Goal: Transaction & Acquisition: Purchase product/service

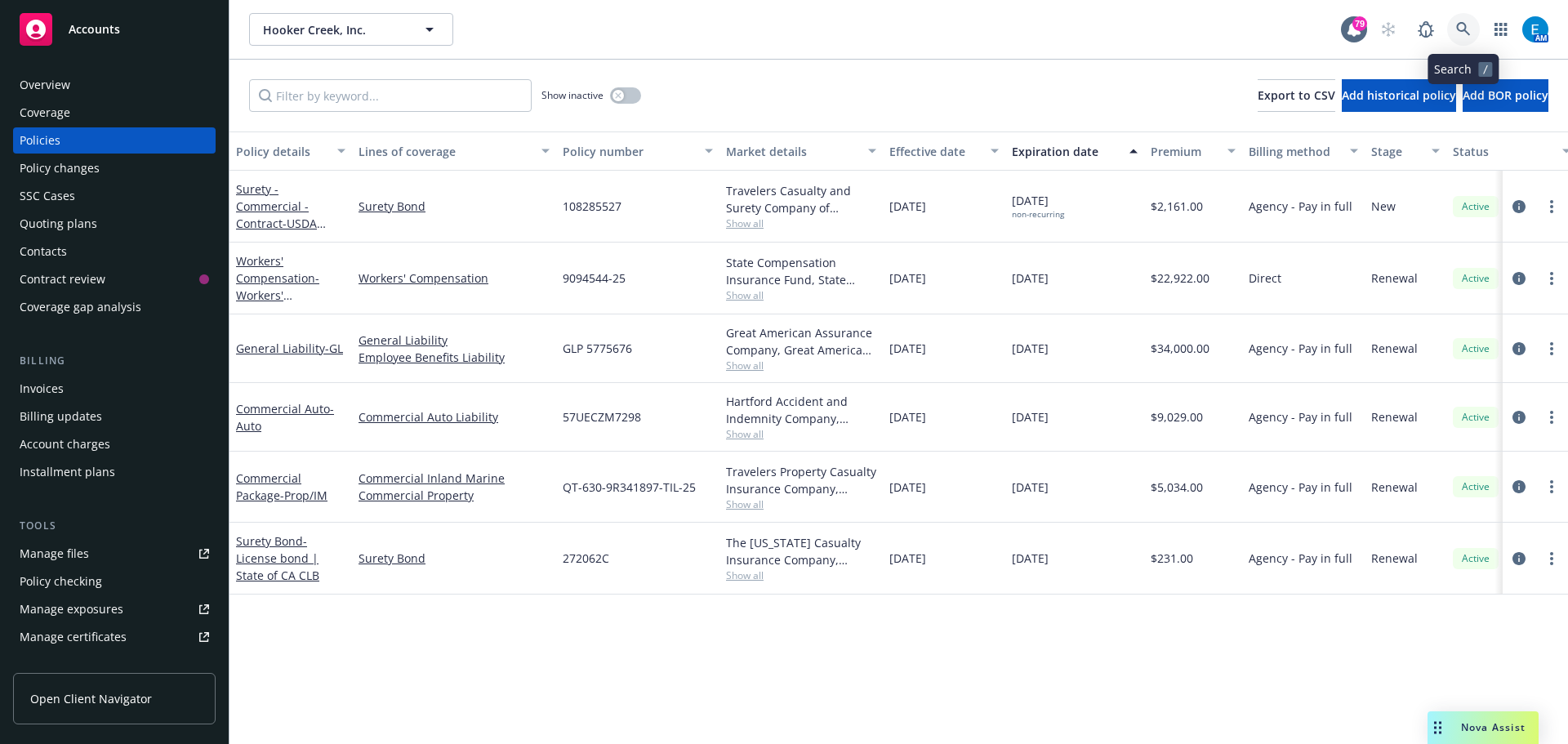
click at [1461, 26] on icon at bounding box center [1463, 29] width 15 height 15
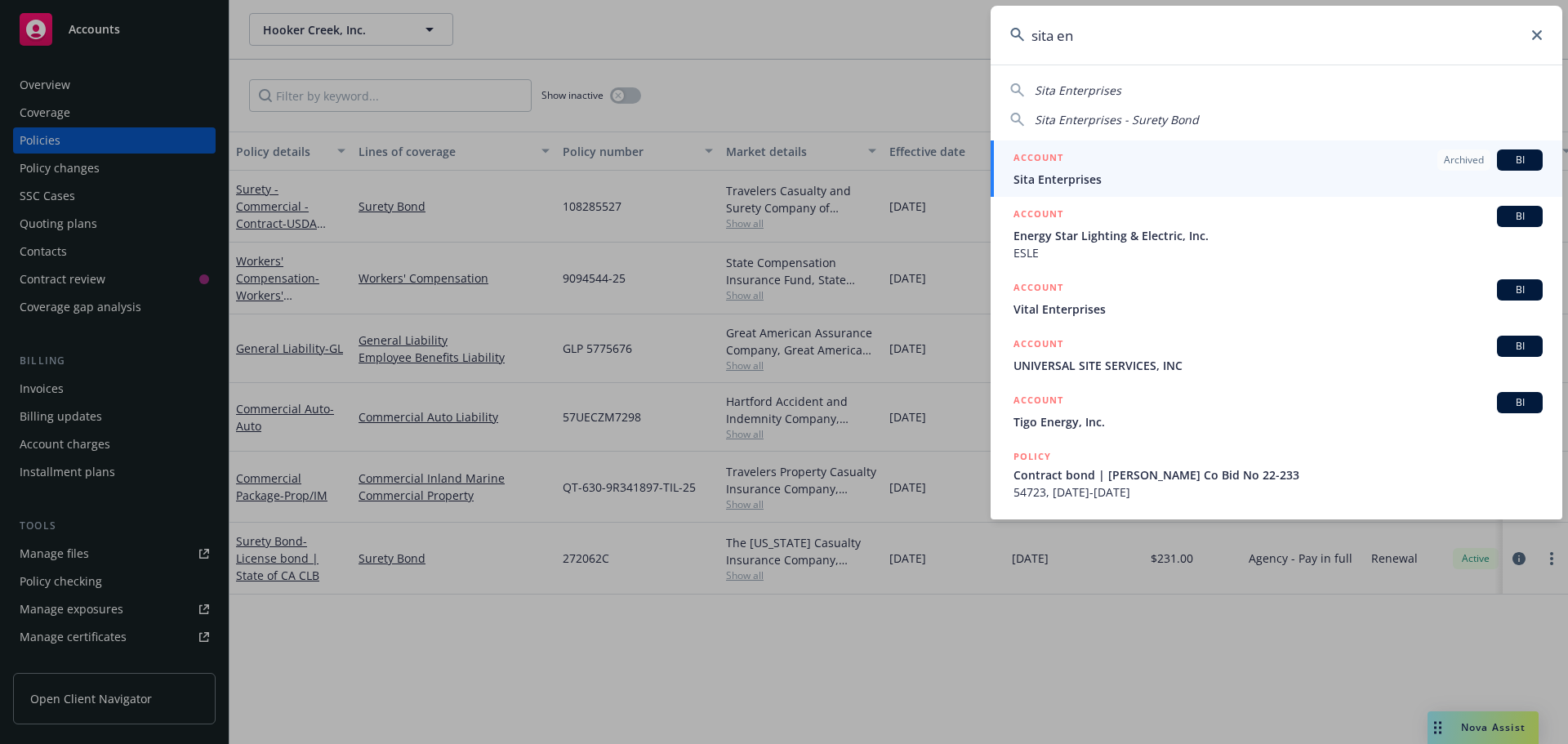
type input "sita en"
drag, startPoint x: 1038, startPoint y: 181, endPoint x: 1048, endPoint y: 187, distance: 11.7
click at [1038, 181] on span "Sita Enterprises" at bounding box center [1278, 180] width 529 height 17
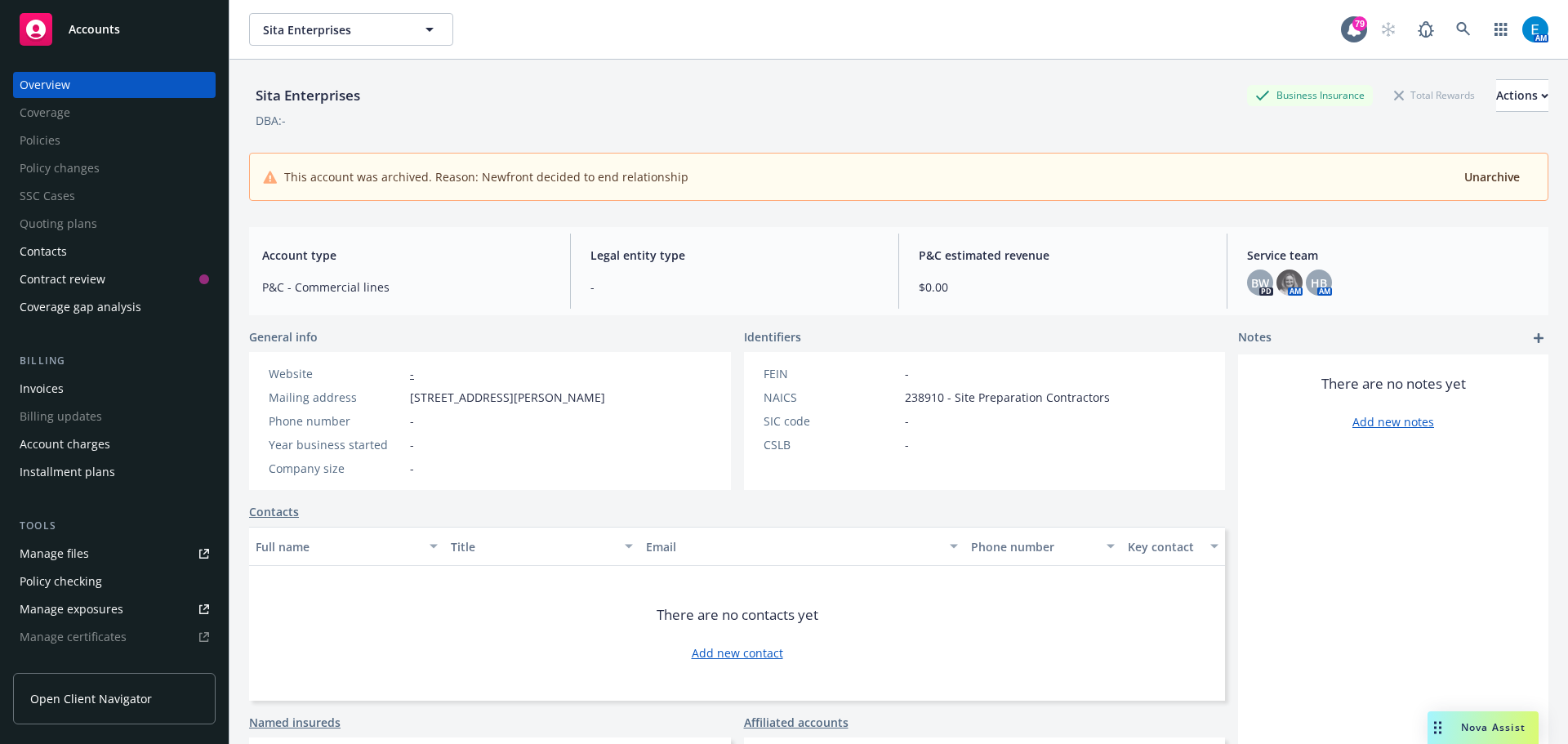
click at [57, 389] on div "Invoices" at bounding box center [41, 389] width 44 height 26
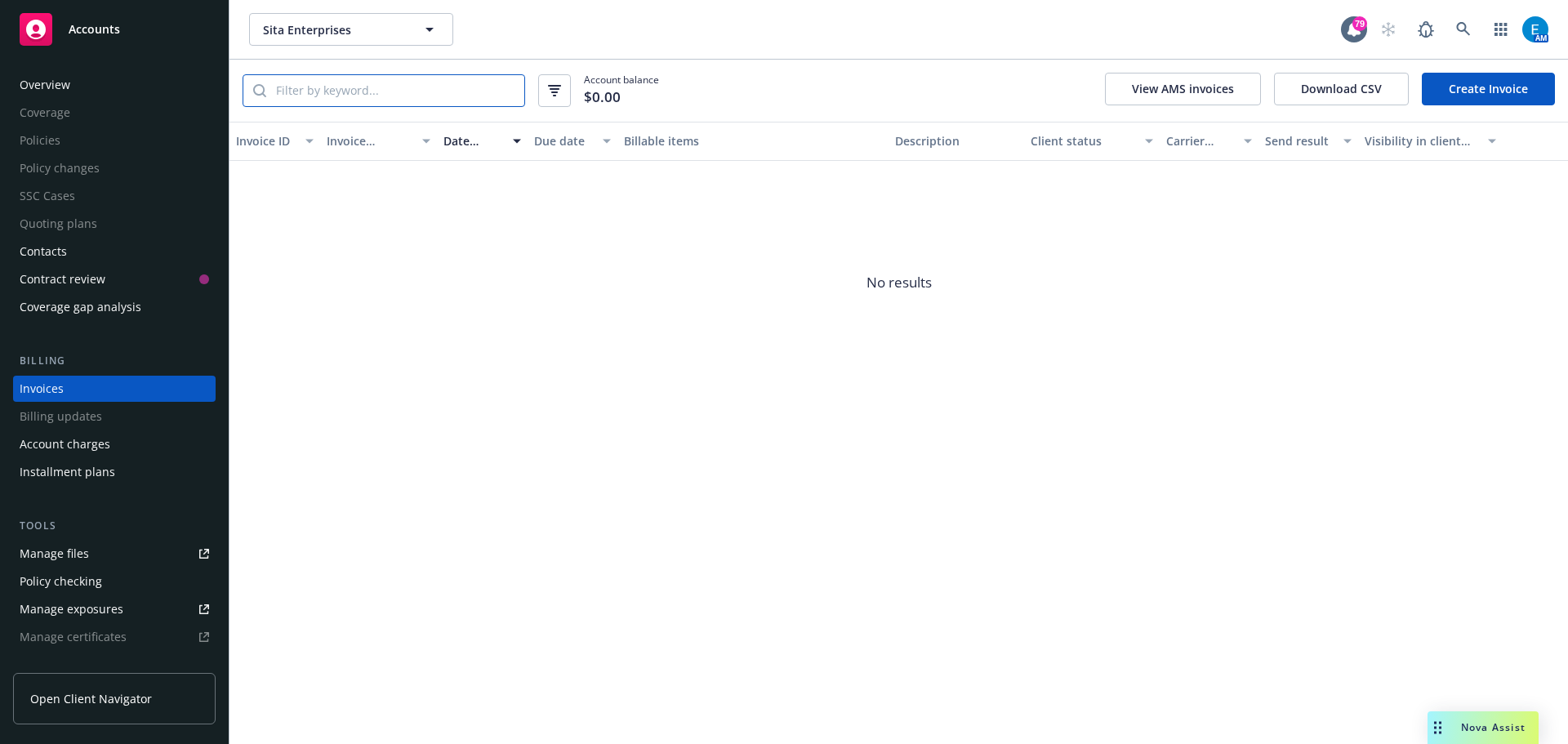
click at [443, 91] on input "search" at bounding box center [395, 90] width 258 height 31
type input "5"
click at [1457, 28] on icon at bounding box center [1463, 29] width 14 height 14
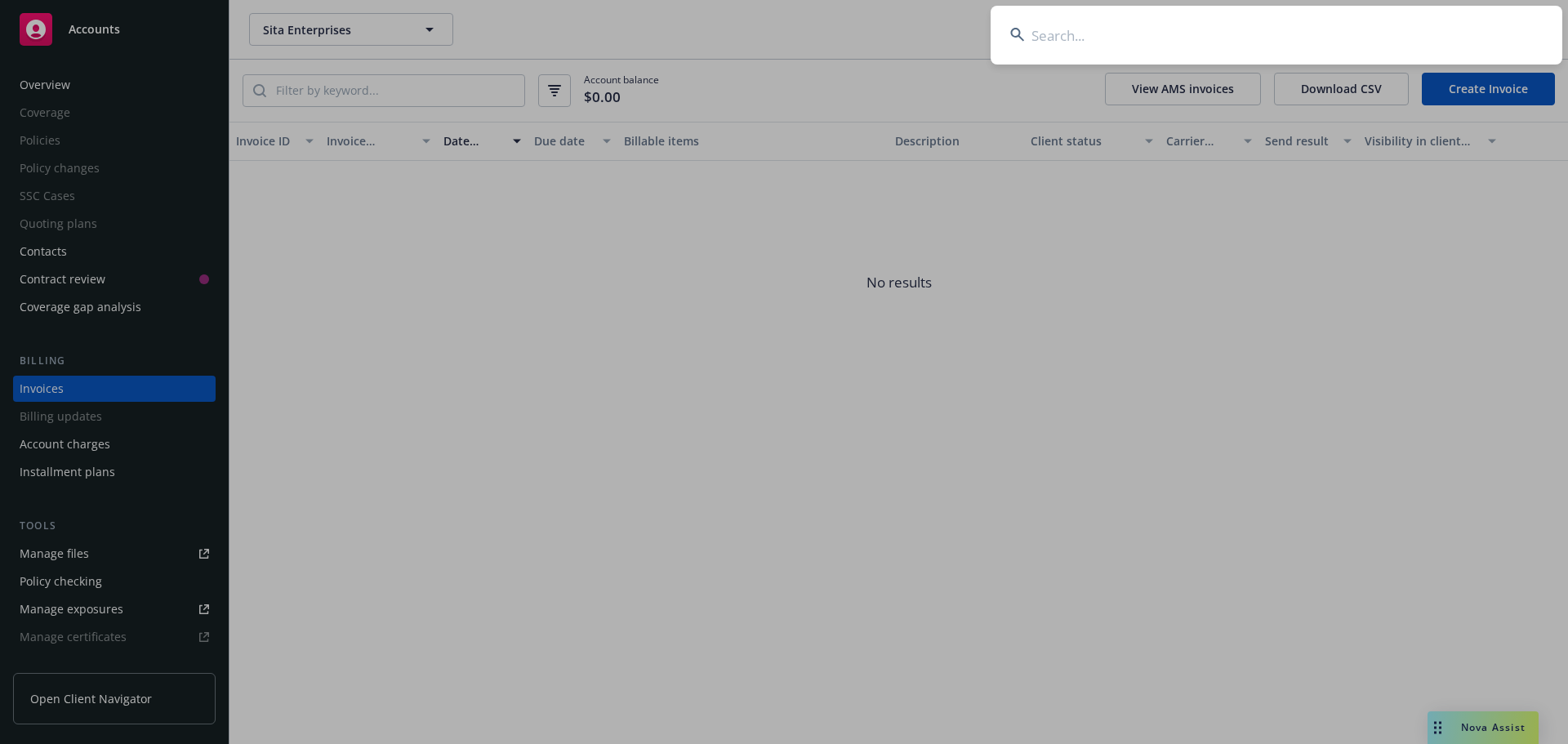
click at [1119, 39] on input at bounding box center [1277, 35] width 571 height 59
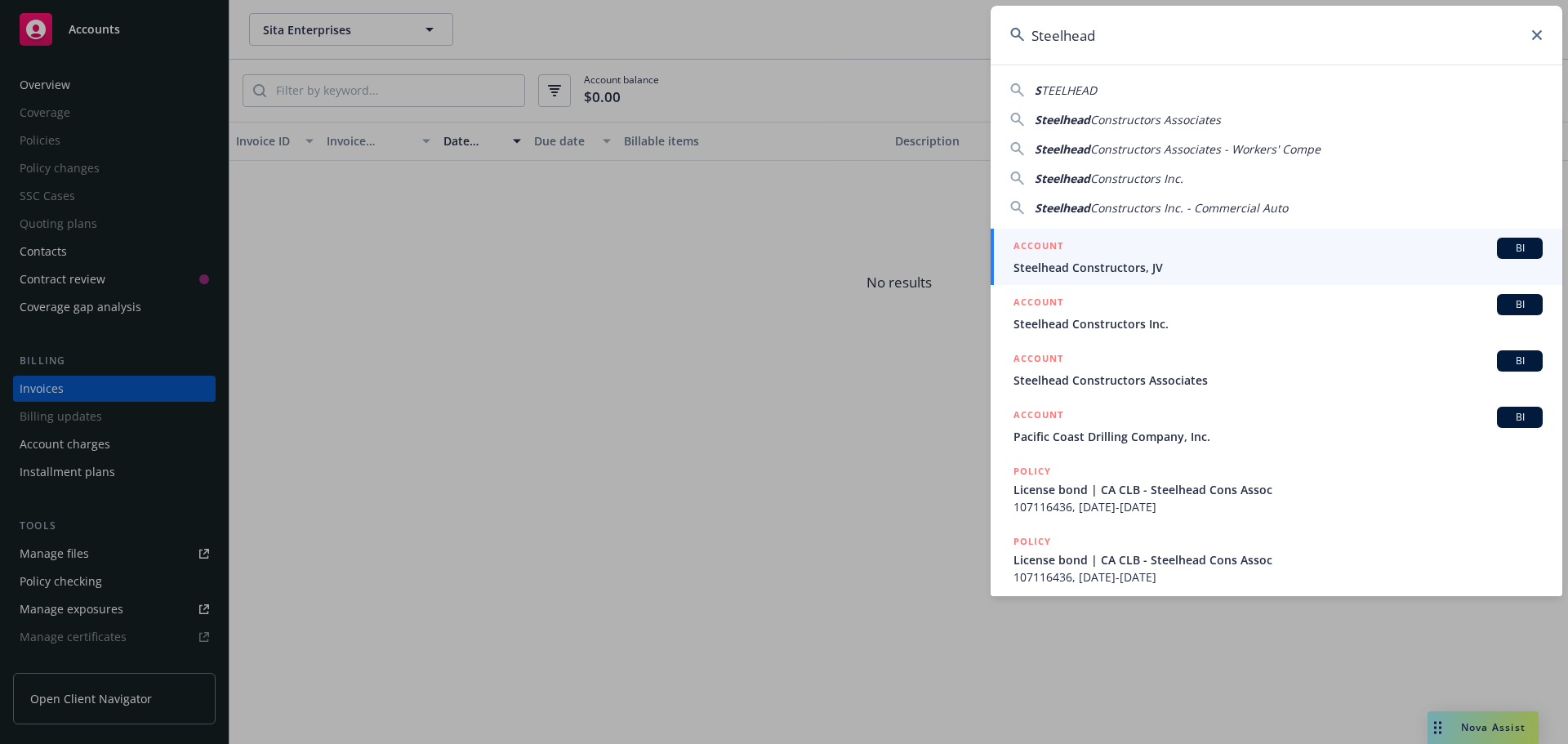
type input "Steelhead"
click at [1071, 266] on span "Steelhead Constructors, JV" at bounding box center [1278, 267] width 529 height 17
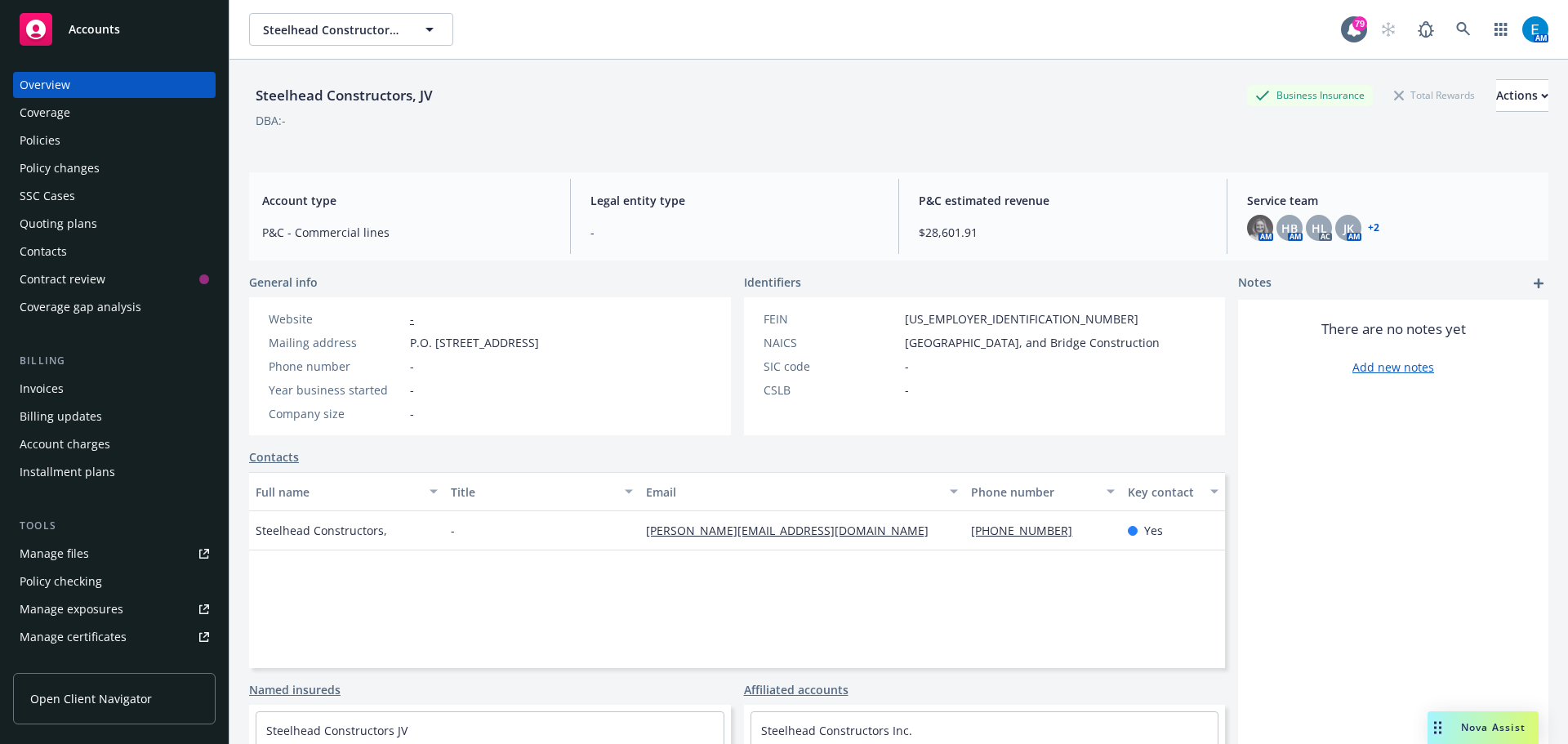
click at [30, 139] on div "Policies" at bounding box center [40, 140] width 41 height 26
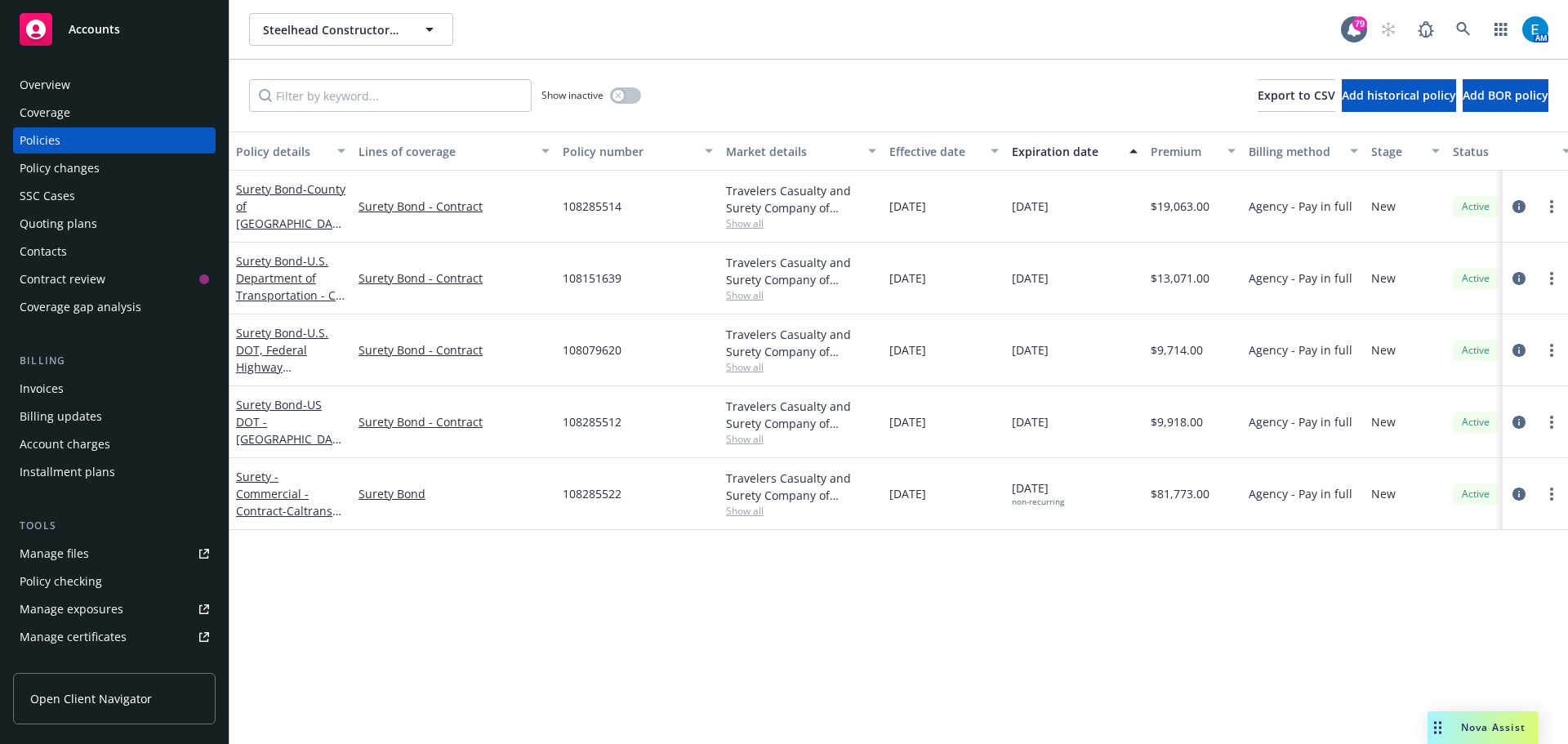
click at [54, 222] on div "Quoting plans" at bounding box center [58, 223] width 78 height 26
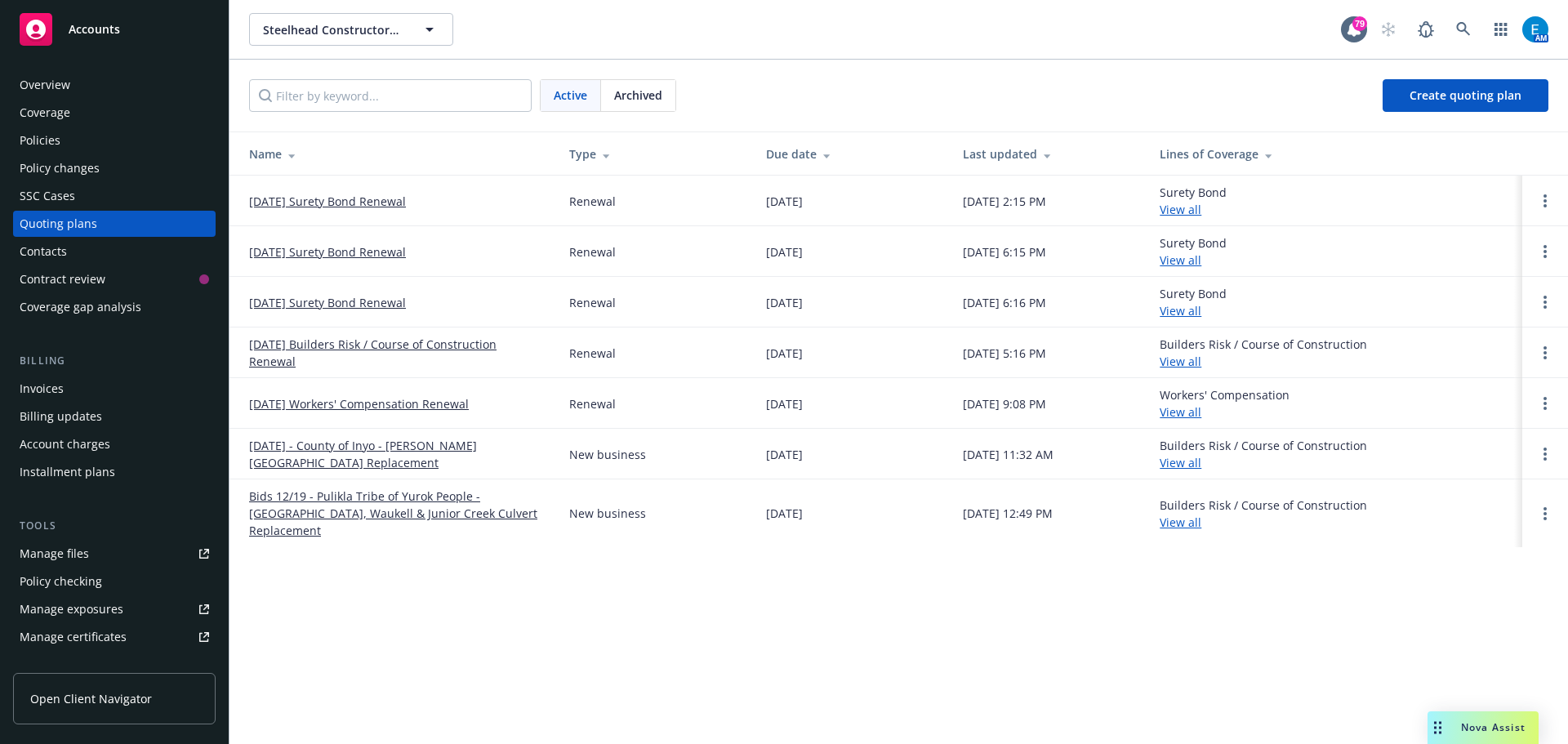
click at [37, 143] on div "Policies" at bounding box center [40, 140] width 41 height 26
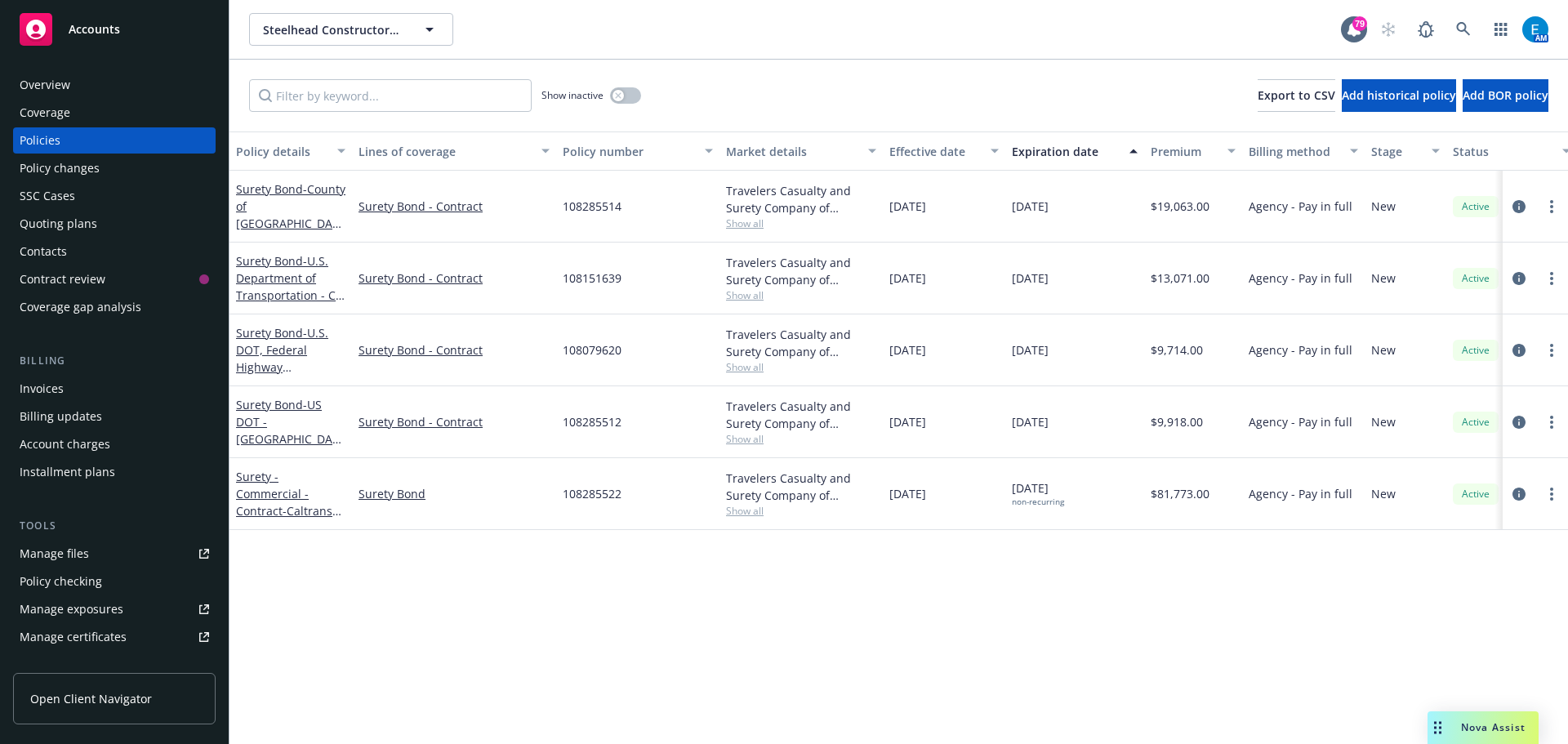
click at [73, 222] on div "Quoting plans" at bounding box center [58, 223] width 78 height 26
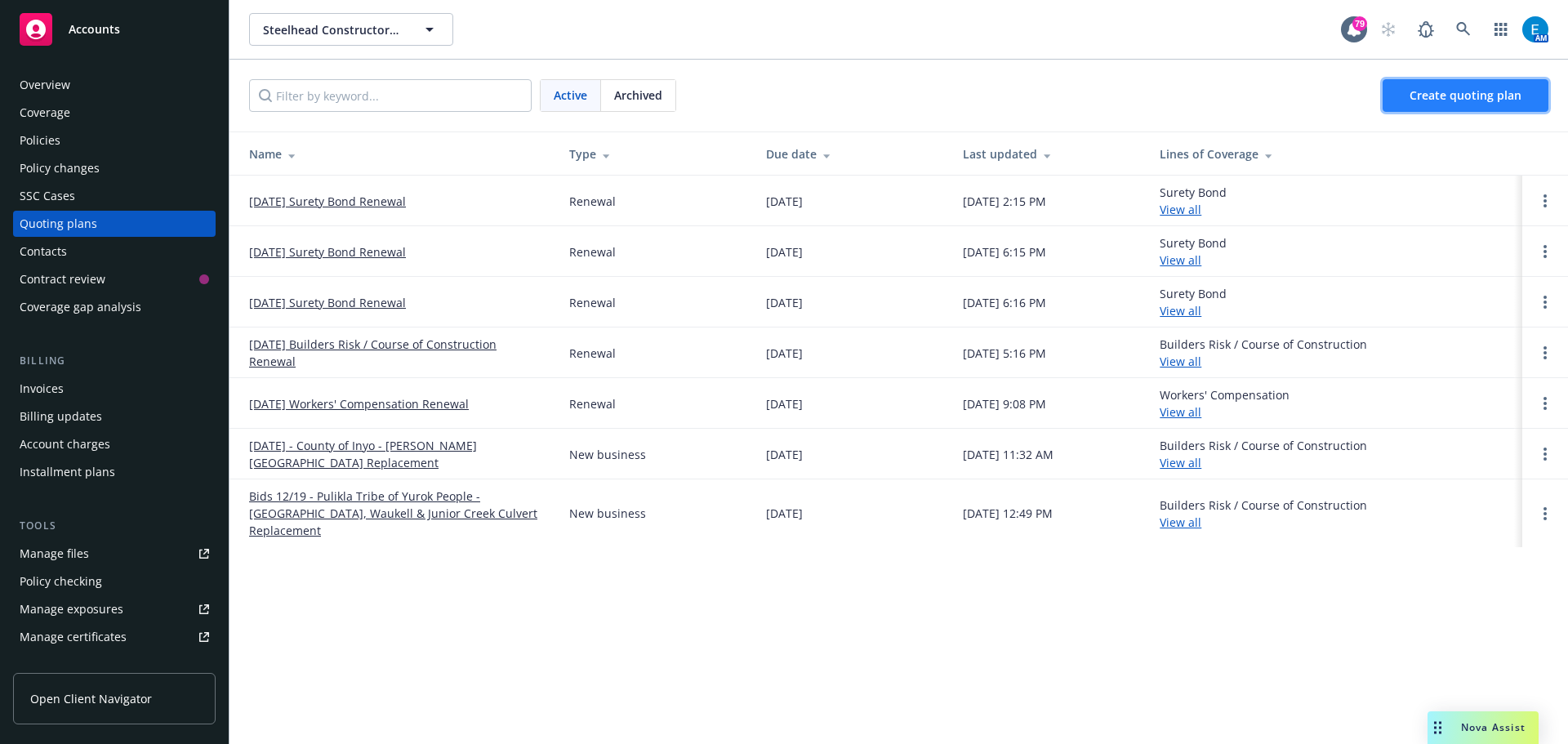
click at [1451, 94] on span "Create quoting plan" at bounding box center [1465, 95] width 112 height 16
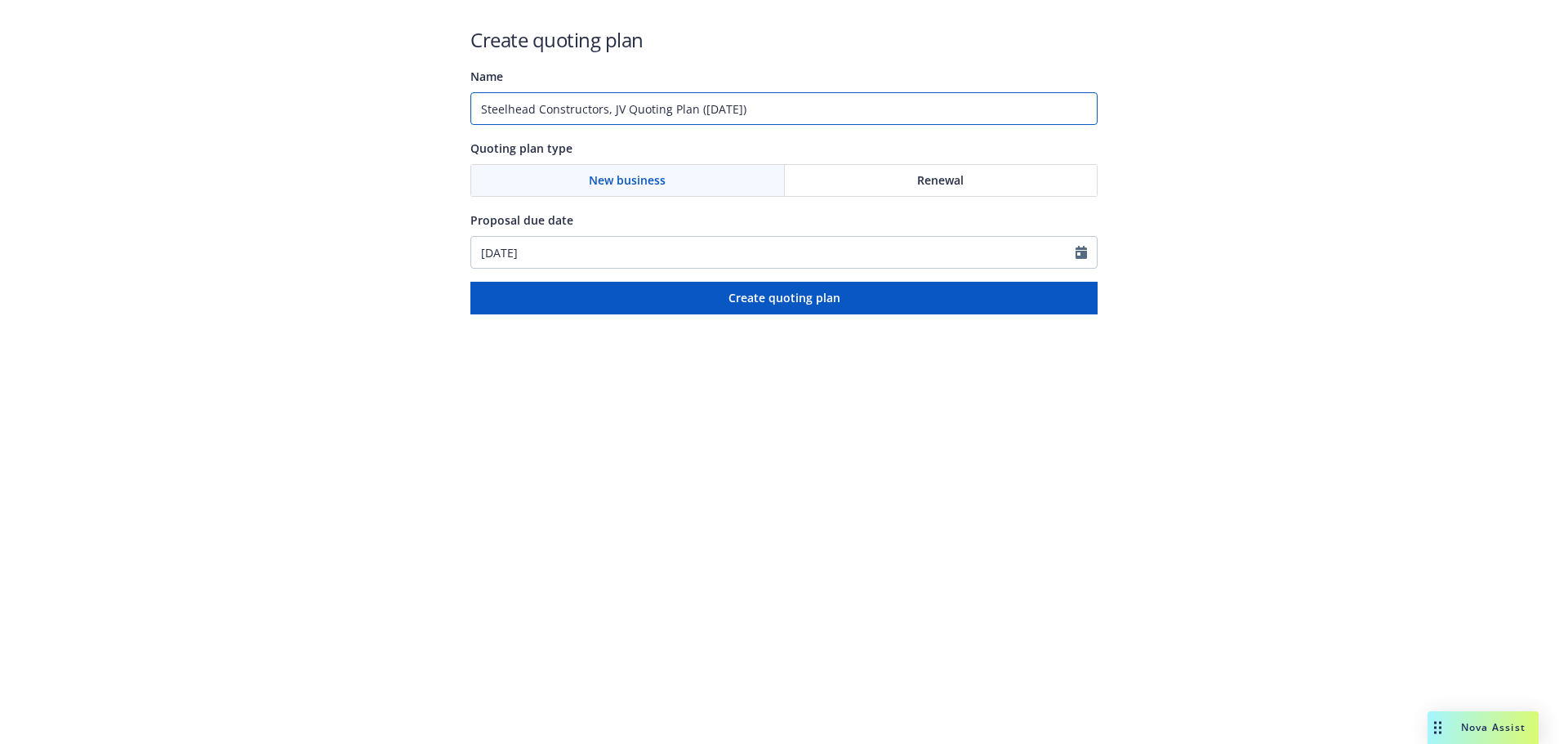
drag, startPoint x: 775, startPoint y: 106, endPoint x: 446, endPoint y: 102, distance: 329.0
click at [446, 102] on div "Create quoting plan Name Steelhead Constructors, JV Quoting Plan ([DATE]) Quoti…" at bounding box center [784, 157] width 1568 height 315
type input "#108285524 - Caltrans"
click at [909, 177] on div "Renewal" at bounding box center [941, 181] width 313 height 31
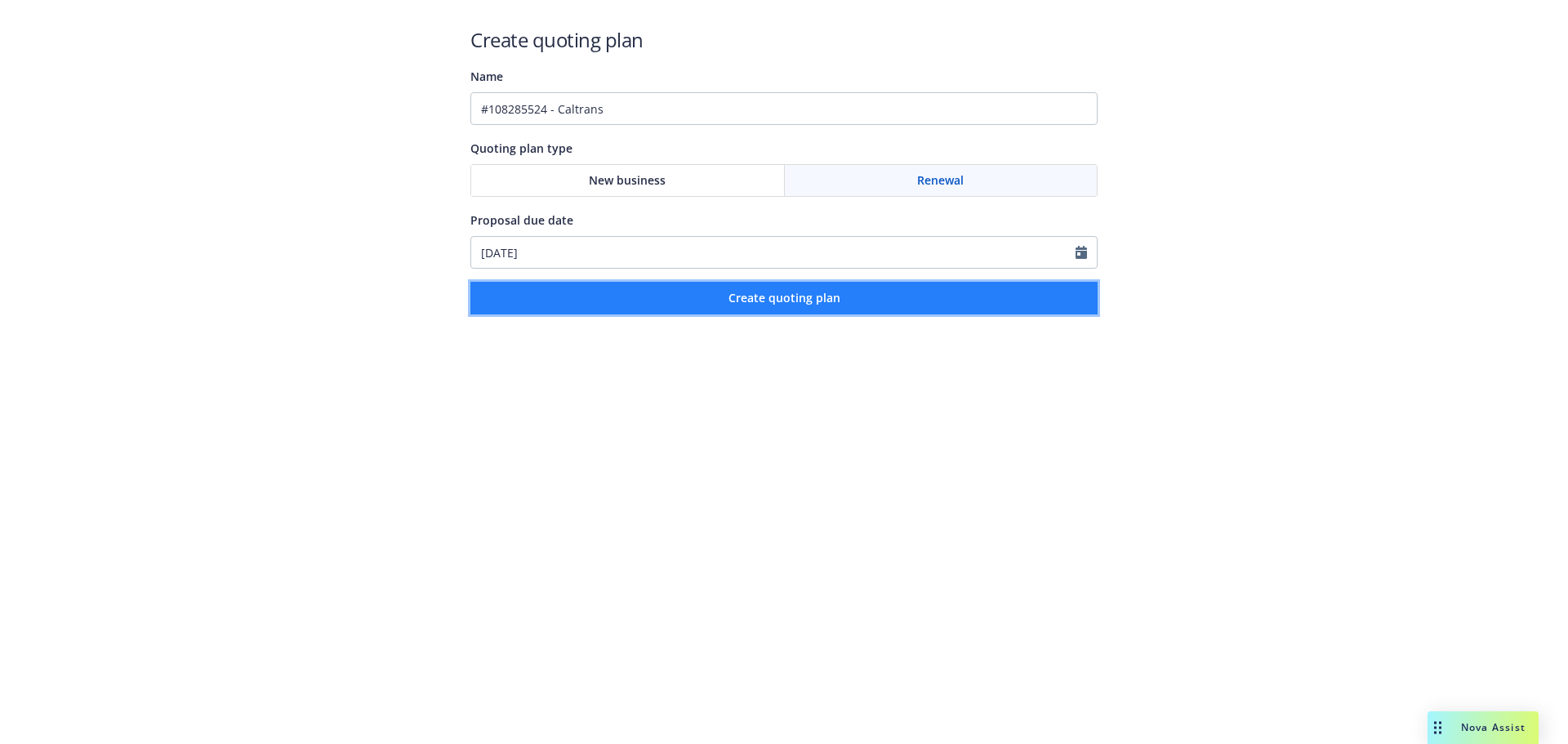
click at [772, 298] on span "Create quoting plan" at bounding box center [784, 297] width 112 height 16
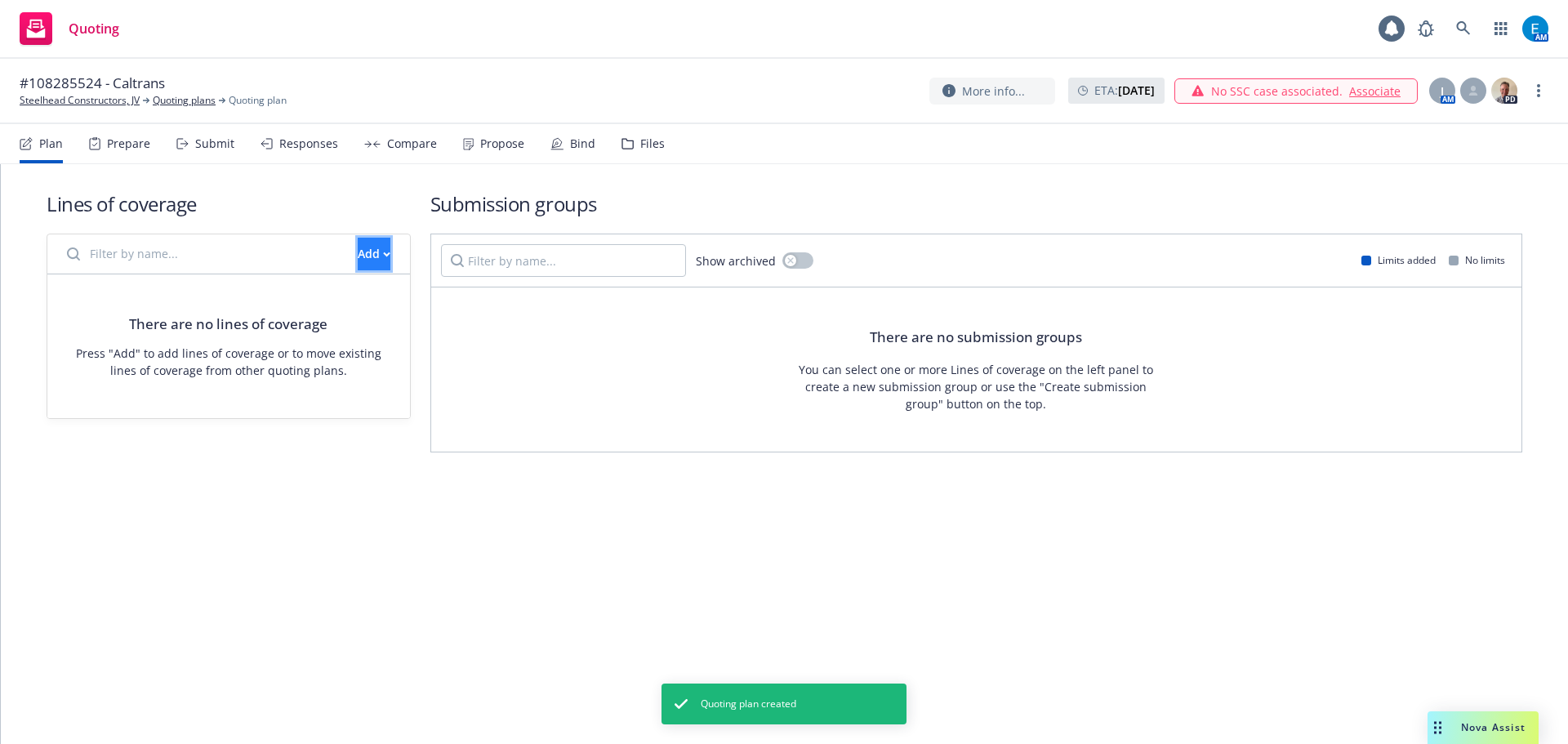
click at [358, 245] on button "Add" at bounding box center [374, 254] width 33 height 33
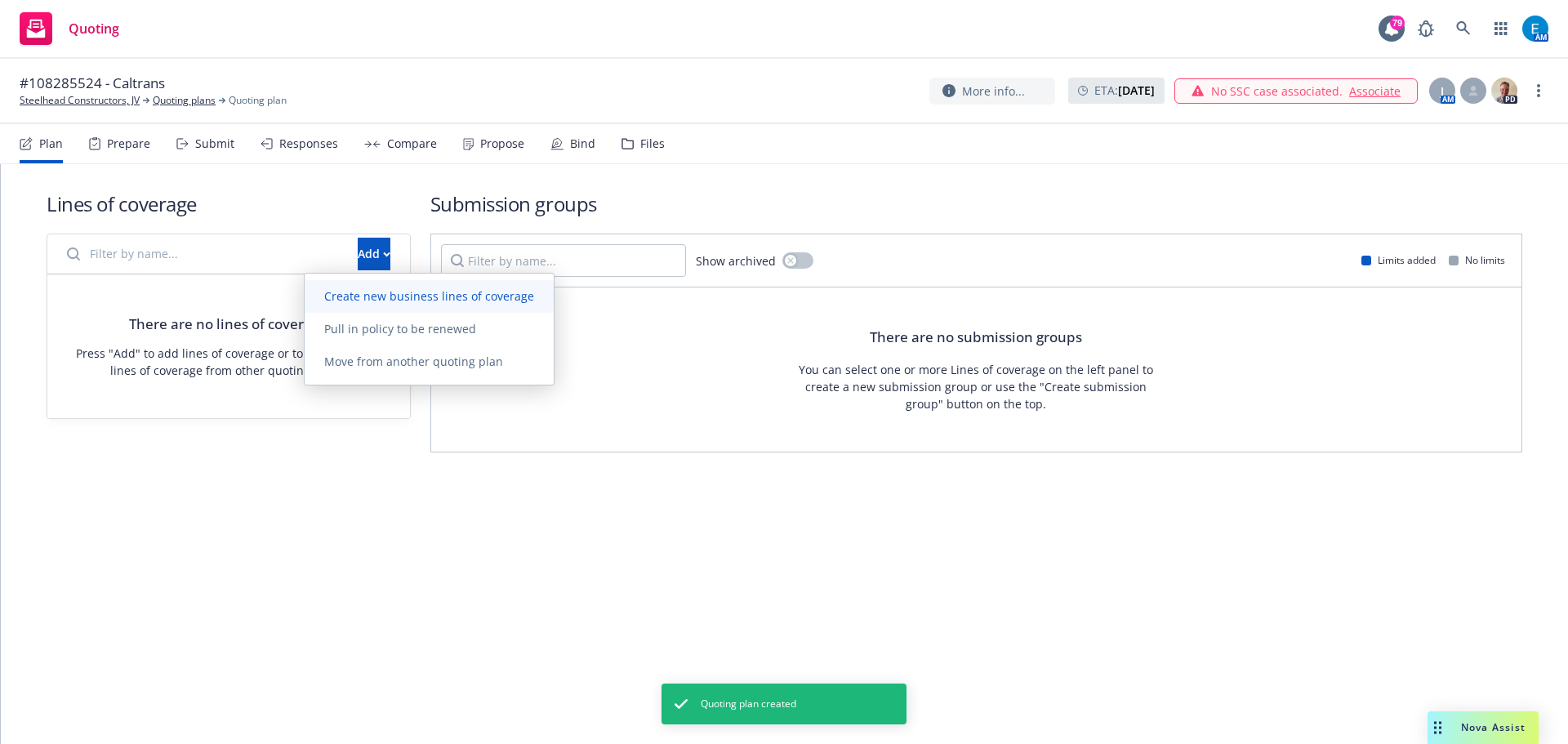
click at [412, 296] on span "Create new business lines of coverage" at bounding box center [429, 296] width 249 height 16
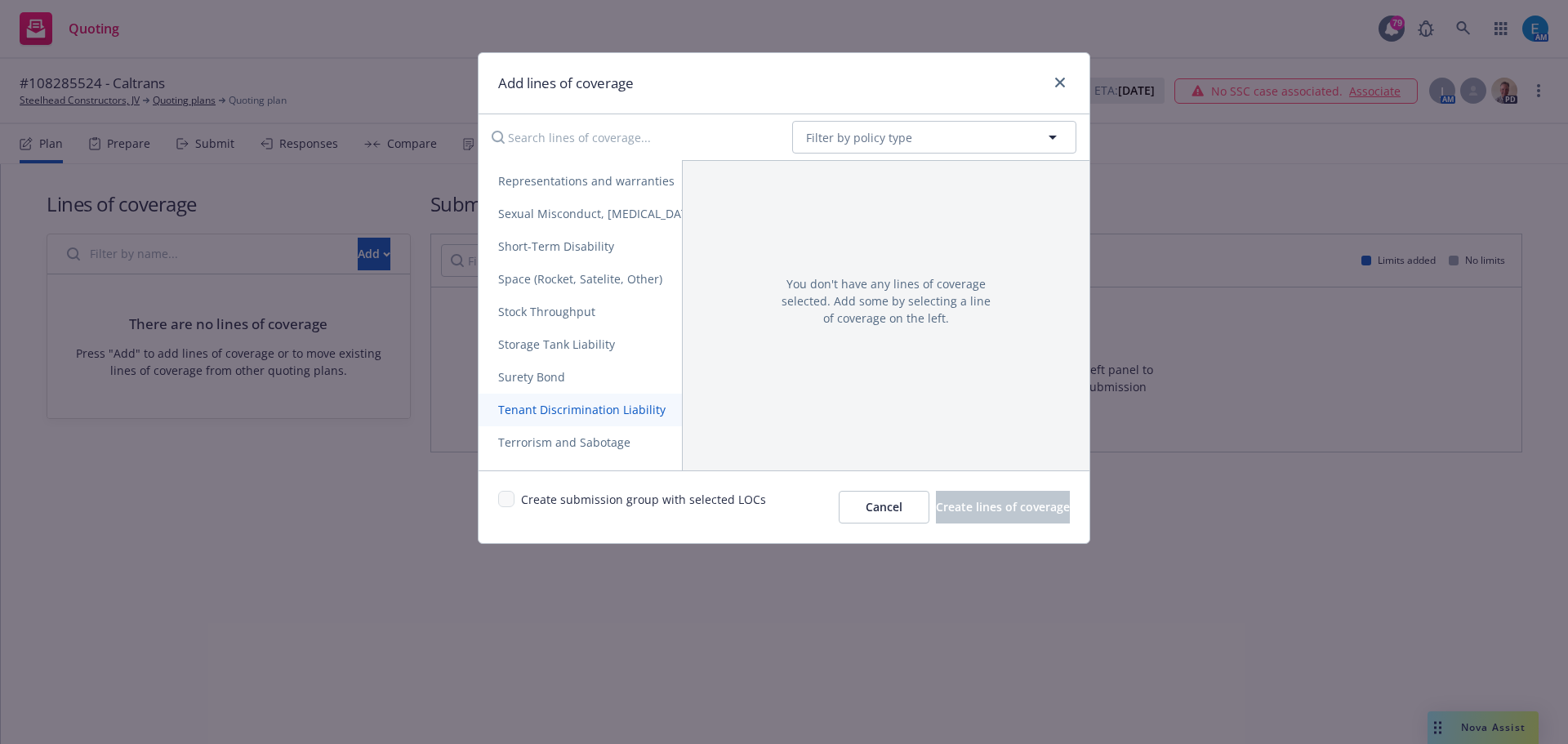
scroll to position [3147, 0]
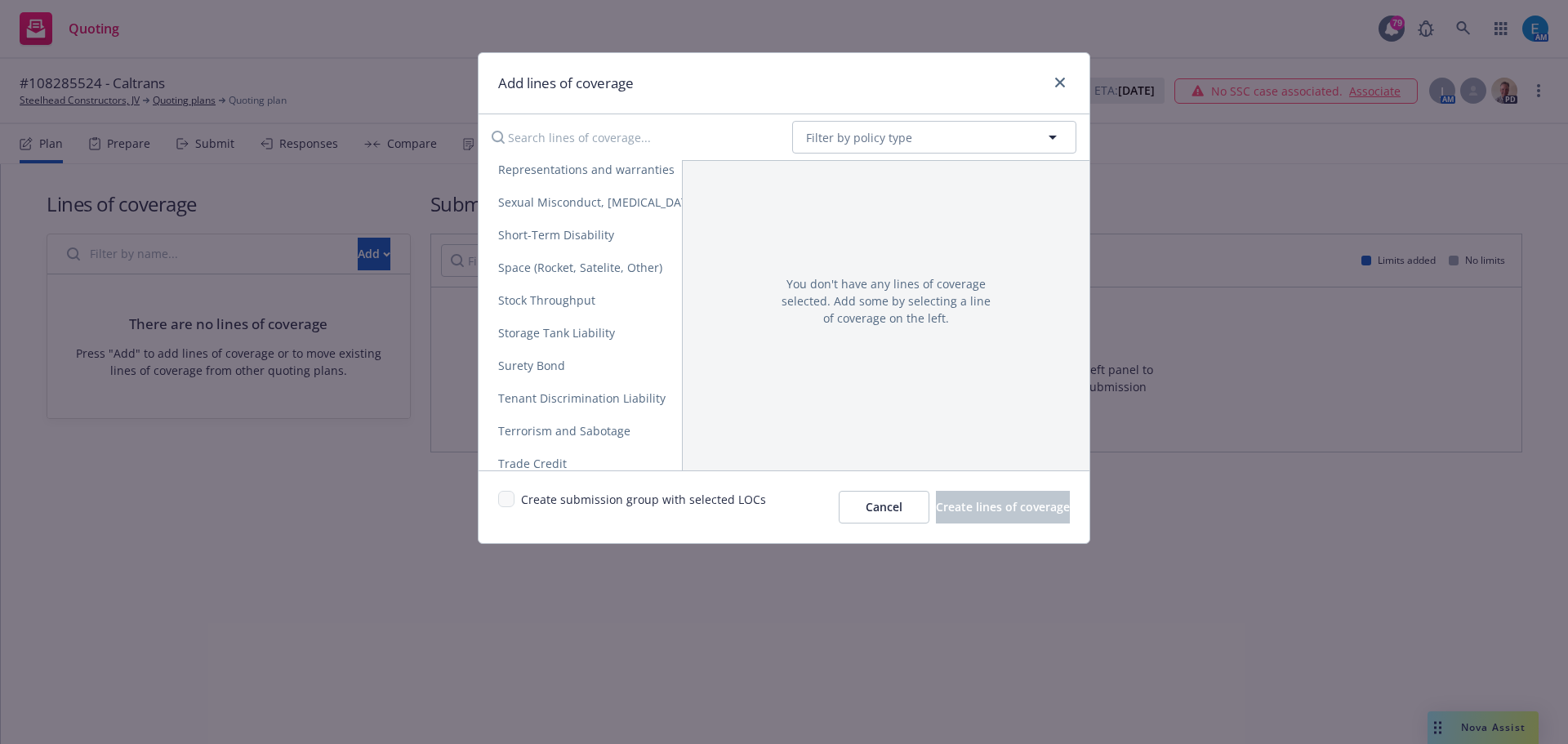
drag, startPoint x: 530, startPoint y: 366, endPoint x: 687, endPoint y: 371, distance: 157.1
click at [535, 366] on span "Surety Bond" at bounding box center [531, 365] width 106 height 16
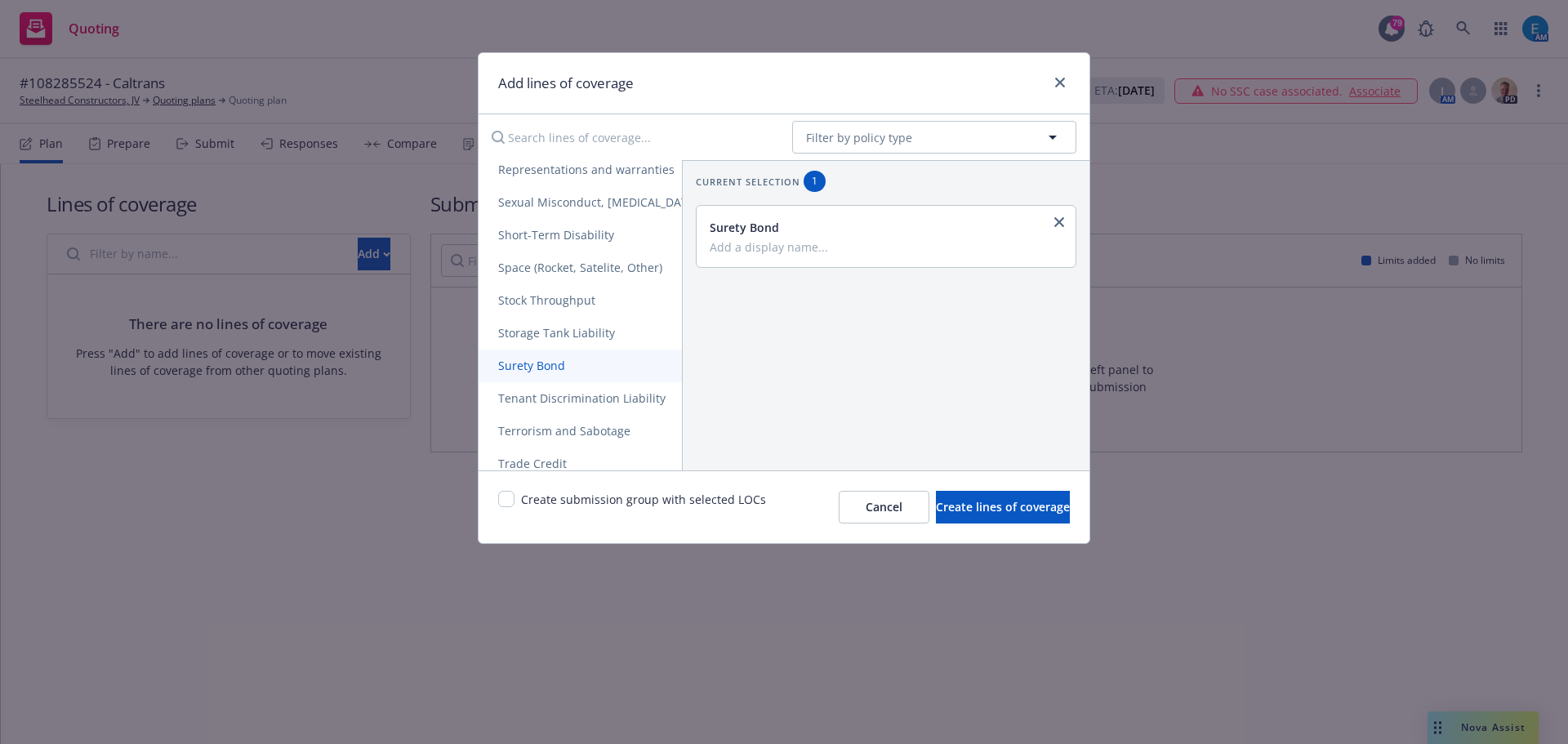
click at [507, 362] on span "Surety Bond" at bounding box center [531, 365] width 106 height 16
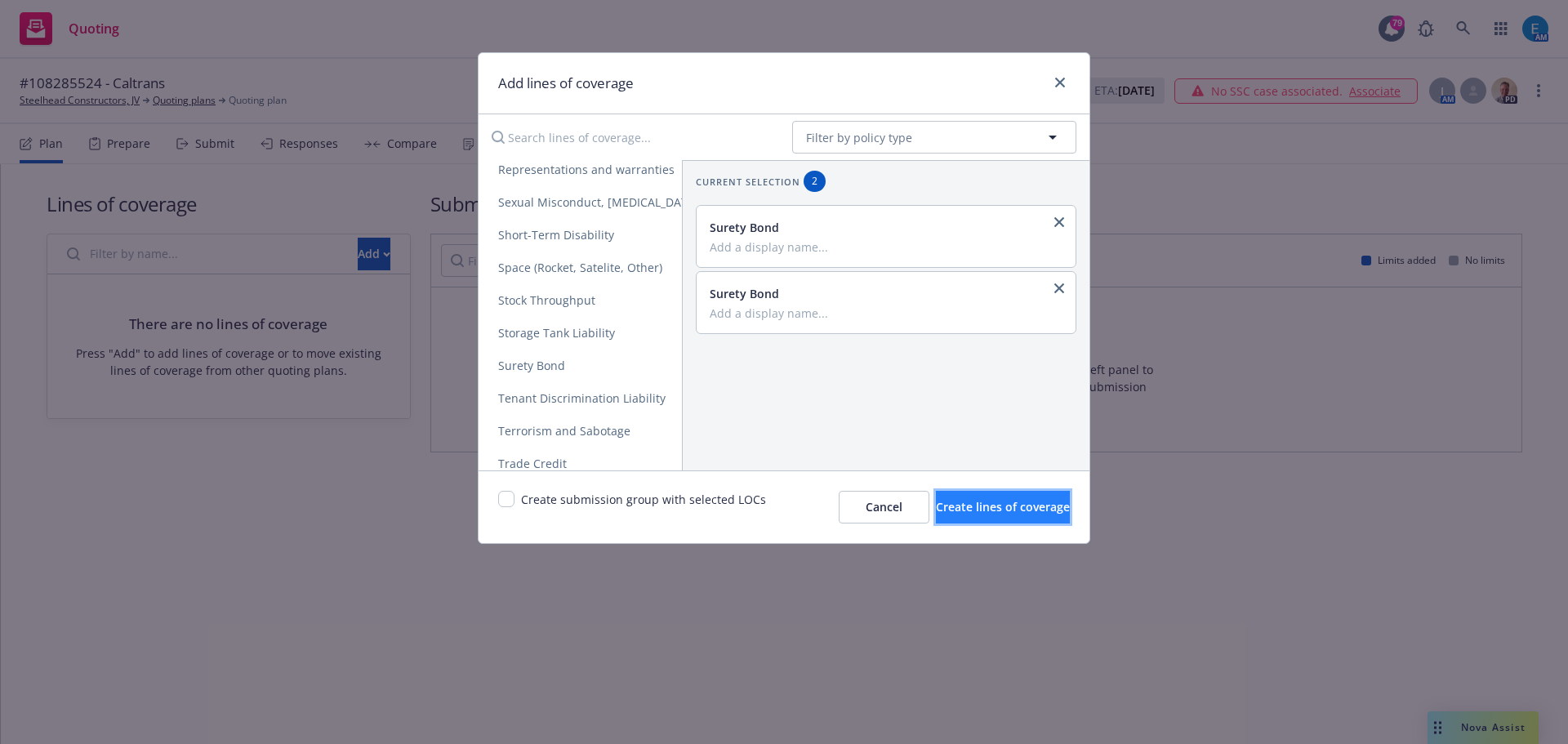
click at [949, 508] on span "Create lines of coverage" at bounding box center [1003, 507] width 134 height 16
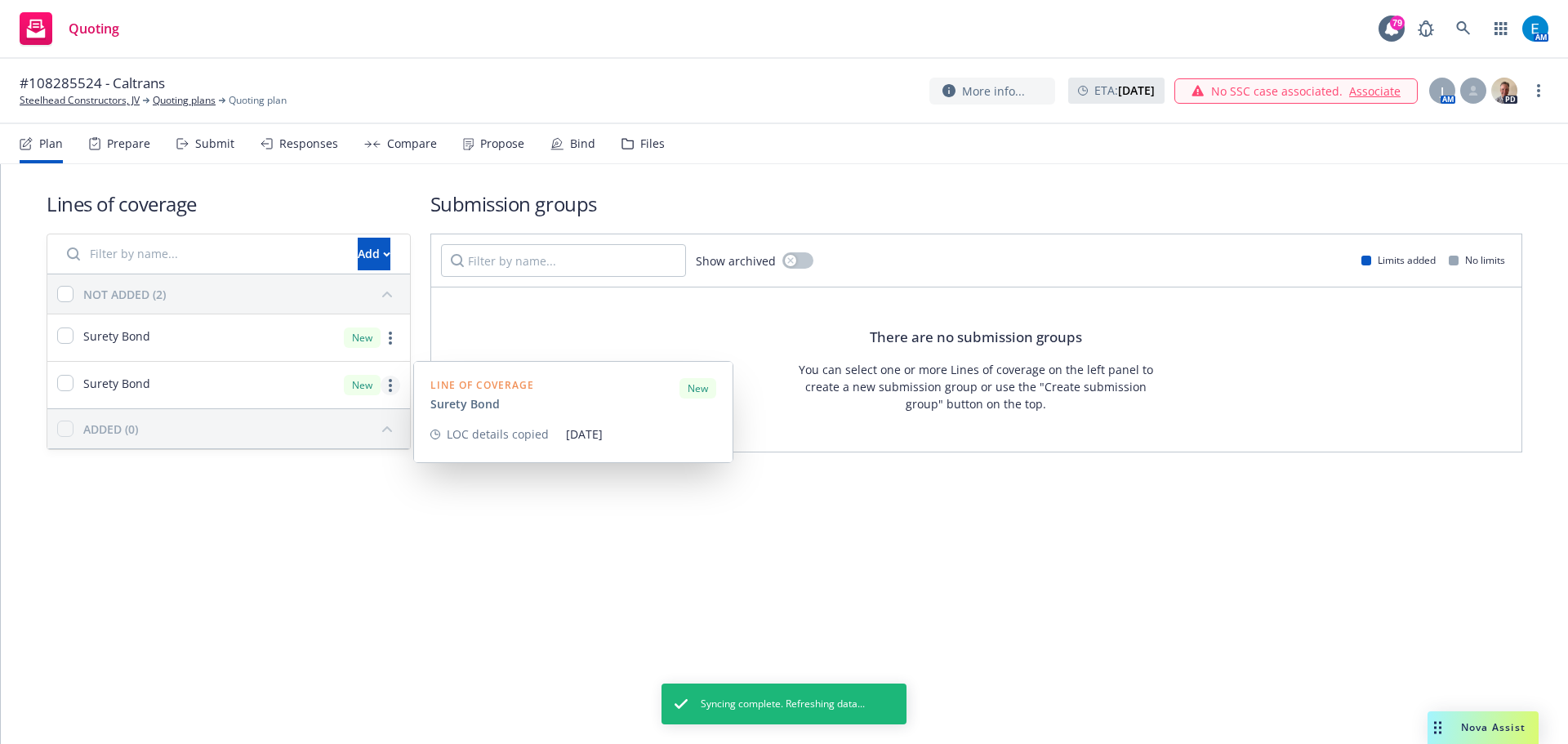
click at [391, 389] on circle "more" at bounding box center [390, 389] width 3 height 3
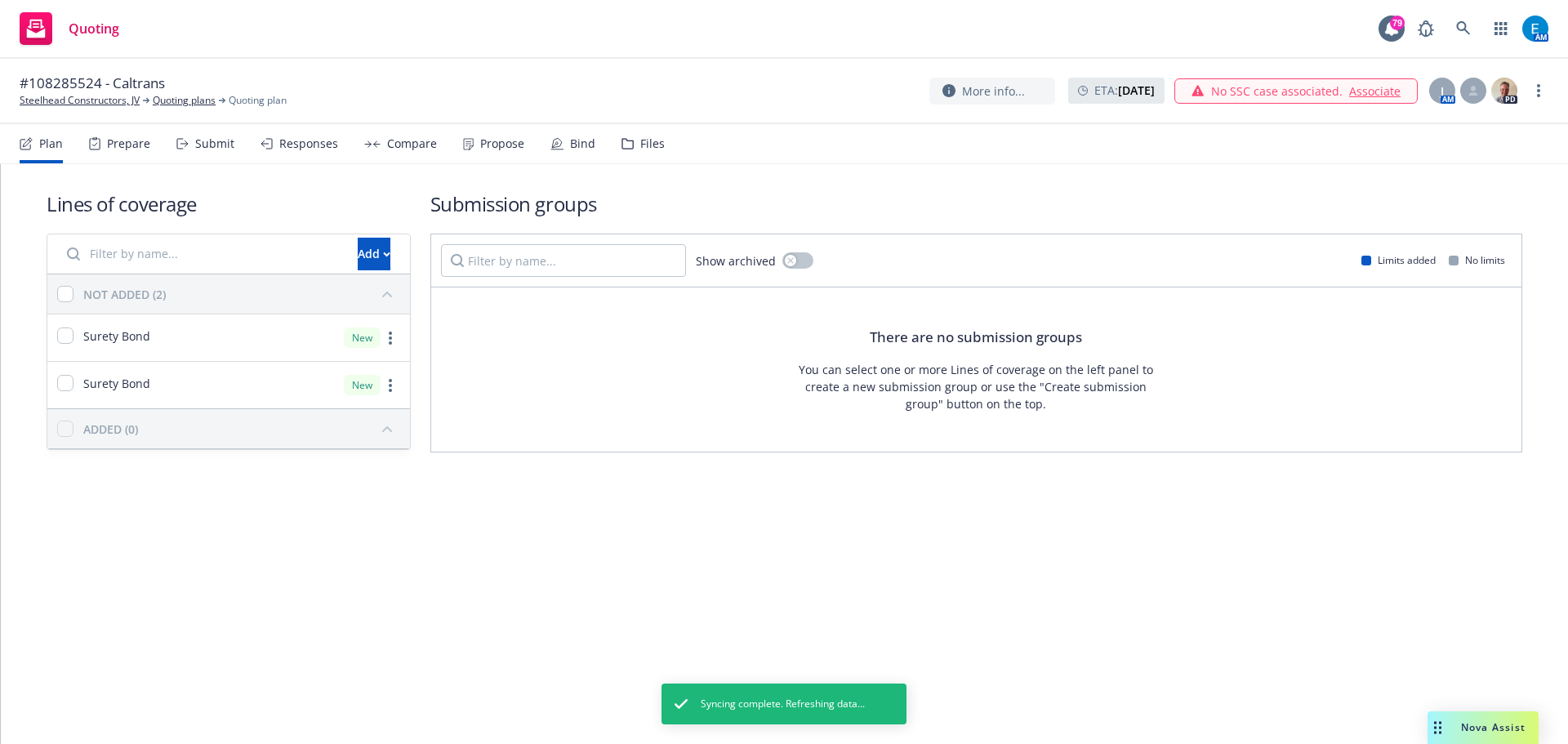
click at [103, 545] on div "Lines of coverage Add NOT ADDED (2) Surety Bond New Surety Bond New ADDED (0) S…" at bounding box center [784, 454] width 1567 height 580
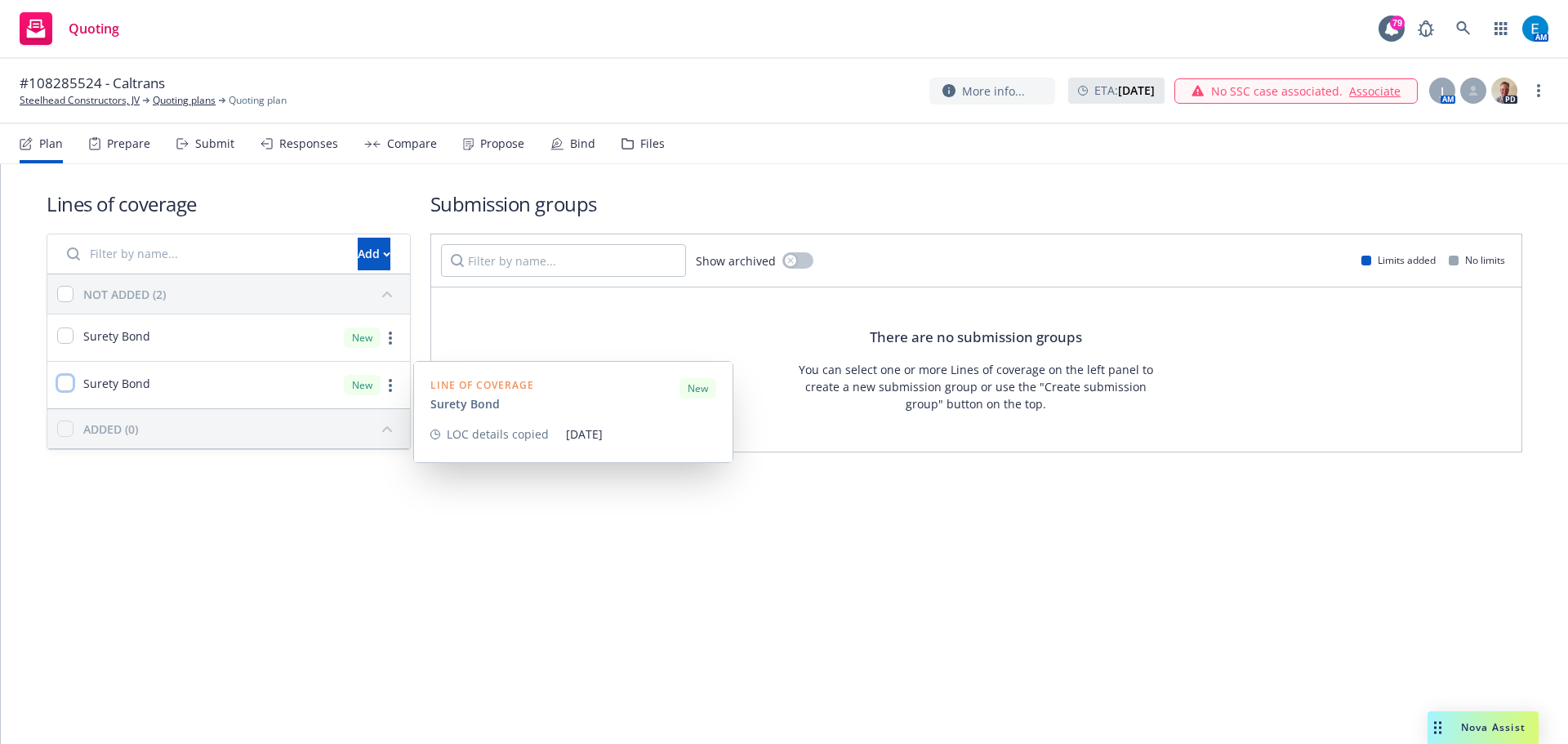
click at [60, 386] on input "checkbox" at bounding box center [65, 383] width 17 height 17
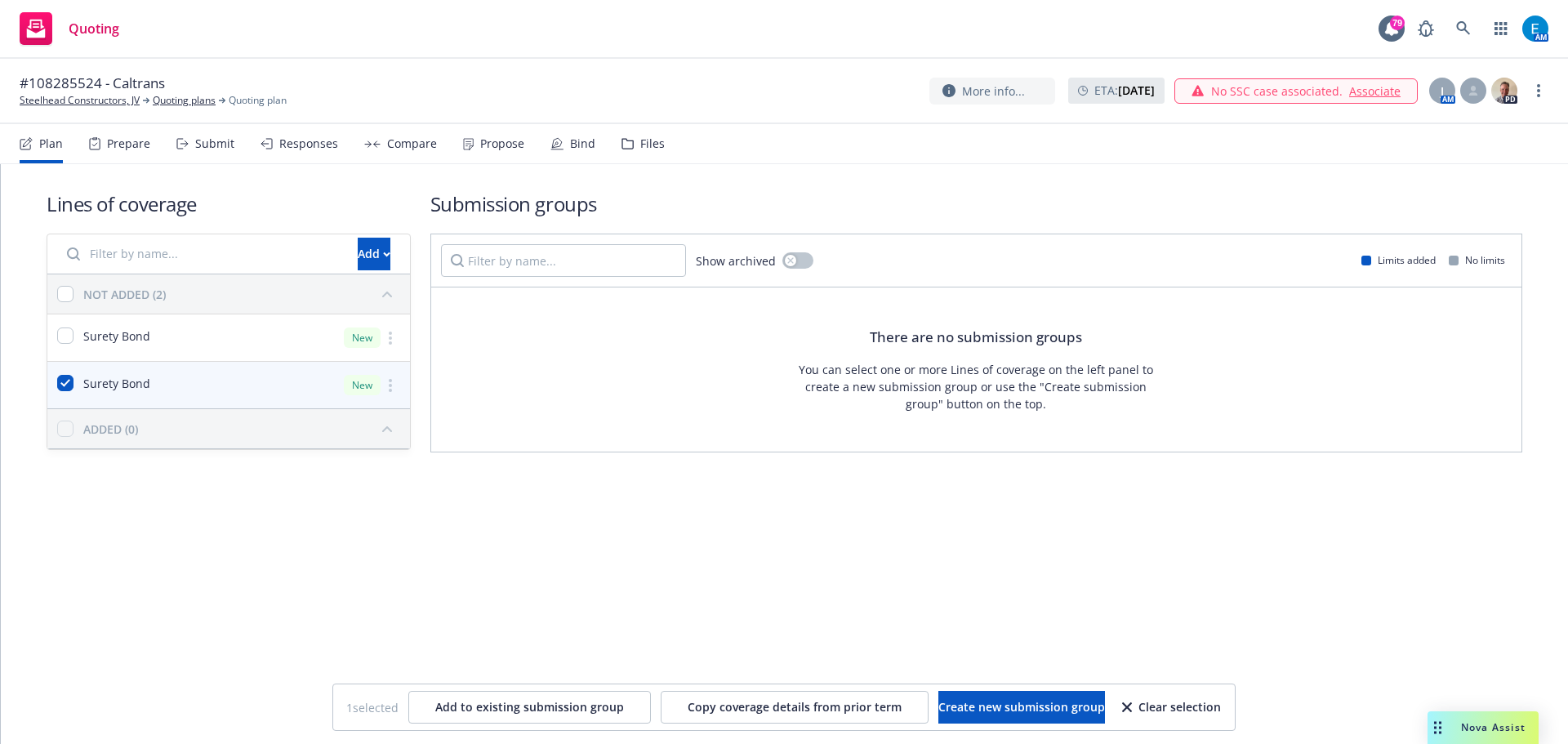
click at [1188, 708] on div "Clear selection" at bounding box center [1172, 707] width 99 height 31
checkbox input "false"
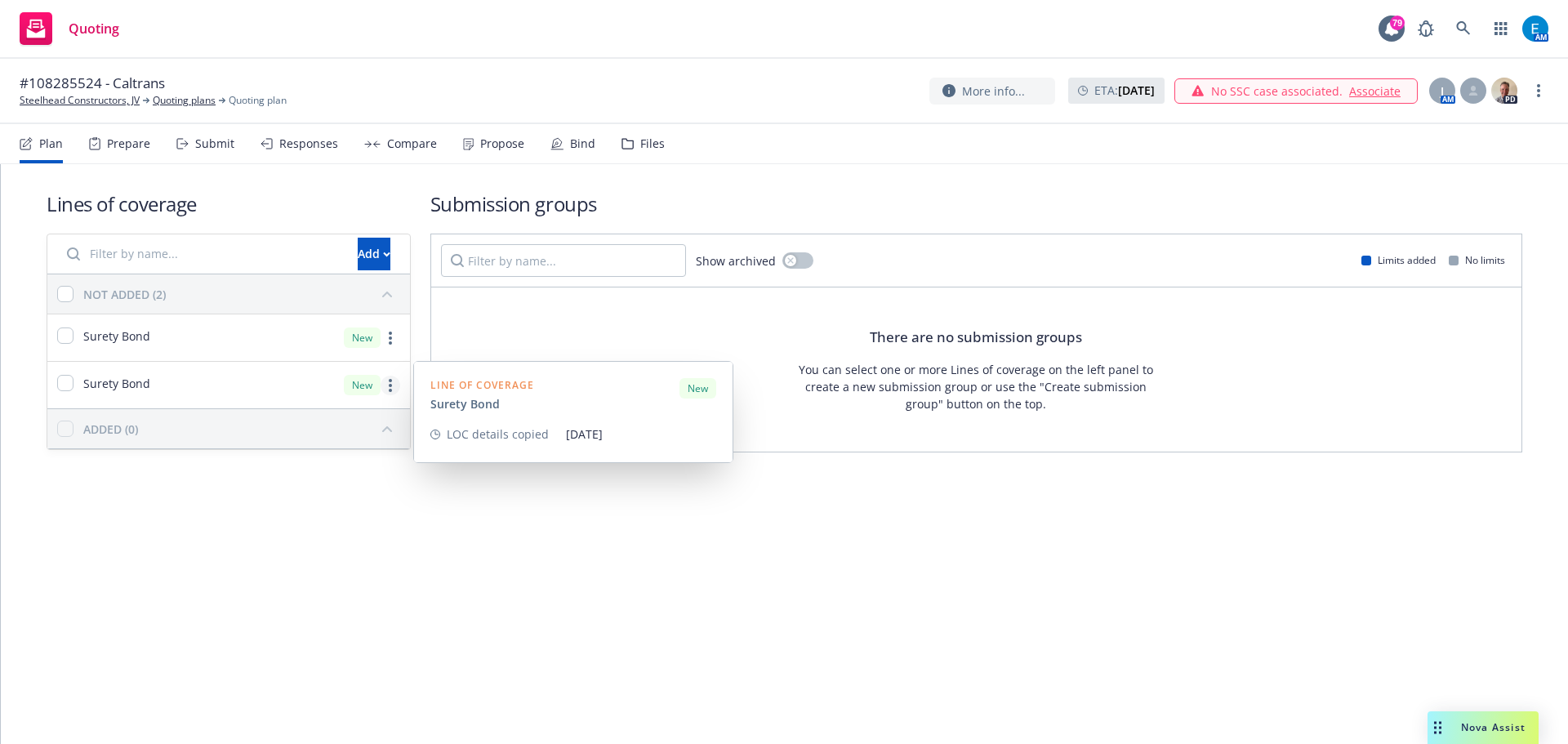
click at [389, 387] on icon "more" at bounding box center [390, 385] width 3 height 13
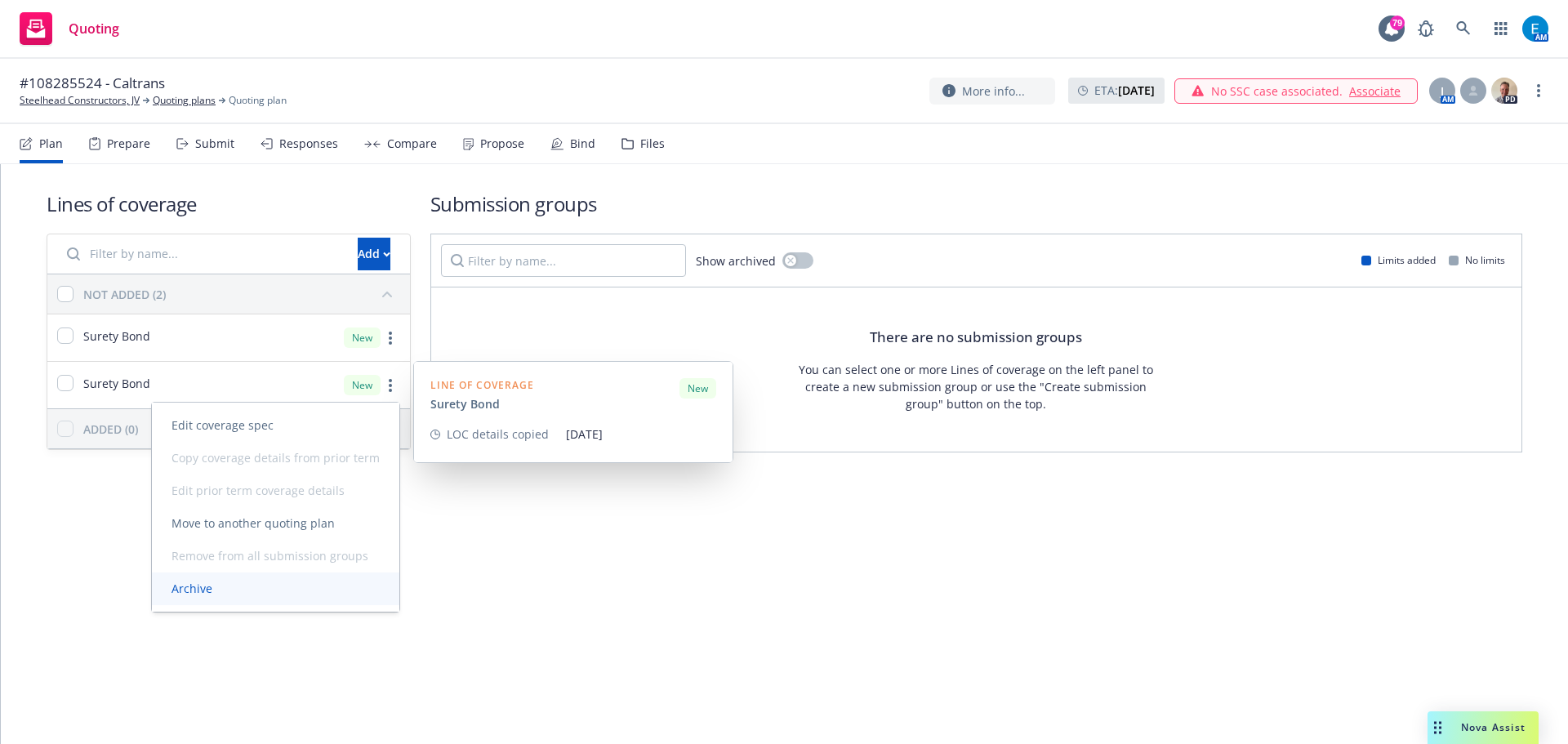
click at [192, 580] on link "Archive" at bounding box center [275, 589] width 248 height 33
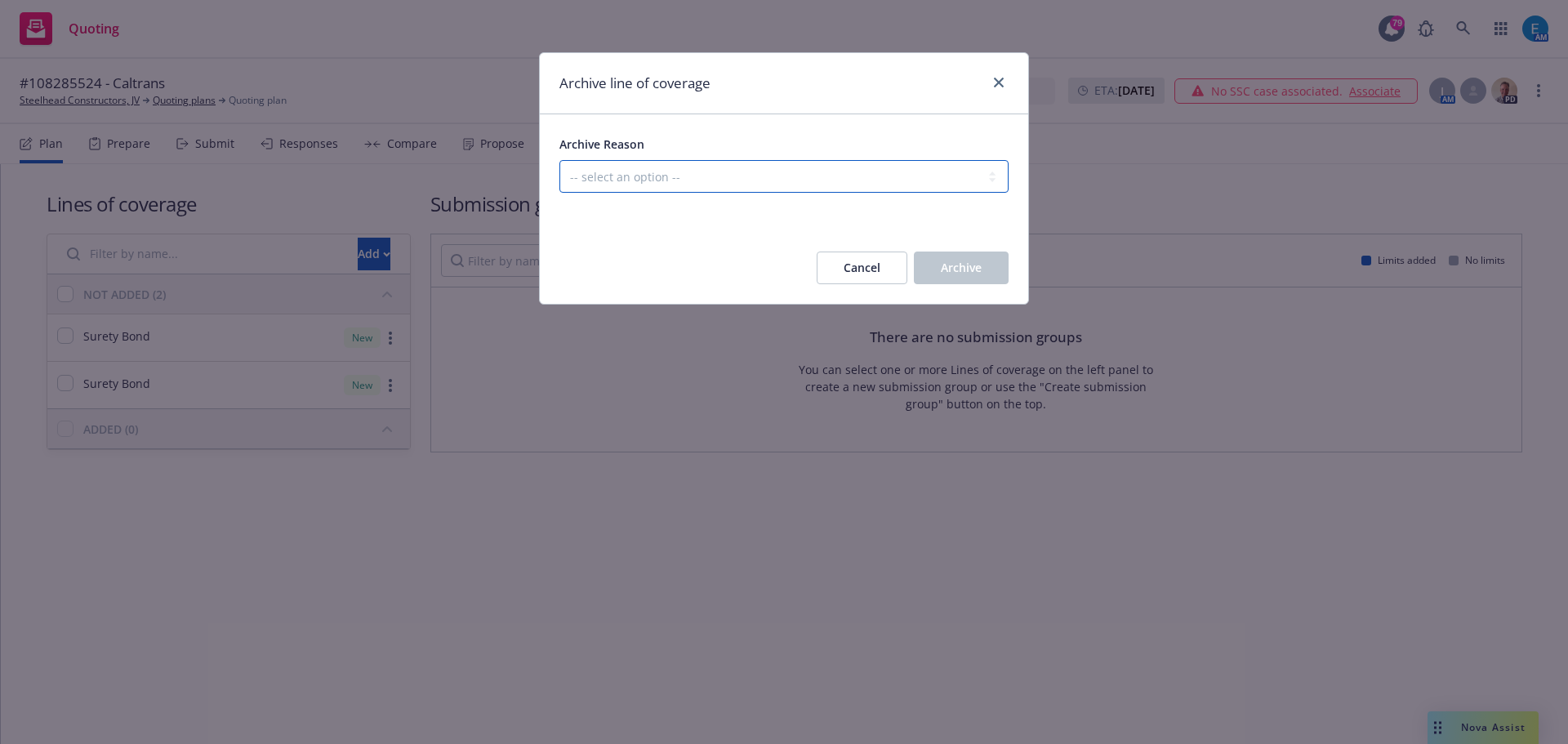
click at [834, 183] on select "-- select an option -- Created in error Duplicated" at bounding box center [784, 177] width 449 height 33
click at [560, 160] on select "-- select an option -- Created in error Duplicated" at bounding box center [784, 177] width 449 height 33
click at [699, 182] on select "-- select an option -- Created in error Duplicated" at bounding box center [784, 177] width 449 height 33
select select "ARCHIVED_DUPLICATE"
click at [560, 160] on select "-- select an option -- Created in error Duplicated" at bounding box center [784, 177] width 449 height 33
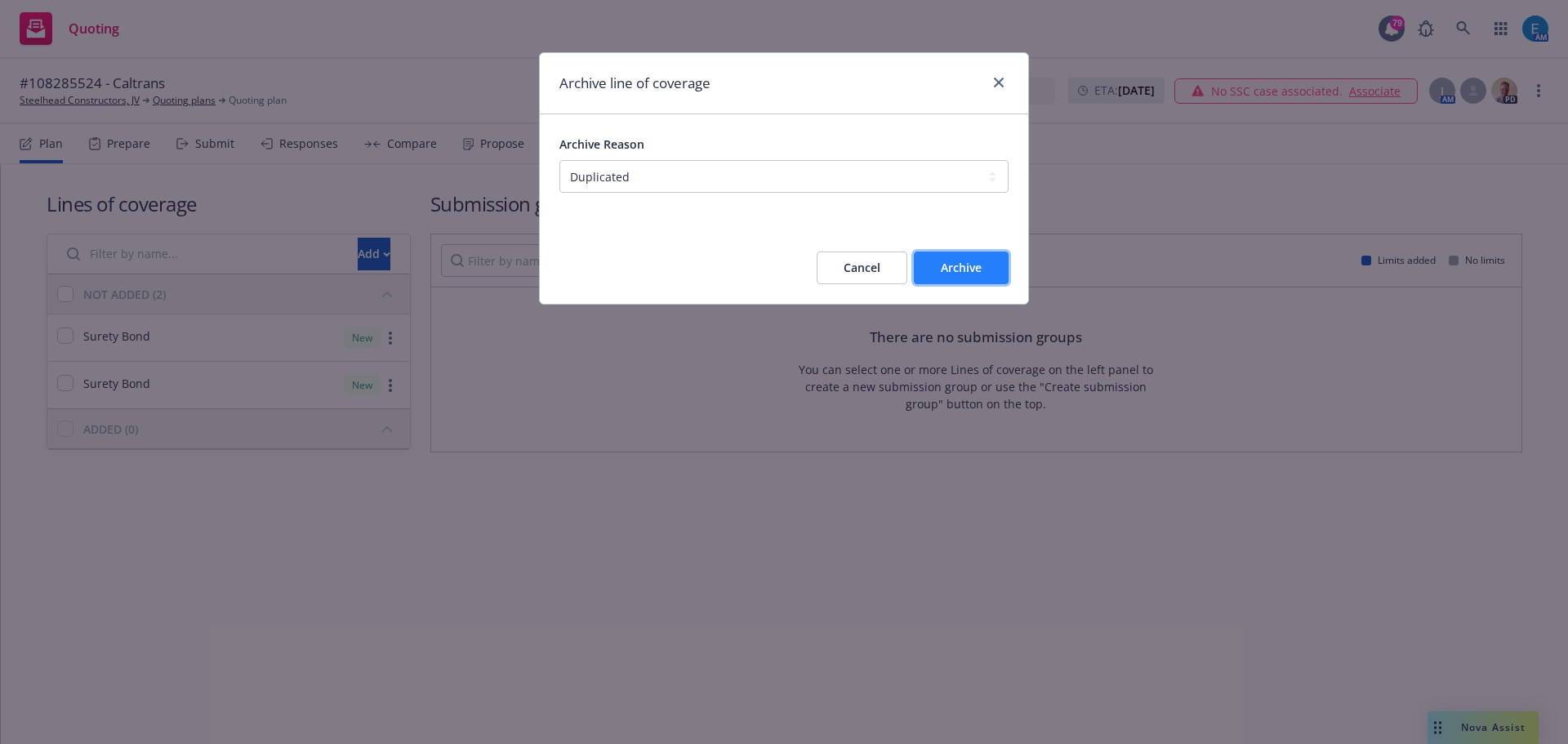
click at [986, 263] on button "Archive" at bounding box center [962, 268] width 95 height 33
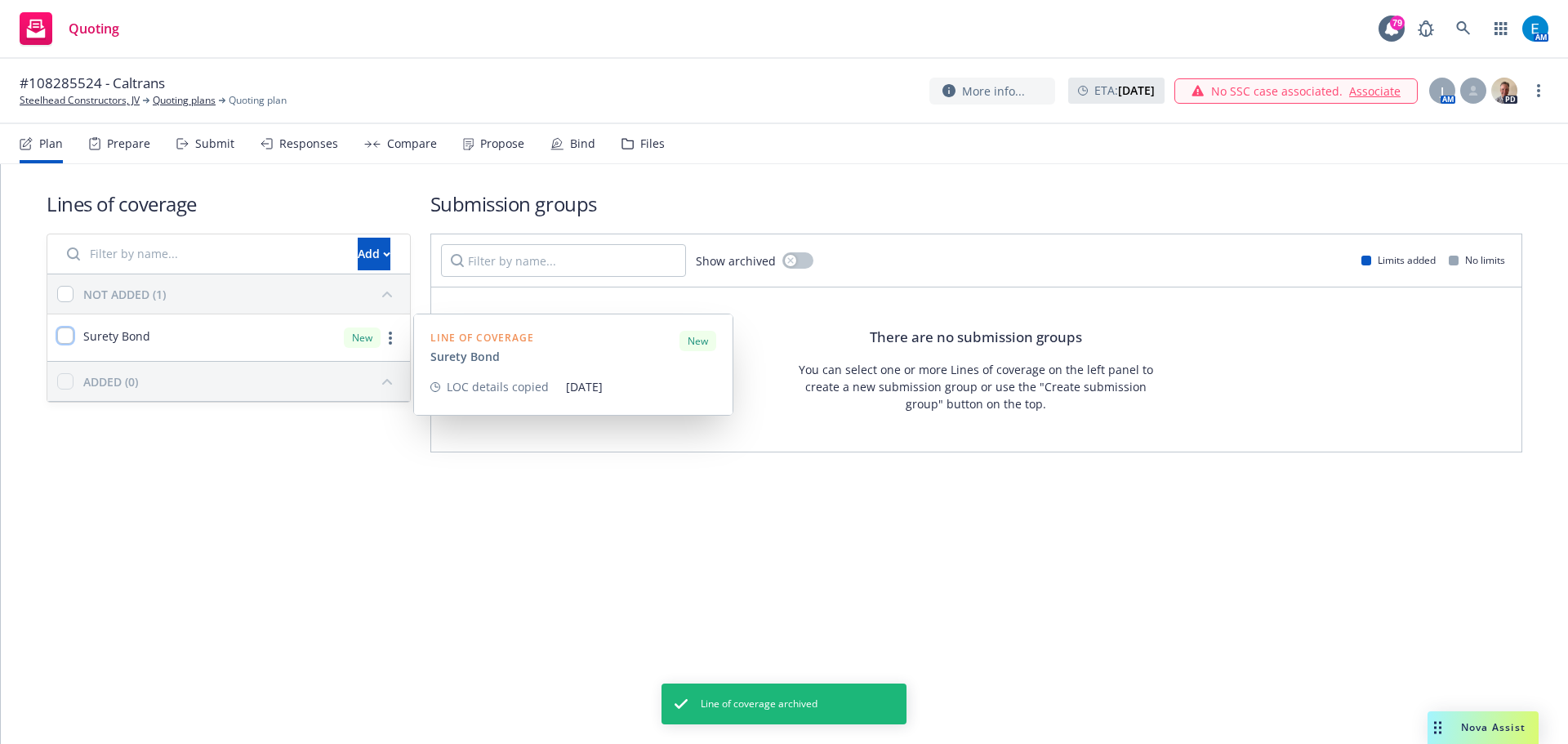
click at [64, 339] on input "checkbox" at bounding box center [65, 335] width 17 height 17
checkbox input "true"
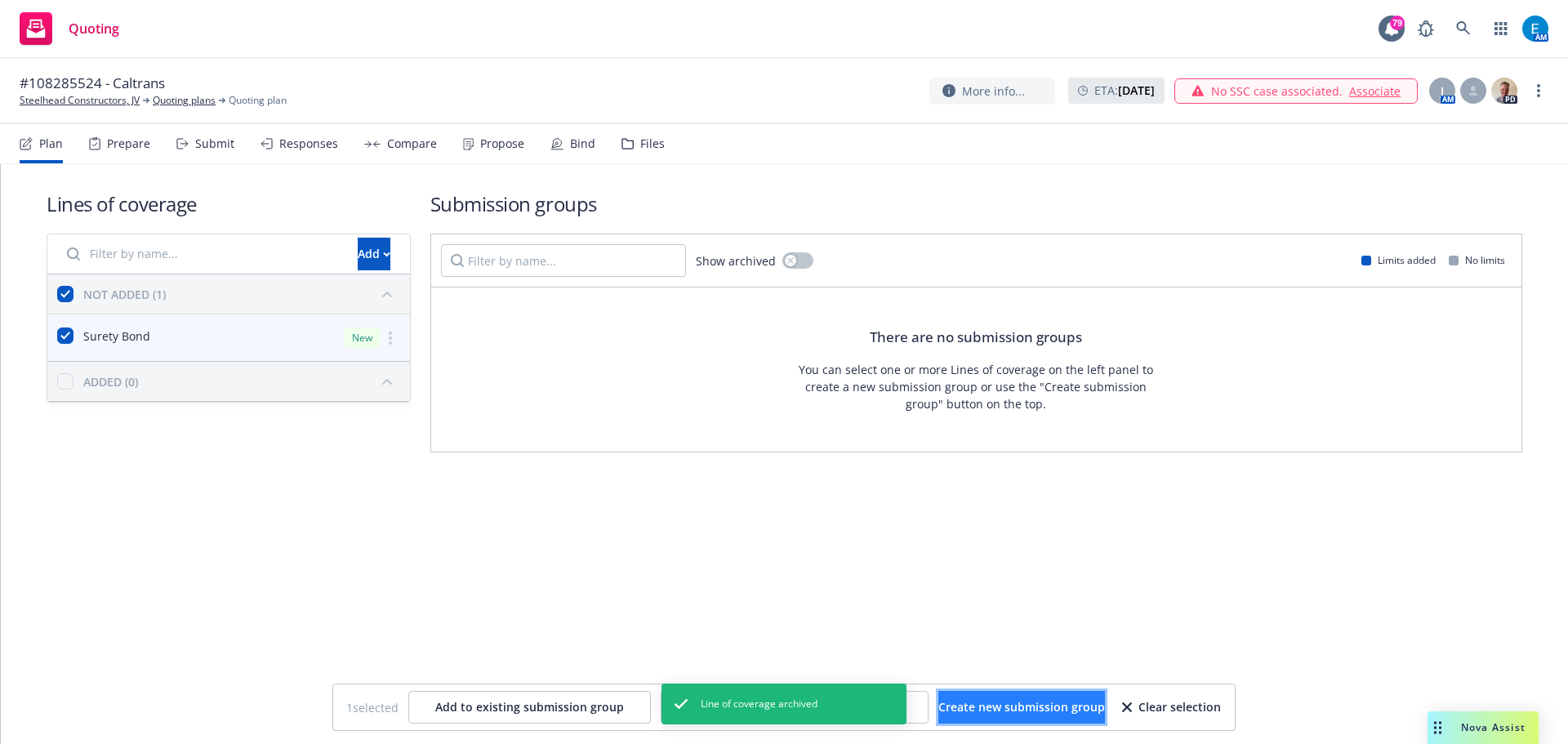
click at [1027, 709] on span "Create new submission group" at bounding box center [1021, 707] width 166 height 16
checkbox input "false"
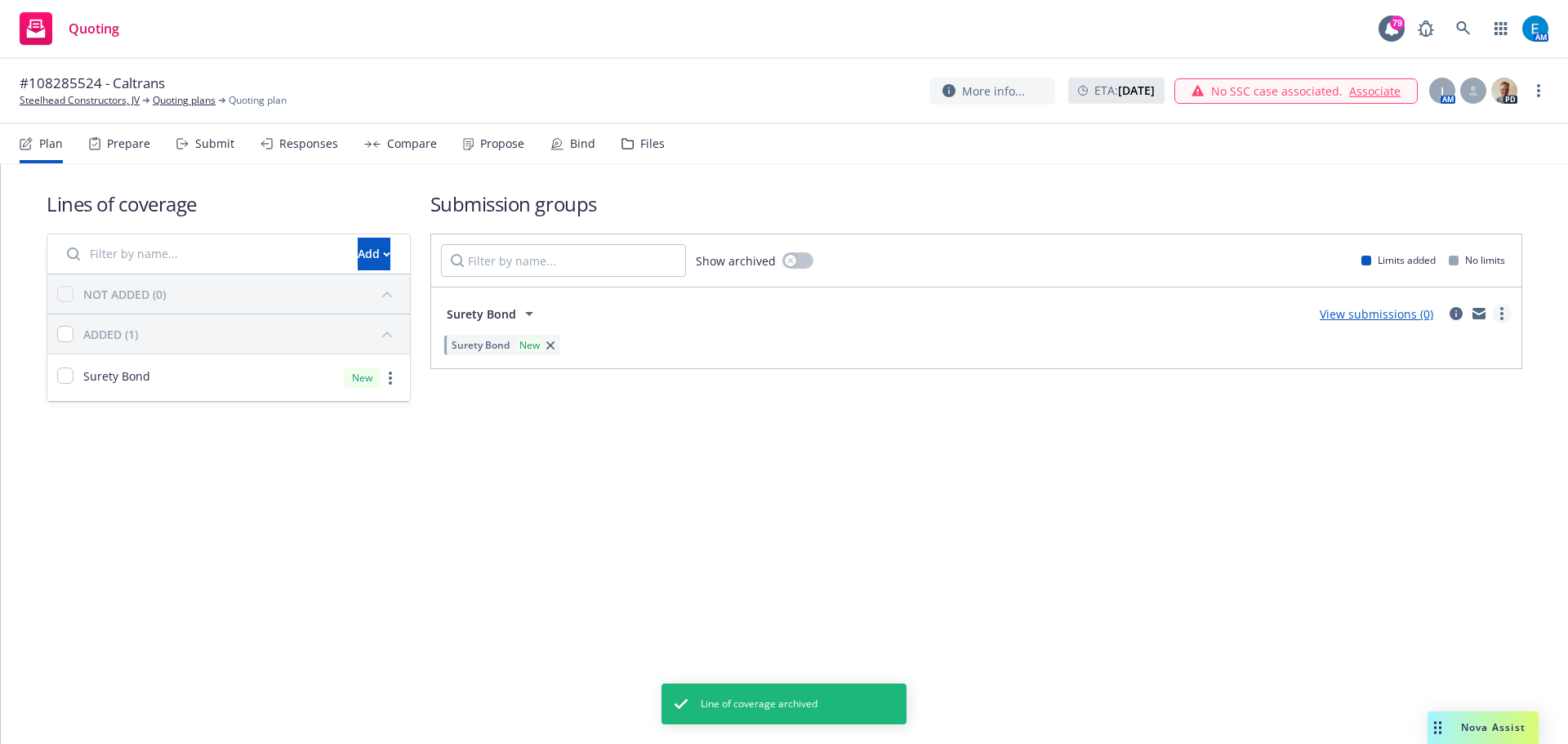
click at [1501, 313] on circle "more" at bounding box center [1501, 313] width 3 height 3
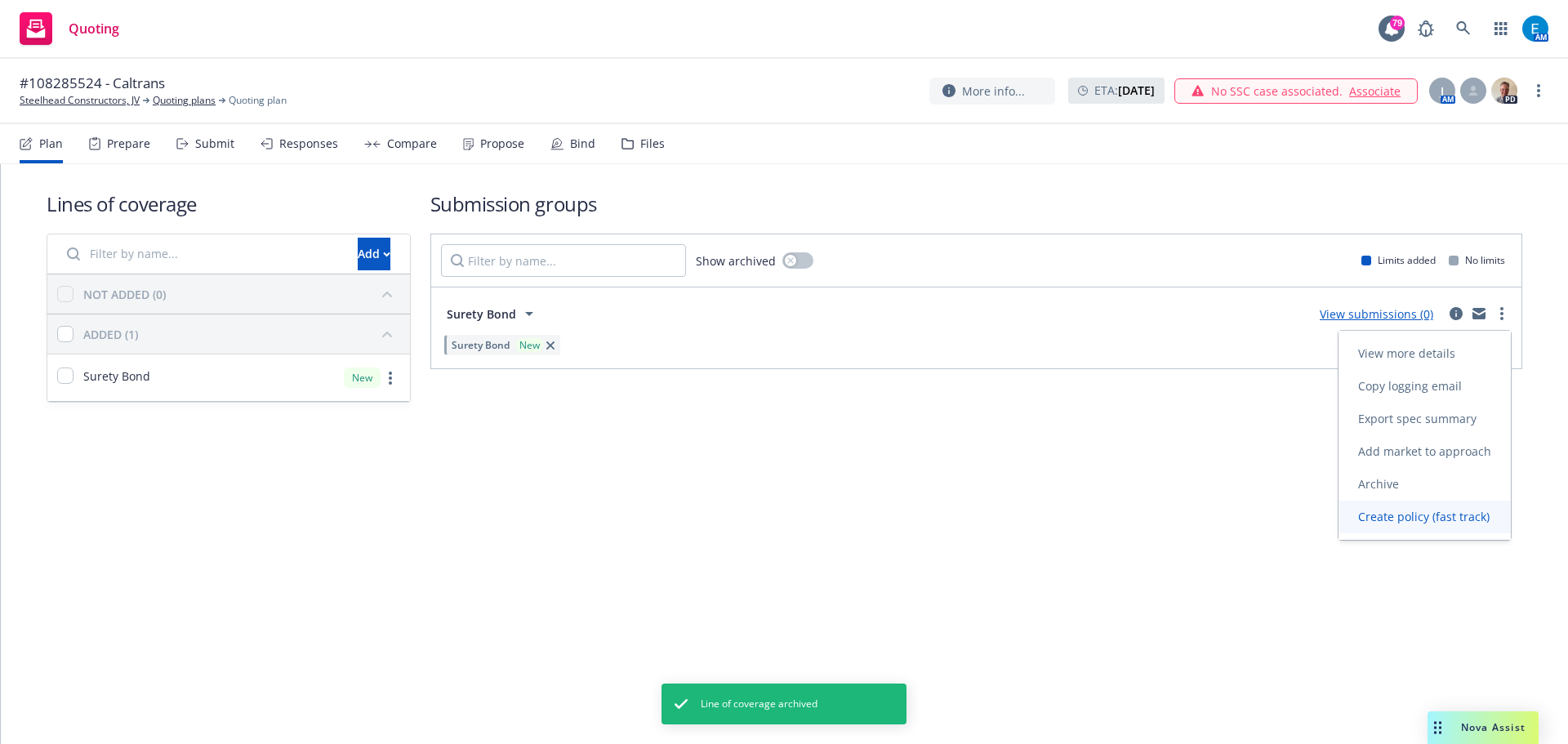
click at [1386, 518] on span "Create policy (fast track)" at bounding box center [1424, 517] width 171 height 16
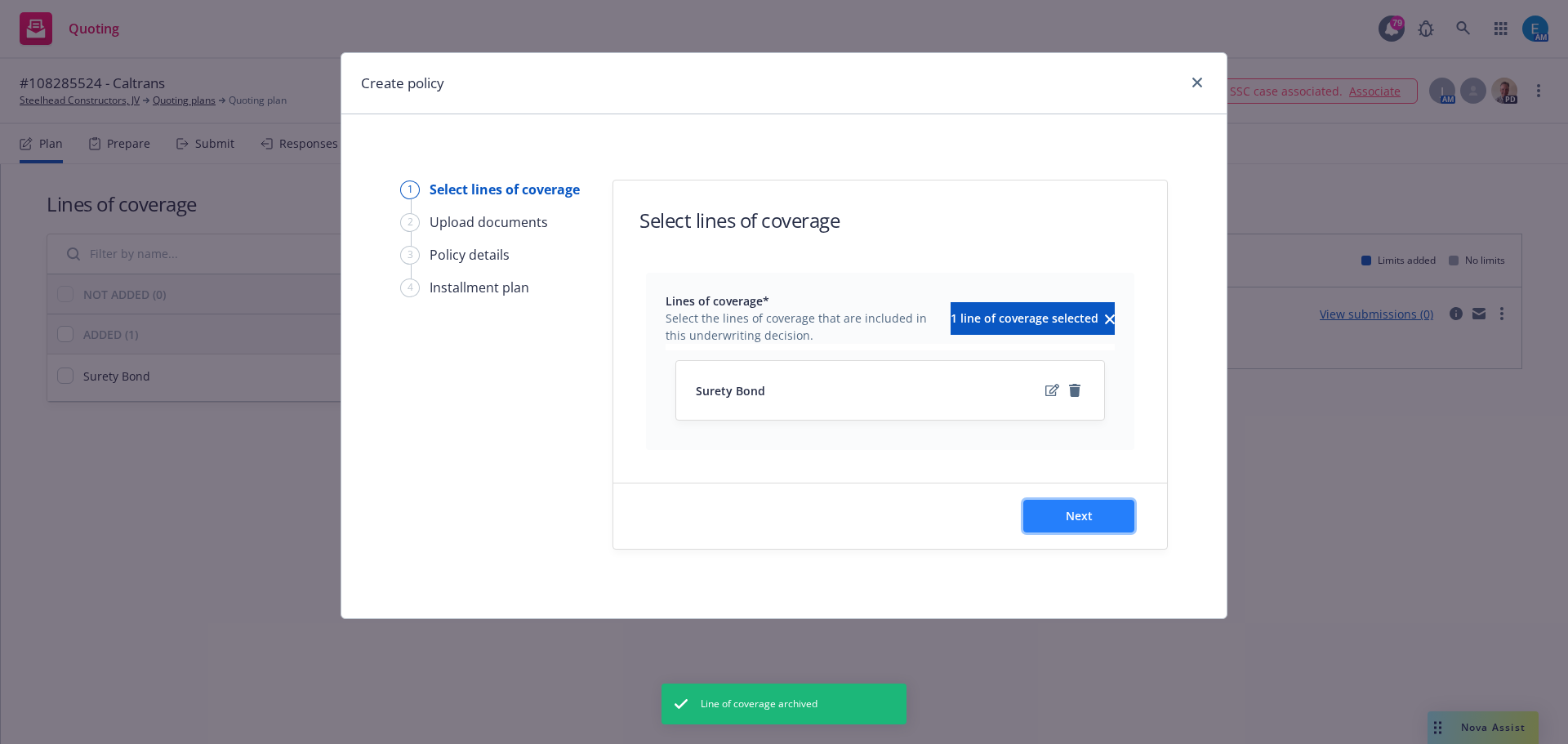
click at [1042, 514] on button "Next" at bounding box center [1078, 516] width 111 height 33
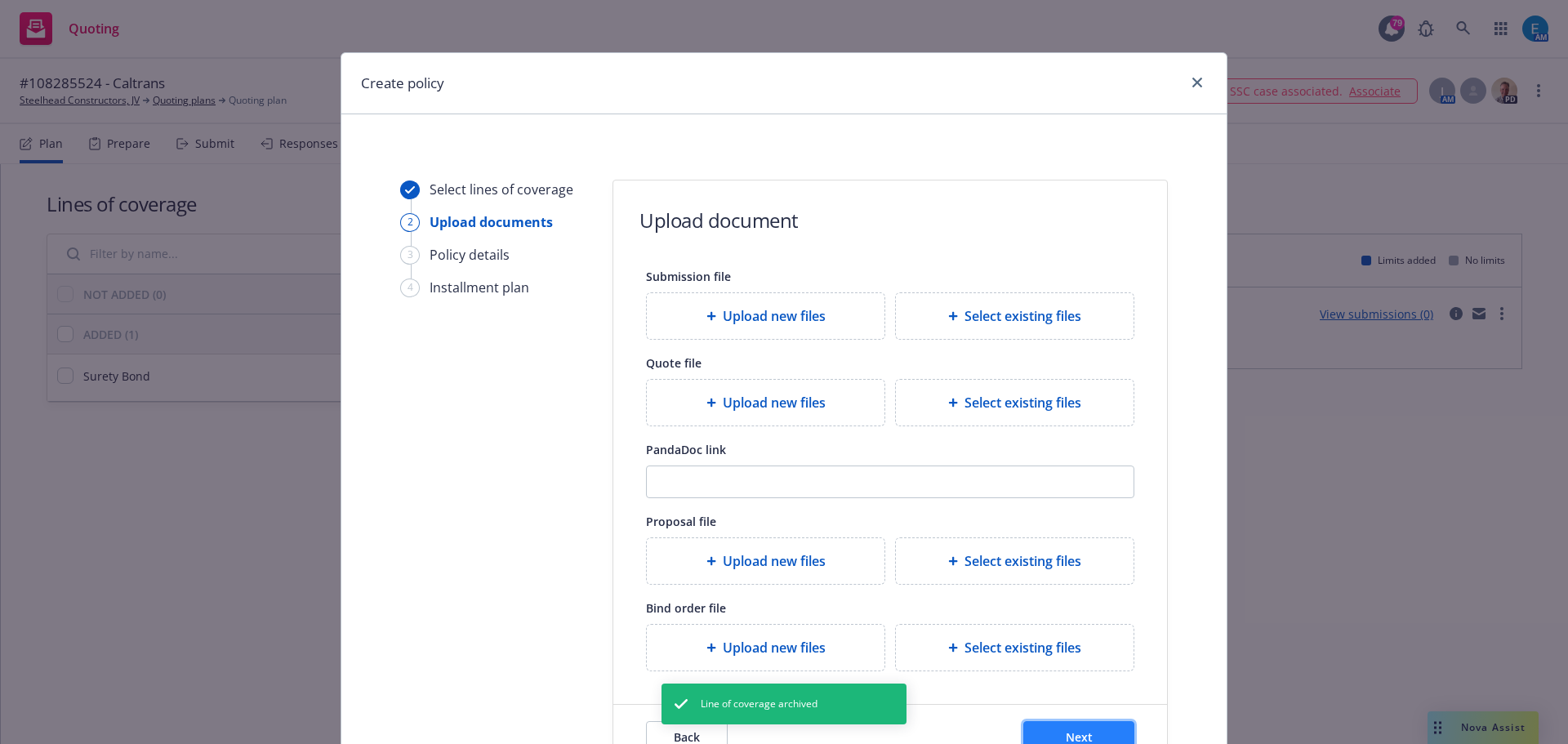
click at [1041, 729] on button "Next" at bounding box center [1078, 737] width 111 height 33
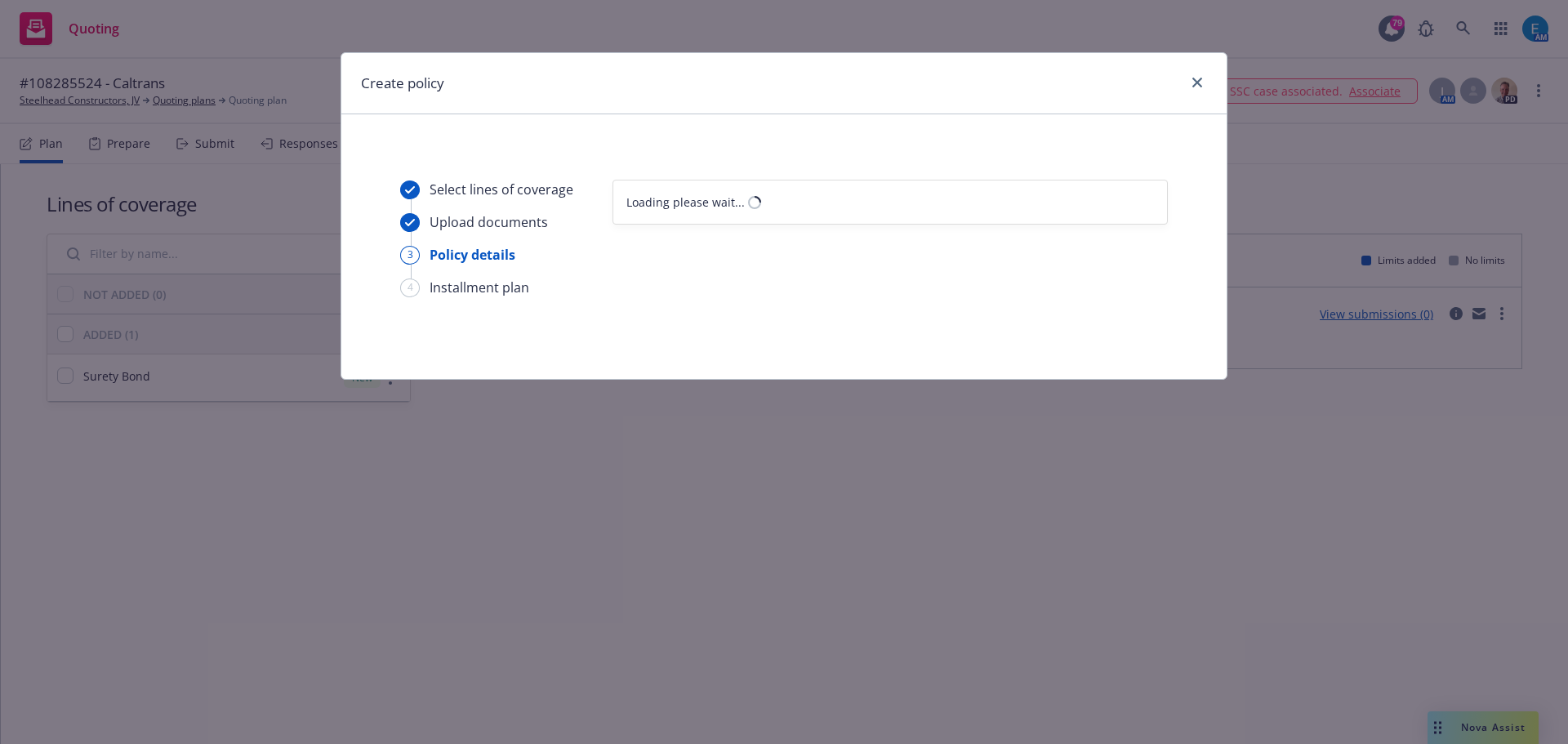
select select "12"
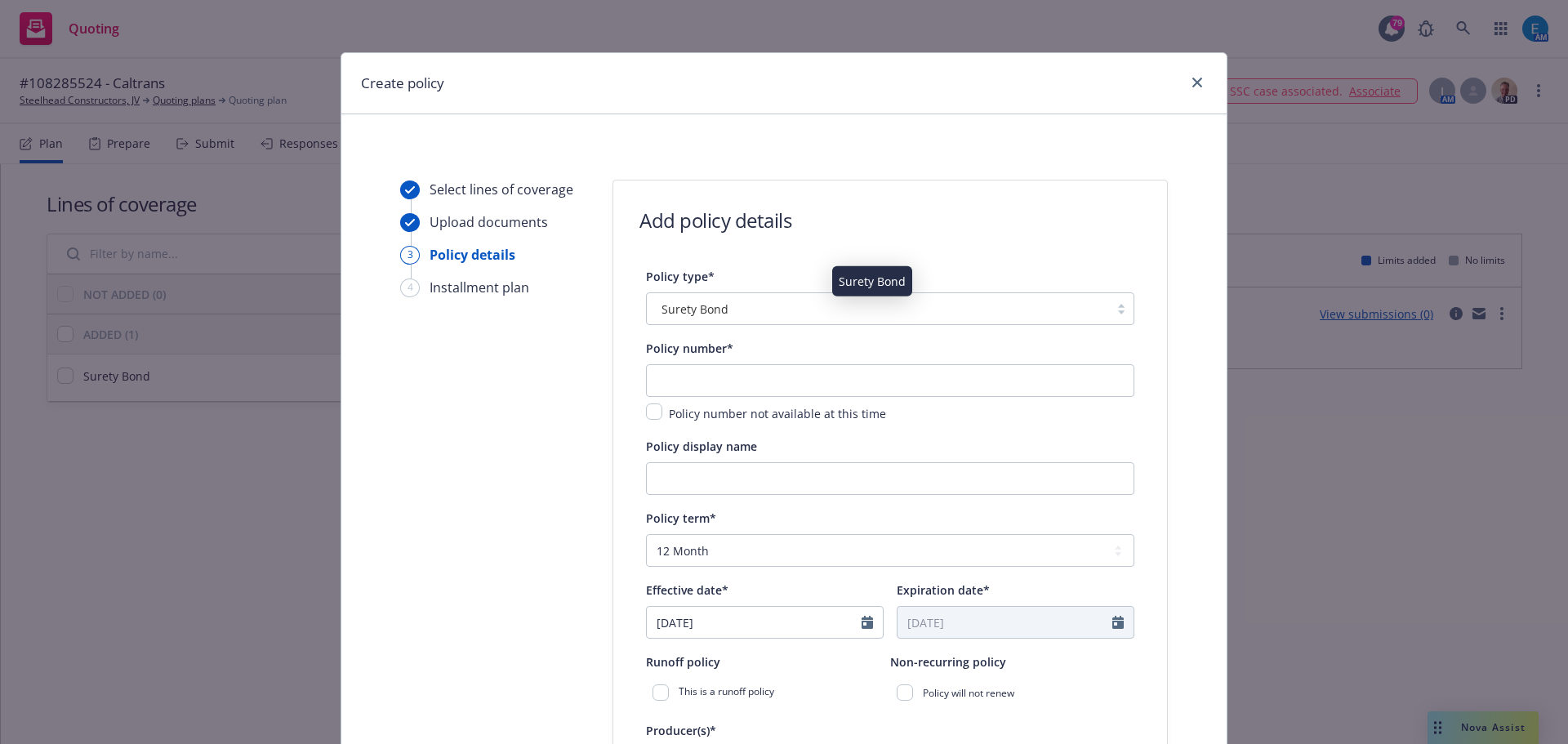
click at [743, 306] on div "Surety Bond" at bounding box center [877, 309] width 446 height 17
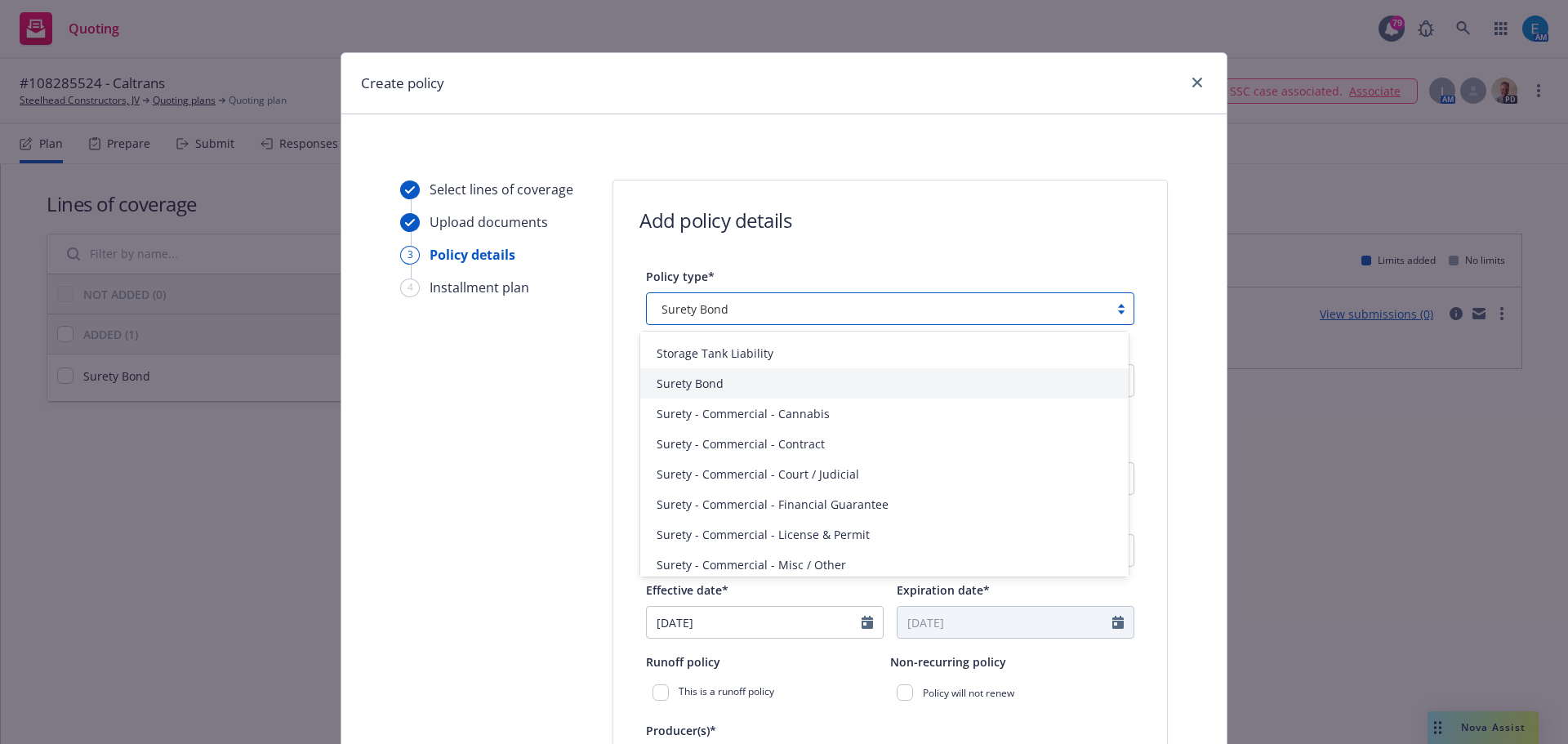
scroll to position [3790, 0]
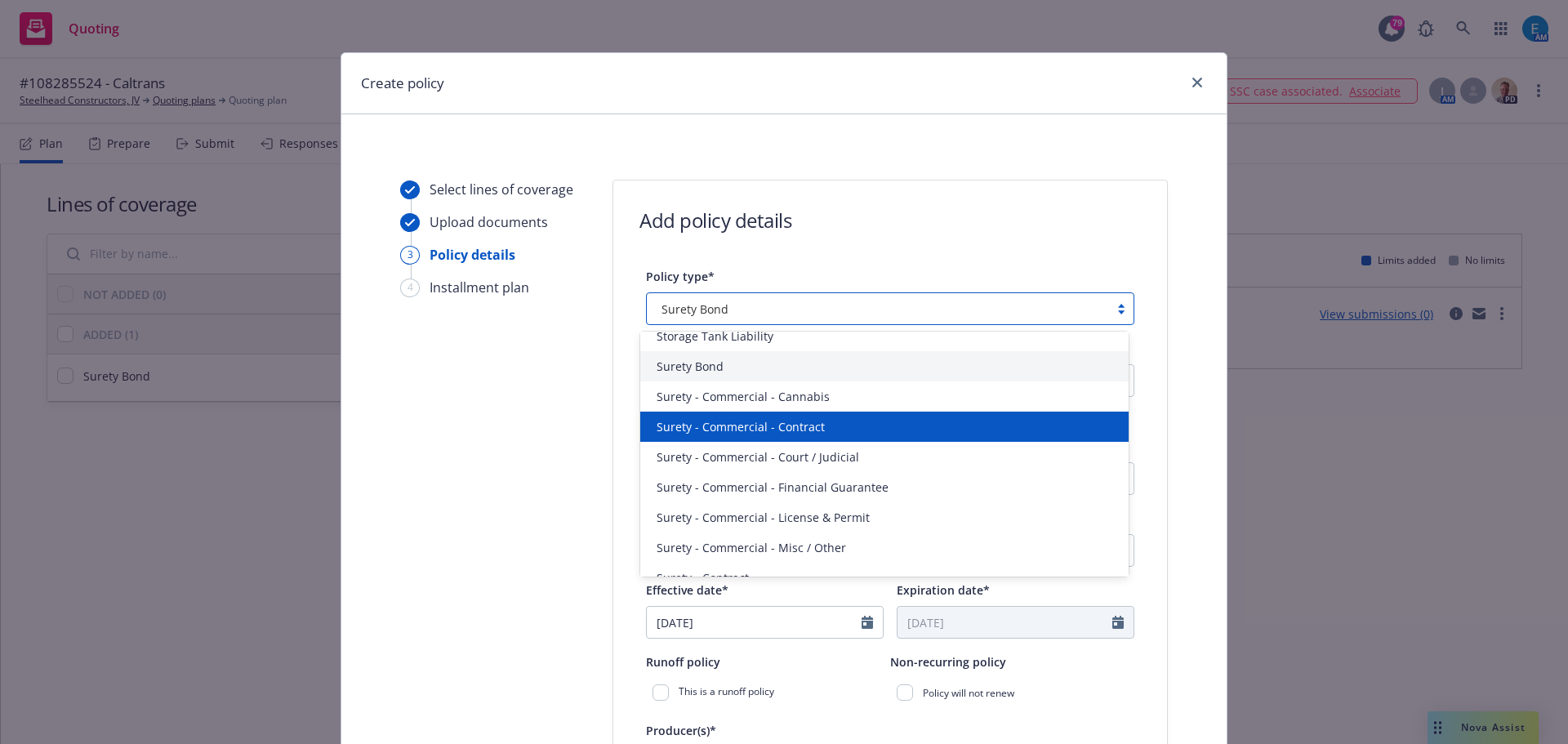
click at [837, 427] on div "Surety - Commercial - Contract" at bounding box center [884, 426] width 468 height 17
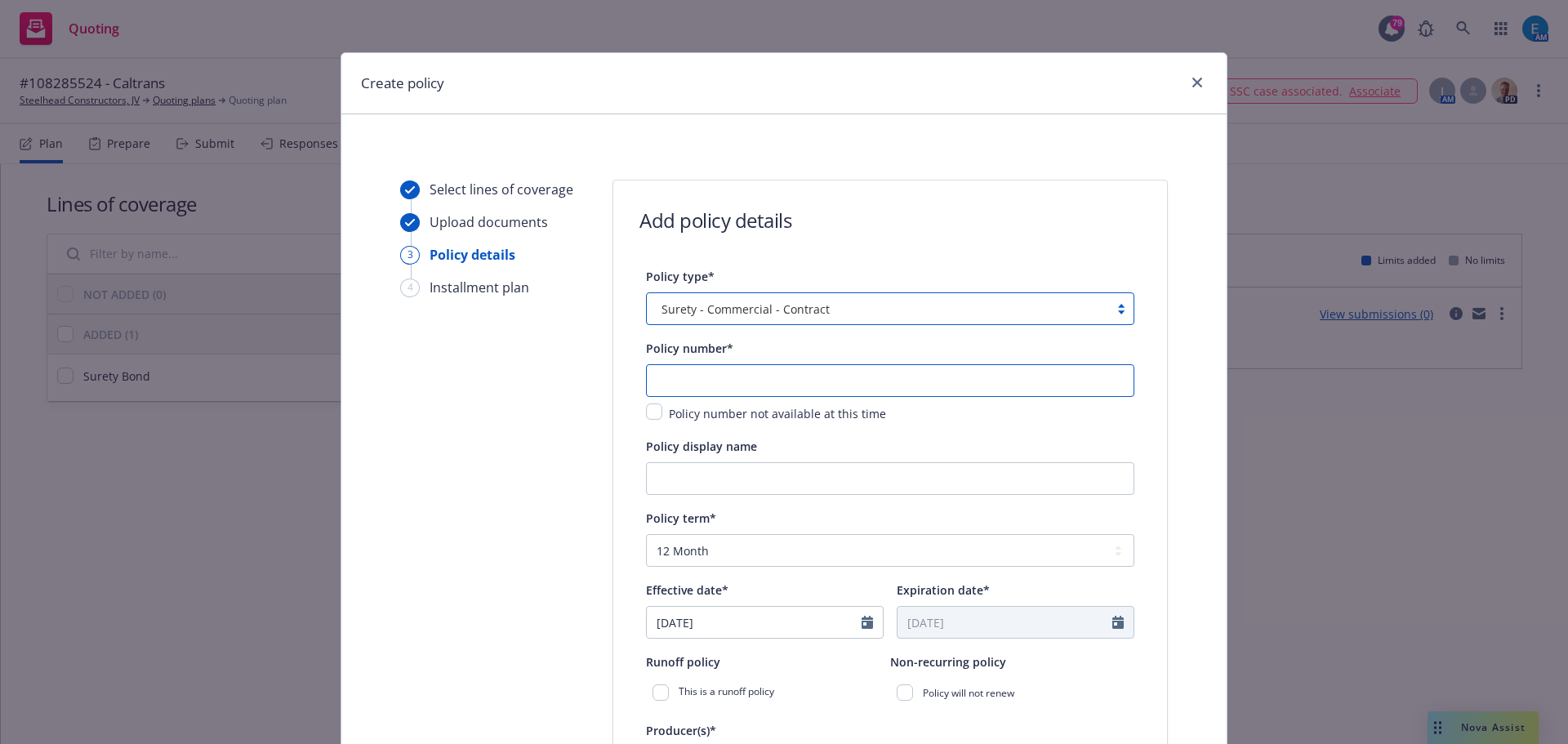
click at [686, 387] on input "text" at bounding box center [890, 381] width 489 height 33
type input "108285524"
click at [717, 477] on input "Policy display name" at bounding box center [890, 479] width 489 height 33
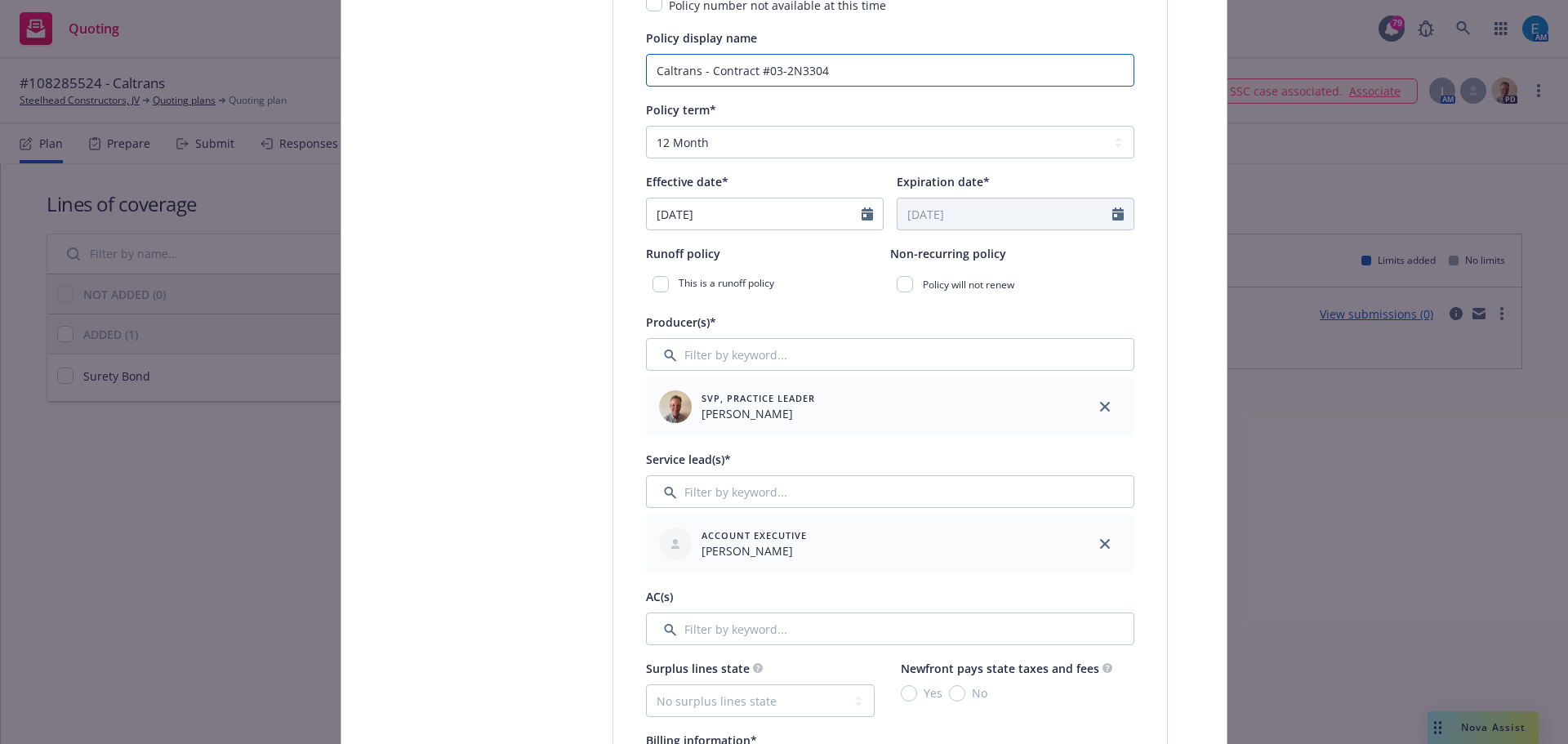
scroll to position [163, 0]
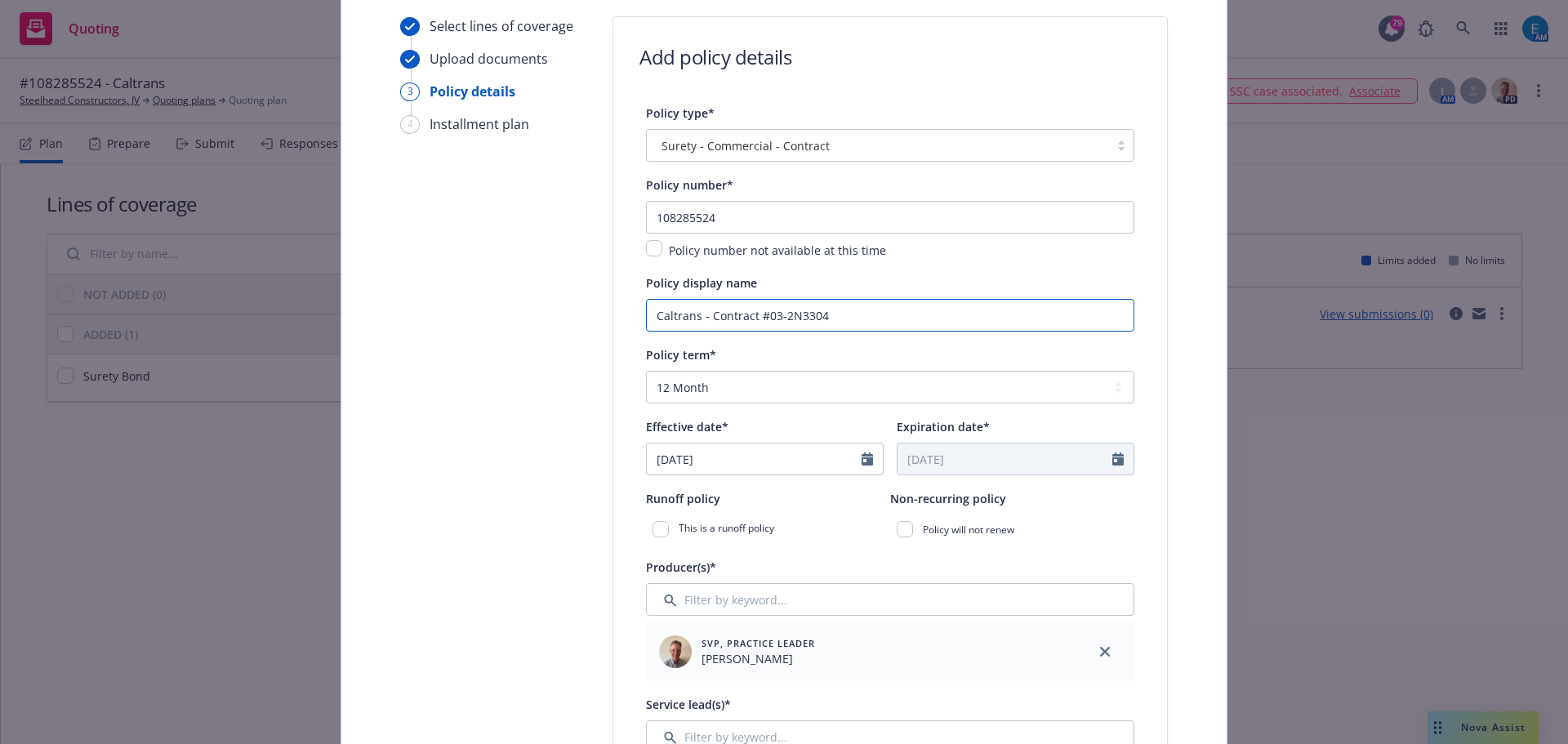
type input "Caltrans - Contract #03-2N3304"
click at [725, 391] on select "Select policy term 12 Month 6 Month 4 Month 3 Month 2 Month 1 Month 36 Month (3…" at bounding box center [890, 388] width 489 height 33
select select "other"
click at [646, 371] on select "Select policy term 12 Month 6 Month 4 Month 3 Month 2 Month 1 Month 36 Month (3…" at bounding box center [890, 388] width 489 height 33
click at [862, 458] on icon "Calendar" at bounding box center [868, 458] width 12 height 13
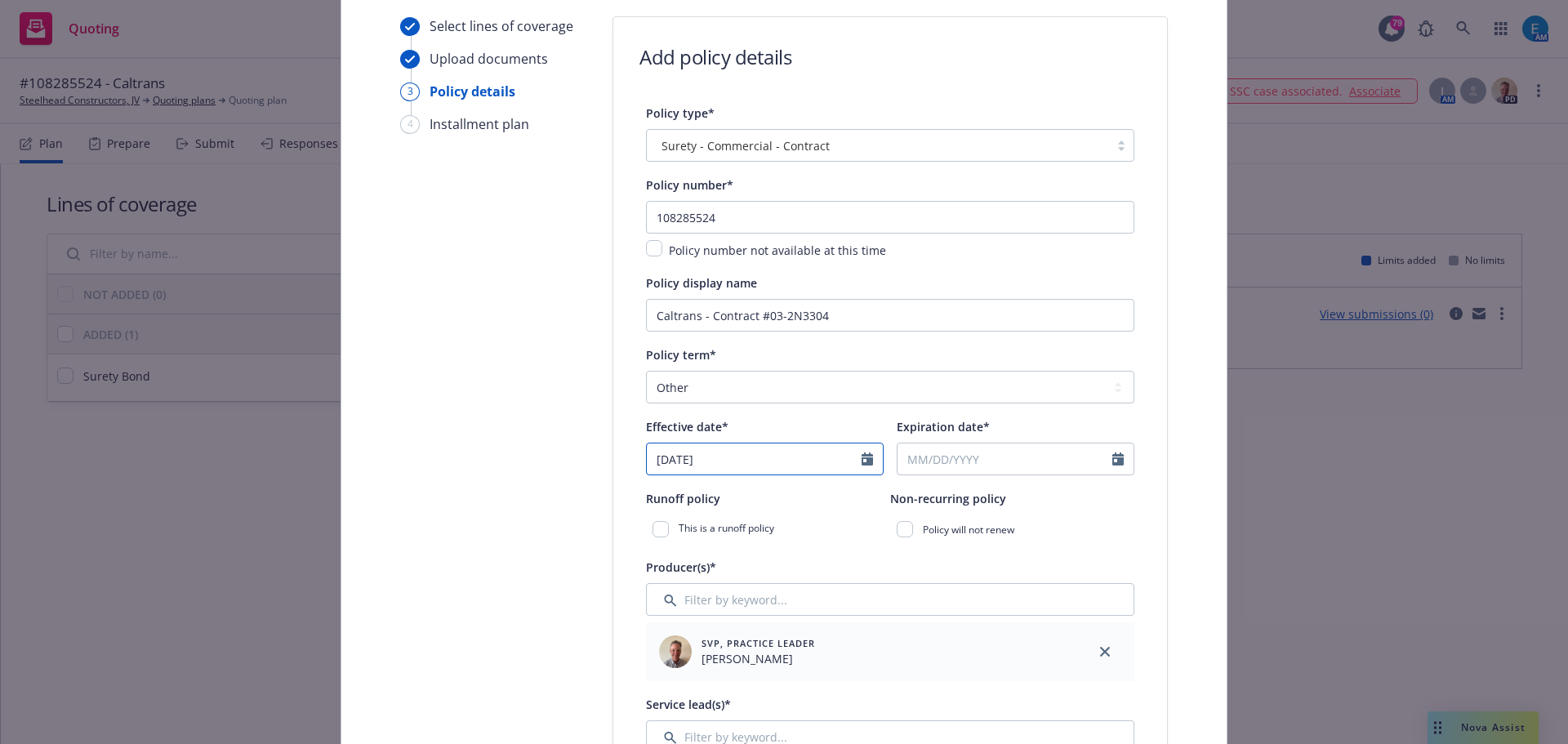
select select "9"
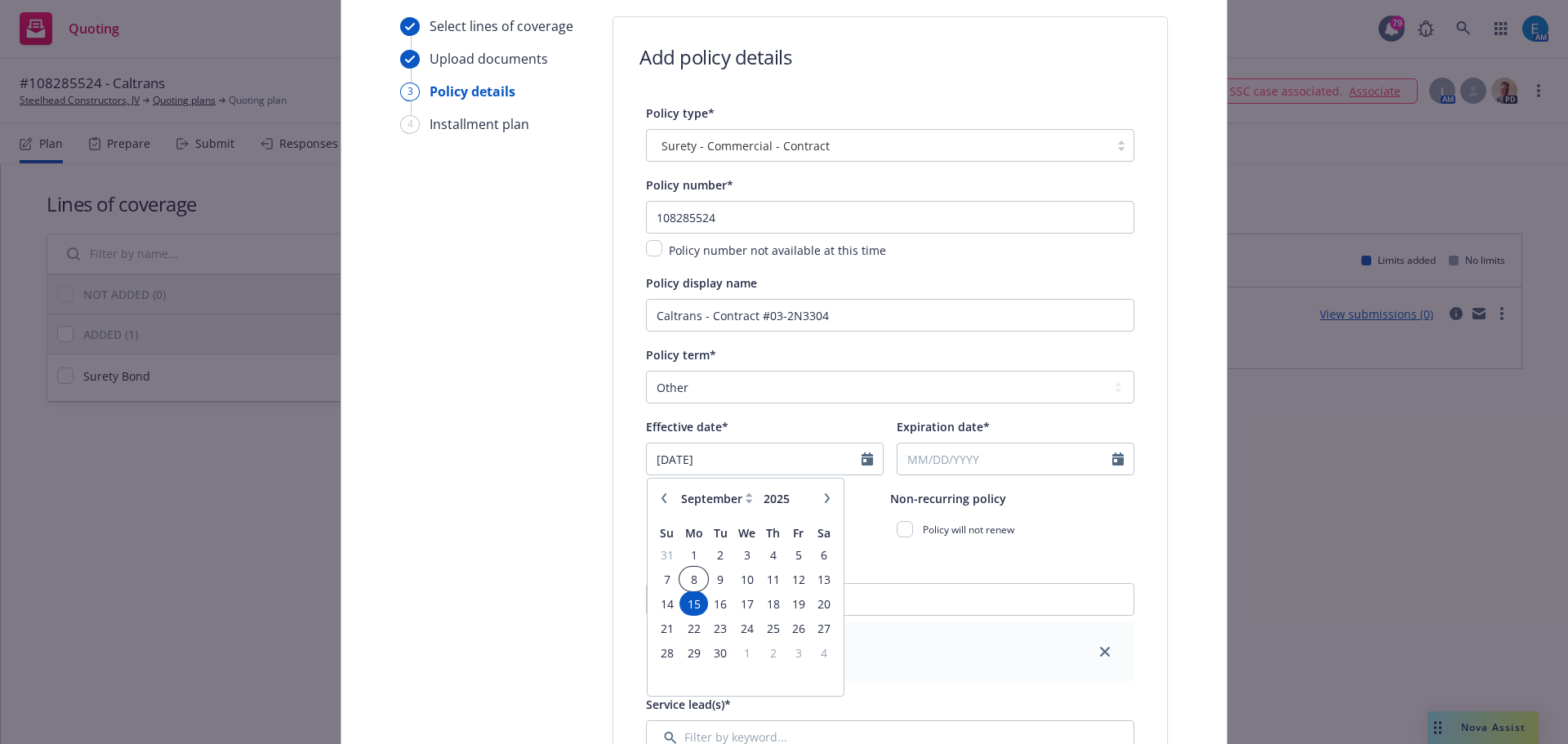
click at [689, 580] on span "8" at bounding box center [693, 579] width 24 height 20
type input "09/08/2025"
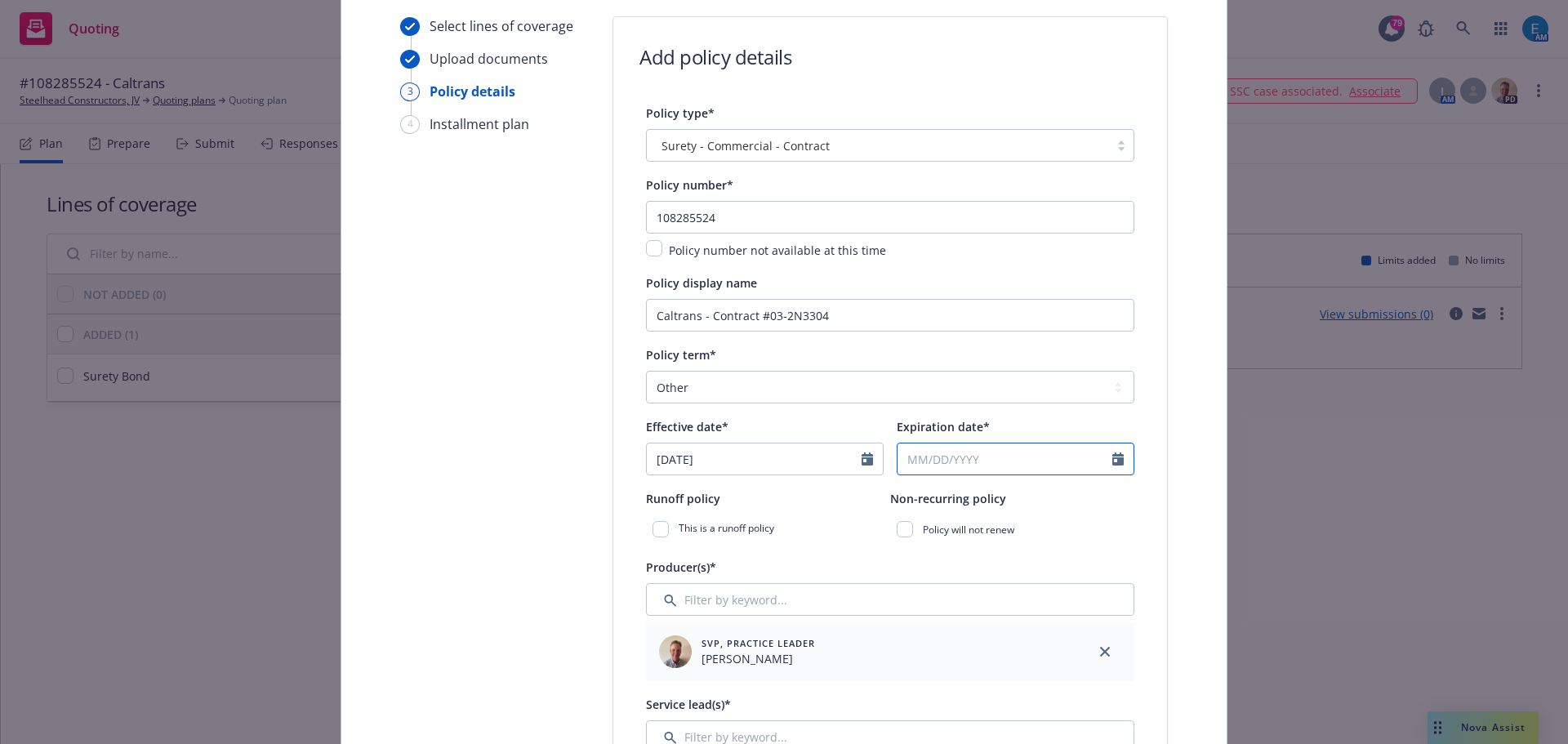
click at [934, 462] on input "Expiration date*" at bounding box center [1005, 458] width 215 height 31
click at [1074, 499] on icon "button" at bounding box center [1078, 498] width 10 height 10
select select "10"
click at [1043, 556] on span "3" at bounding box center [1048, 555] width 22 height 20
type input "10/03/2025"
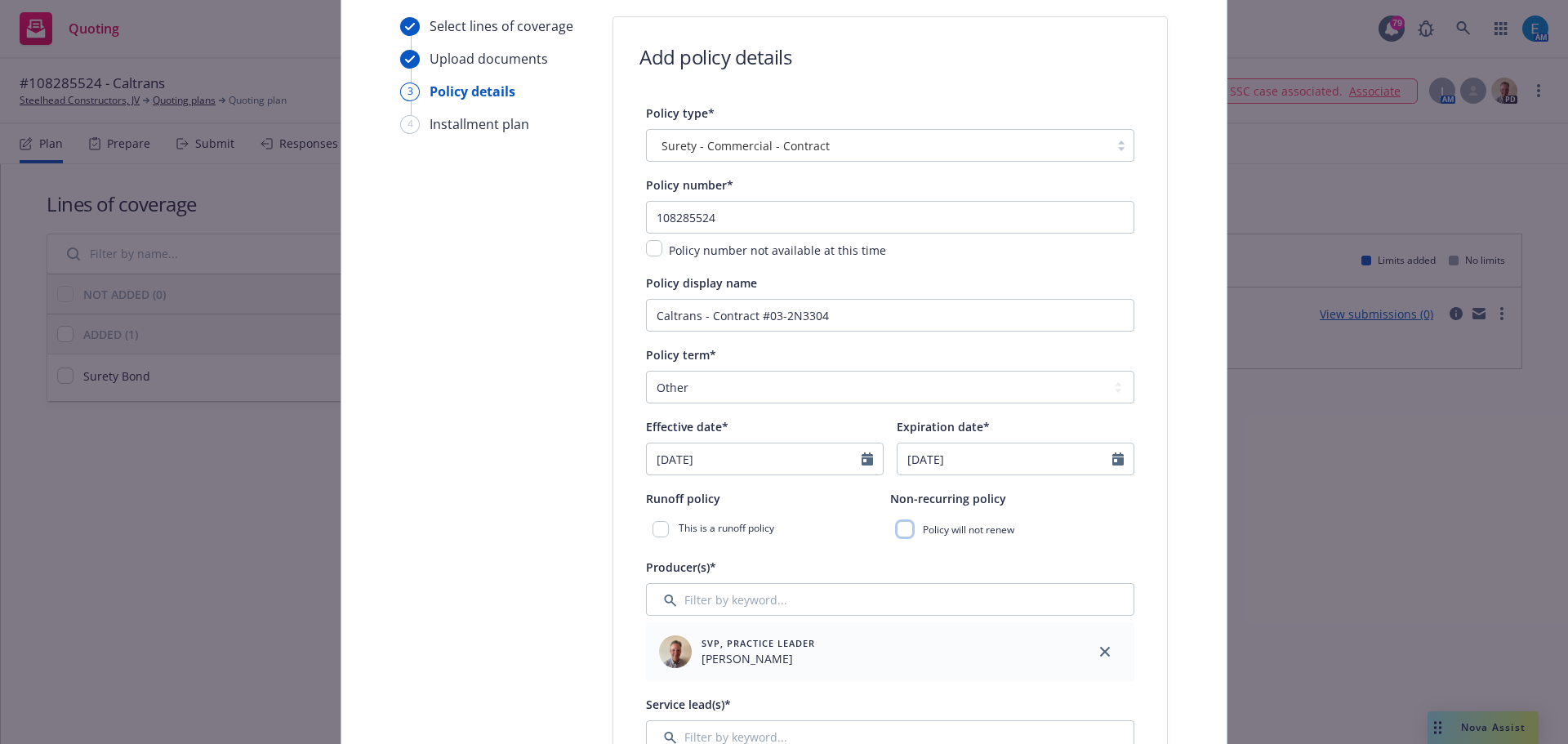
click at [897, 534] on input "checkbox" at bounding box center [904, 528] width 17 height 17
checkbox input "true"
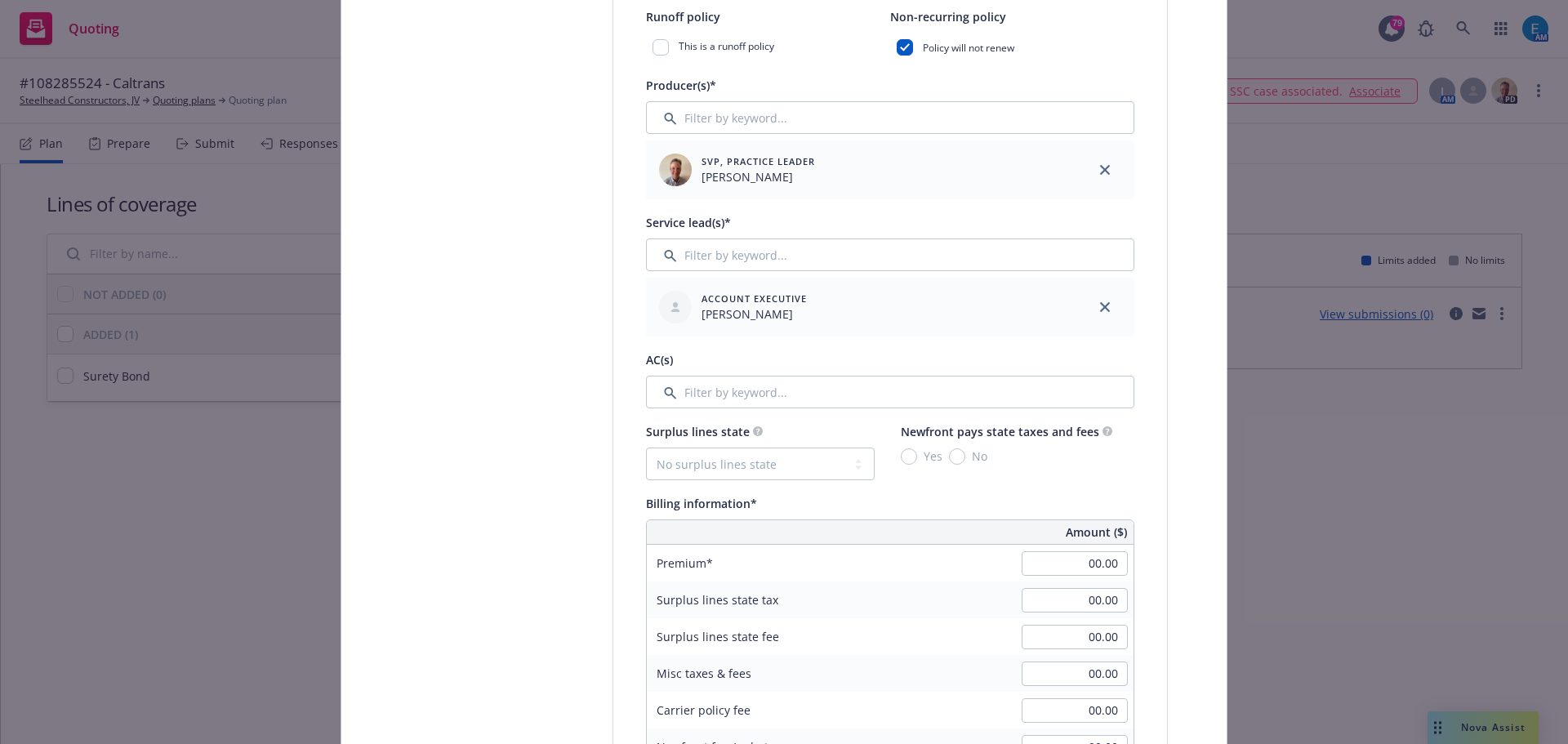
scroll to position [652, 0]
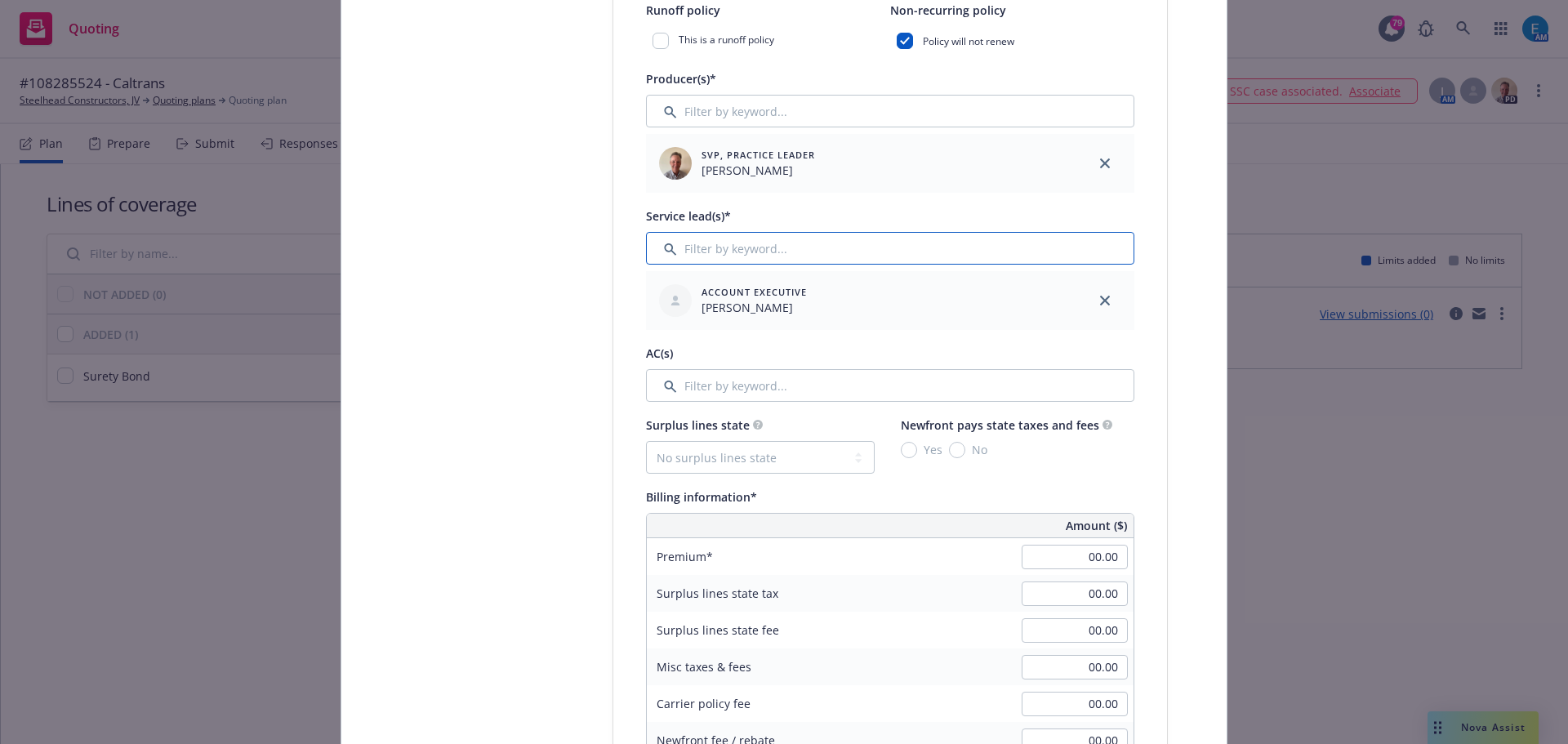
click at [783, 249] on input "Filter by keyword..." at bounding box center [890, 249] width 489 height 33
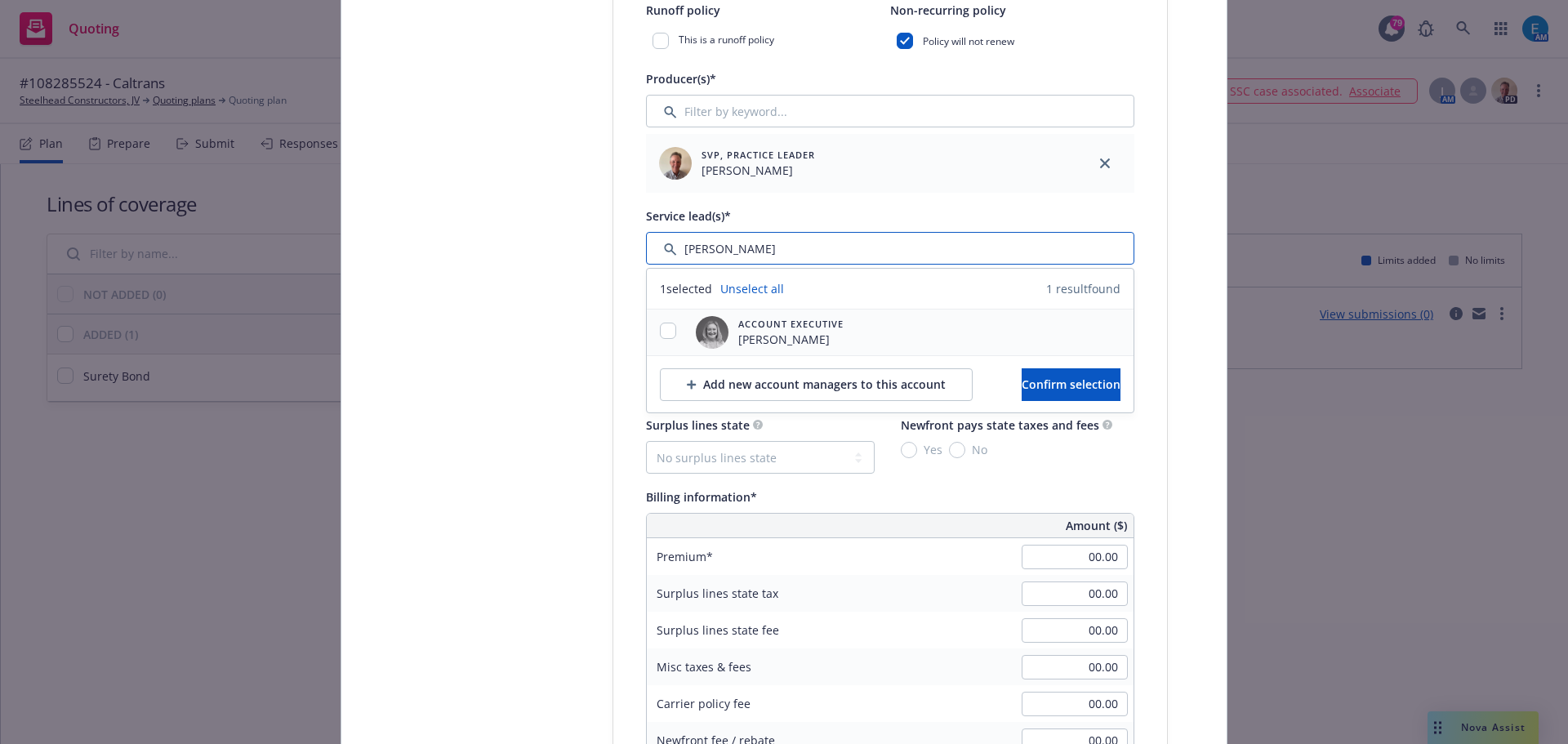
type input "erin"
click at [664, 326] on input "checkbox" at bounding box center [667, 330] width 17 height 17
checkbox input "true"
click at [1024, 379] on span "Confirm selection" at bounding box center [1072, 385] width 99 height 16
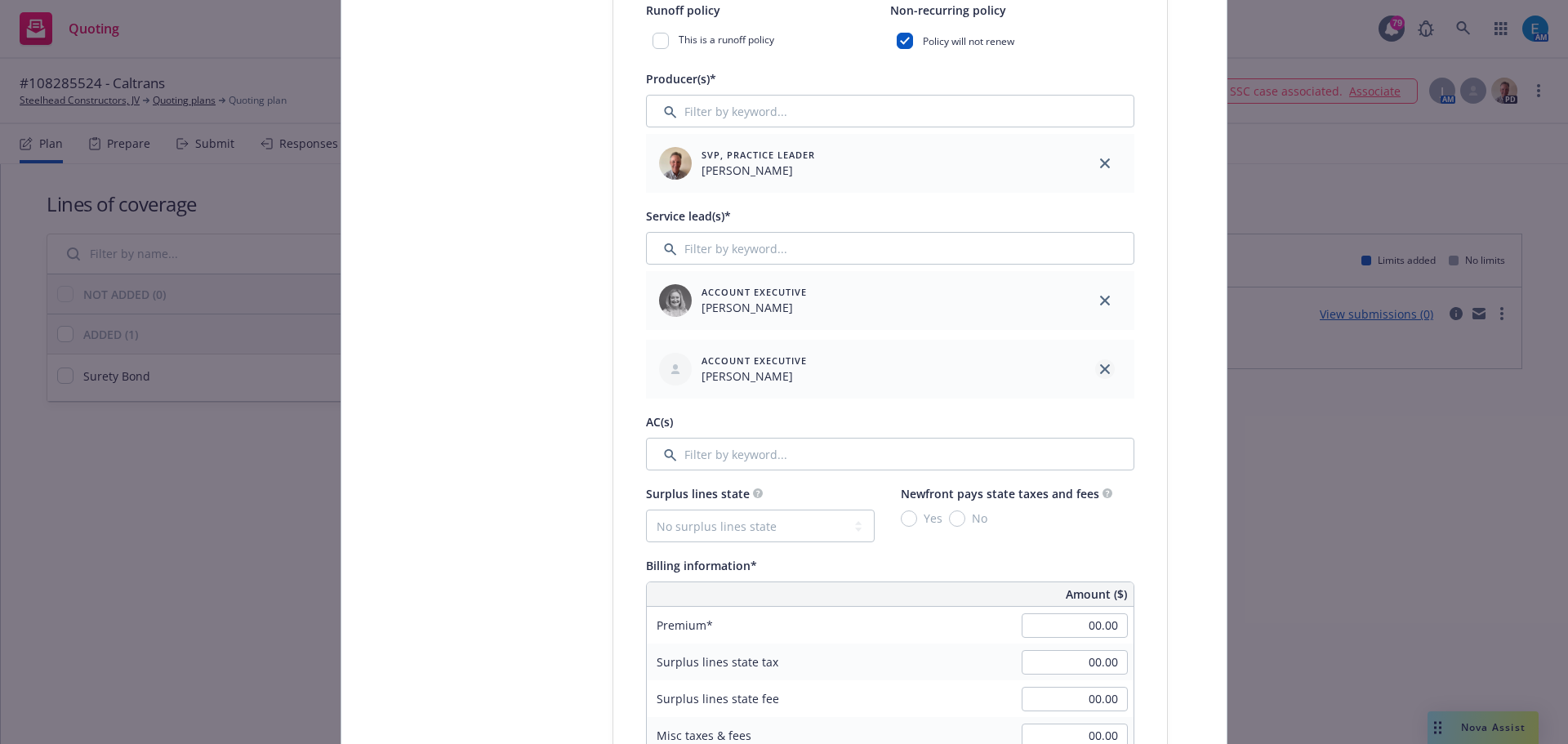
click at [1105, 366] on link "close" at bounding box center [1105, 369] width 19 height 19
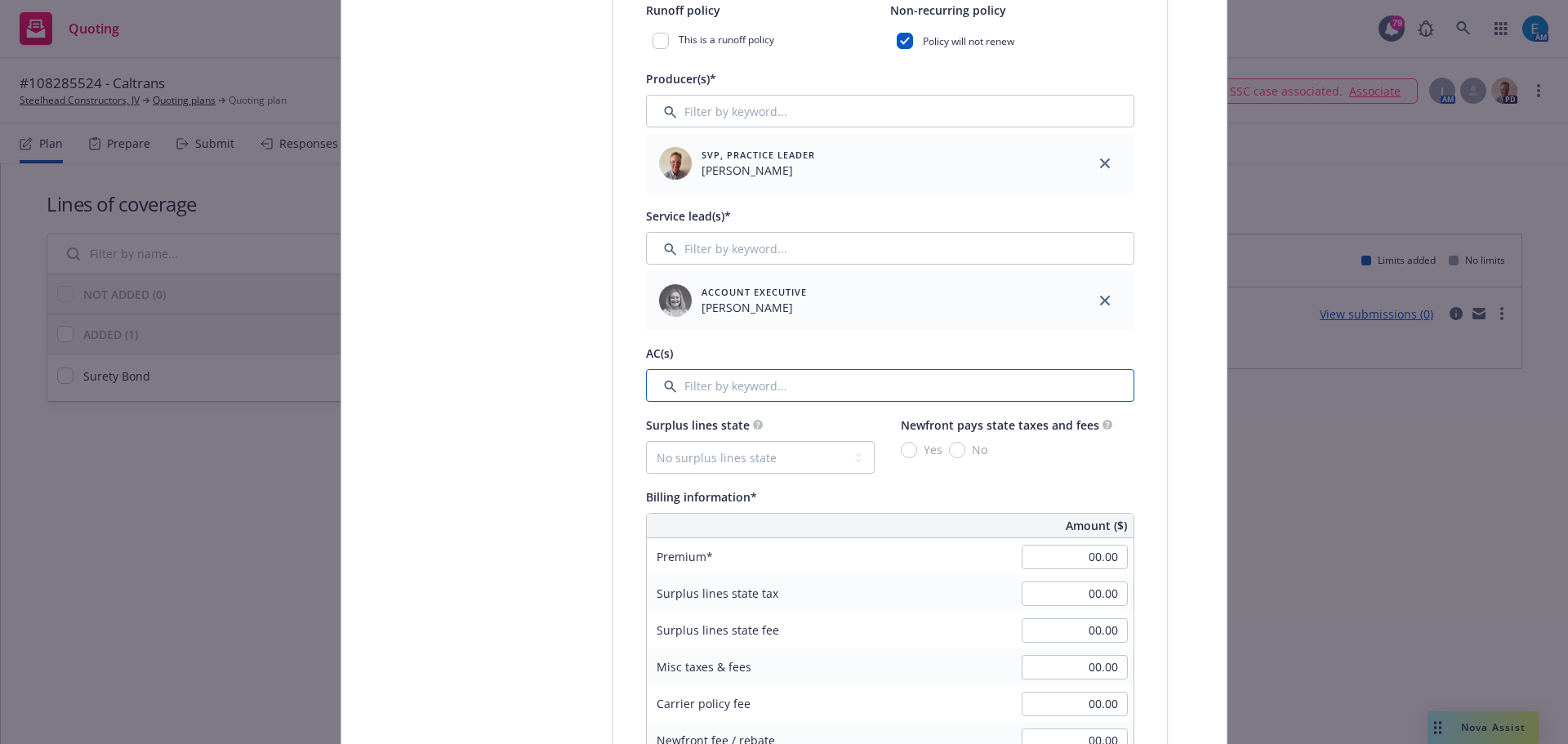
click at [809, 387] on input "Filter by keyword..." at bounding box center [890, 386] width 489 height 33
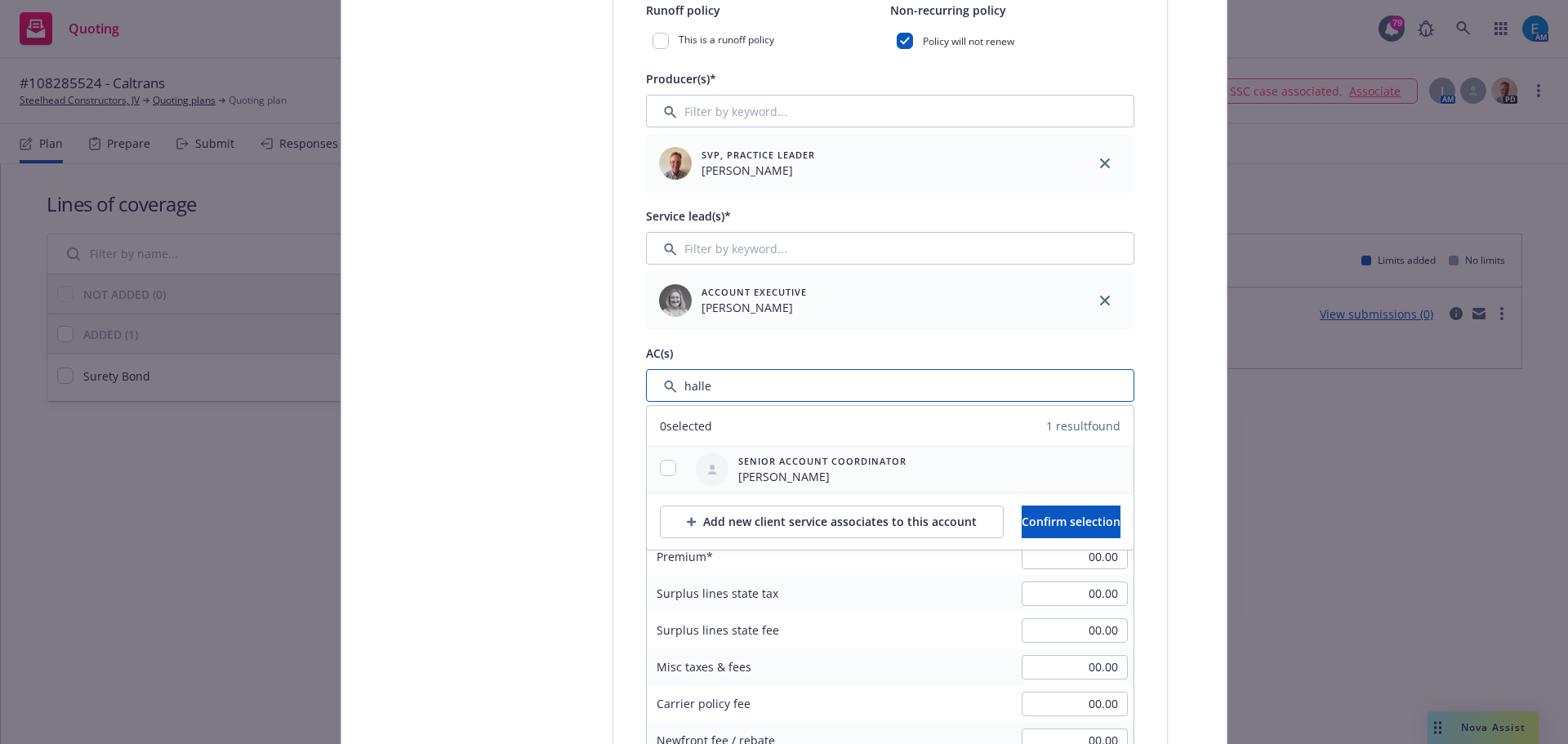
type input "halle"
click at [666, 472] on input "checkbox" at bounding box center [667, 467] width 17 height 17
checkbox input "true"
click at [1024, 518] on span "Confirm selection" at bounding box center [1072, 522] width 99 height 16
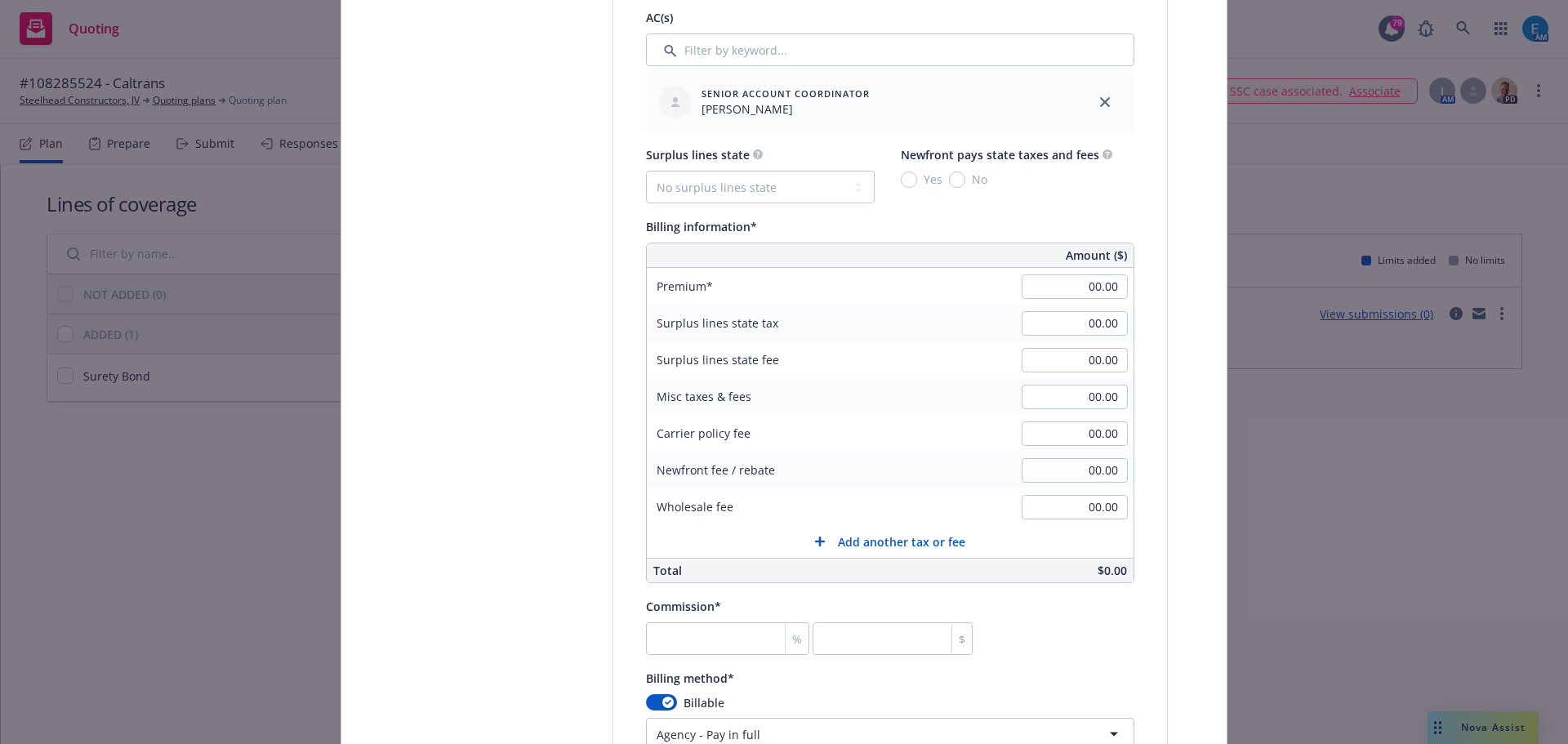
scroll to position [997, 0]
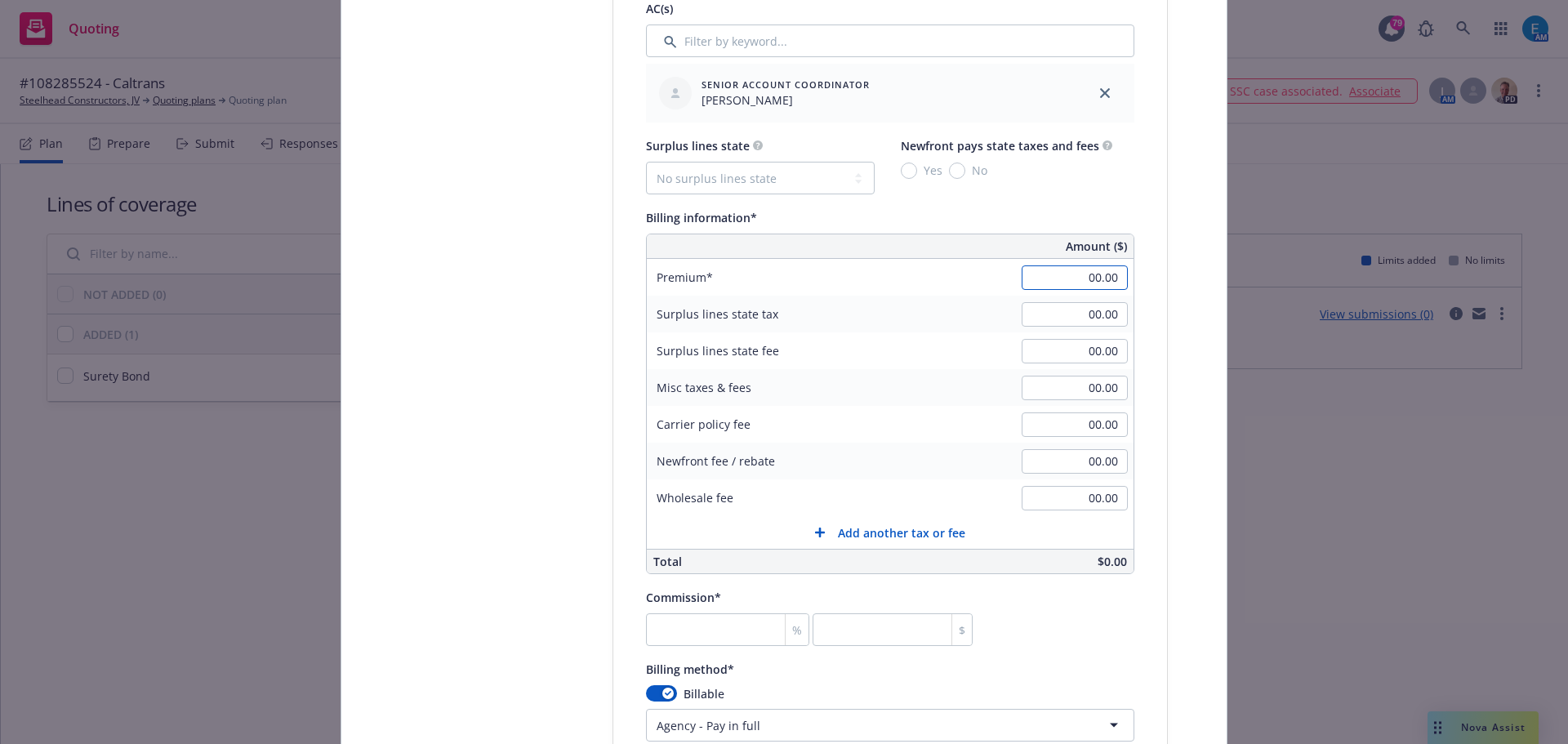
drag, startPoint x: 1068, startPoint y: 275, endPoint x: 1220, endPoint y: 279, distance: 152.1
click at [1070, 275] on input "00.00" at bounding box center [1074, 277] width 106 height 24
type input "2,472.00"
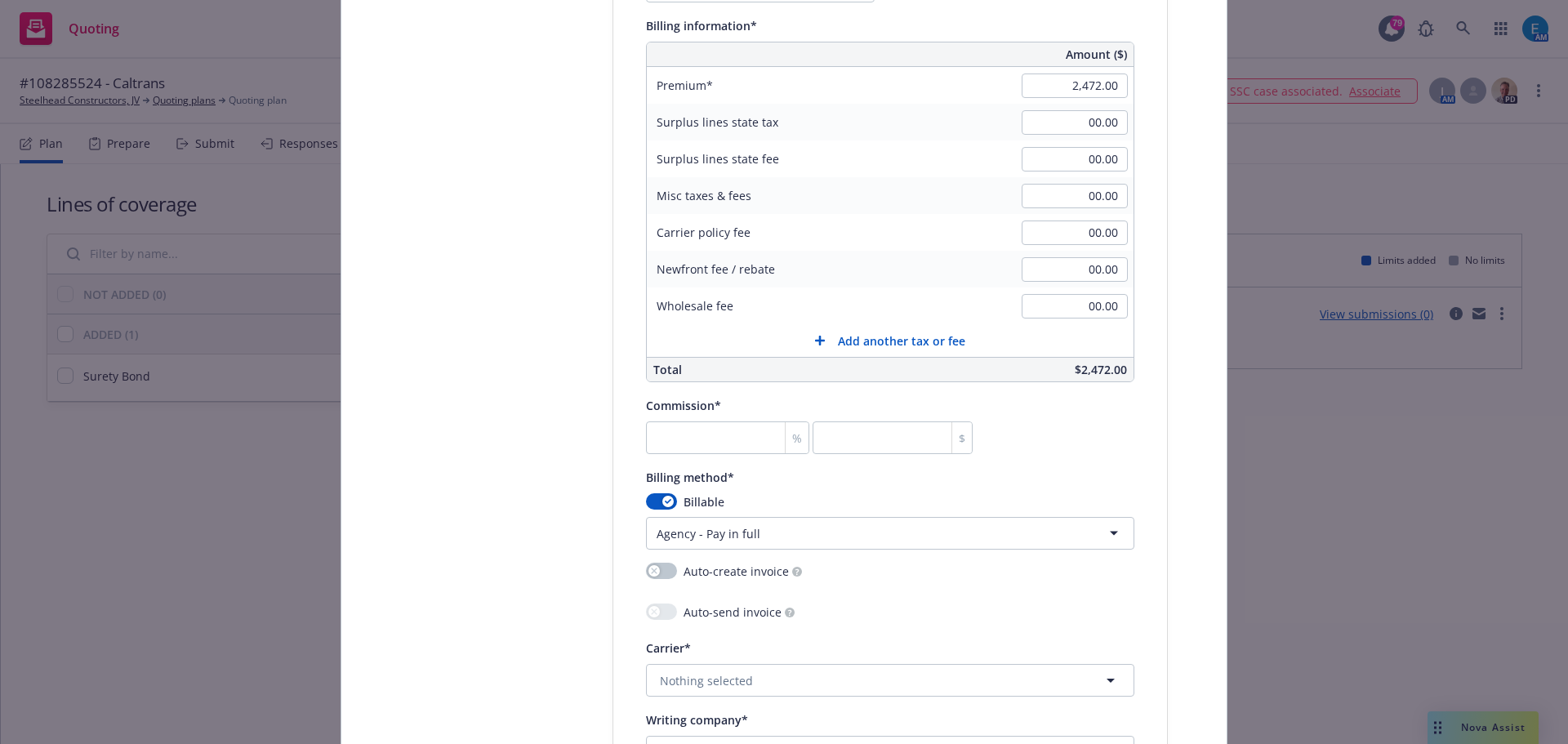
scroll to position [1244, 0]
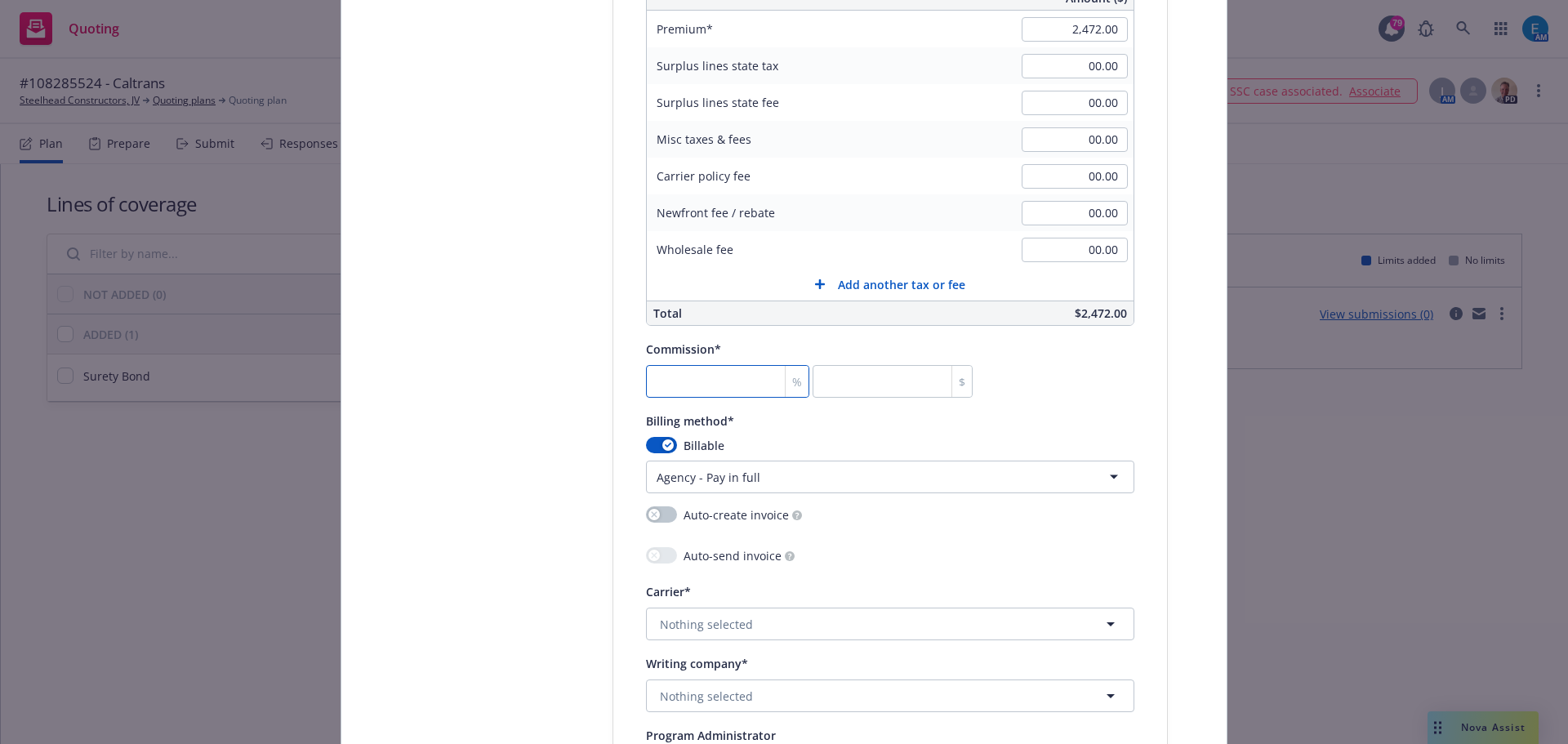
click at [720, 391] on input "number" at bounding box center [728, 382] width 163 height 33
type input "3"
type input "74.16"
type input "30"
type input "741.6"
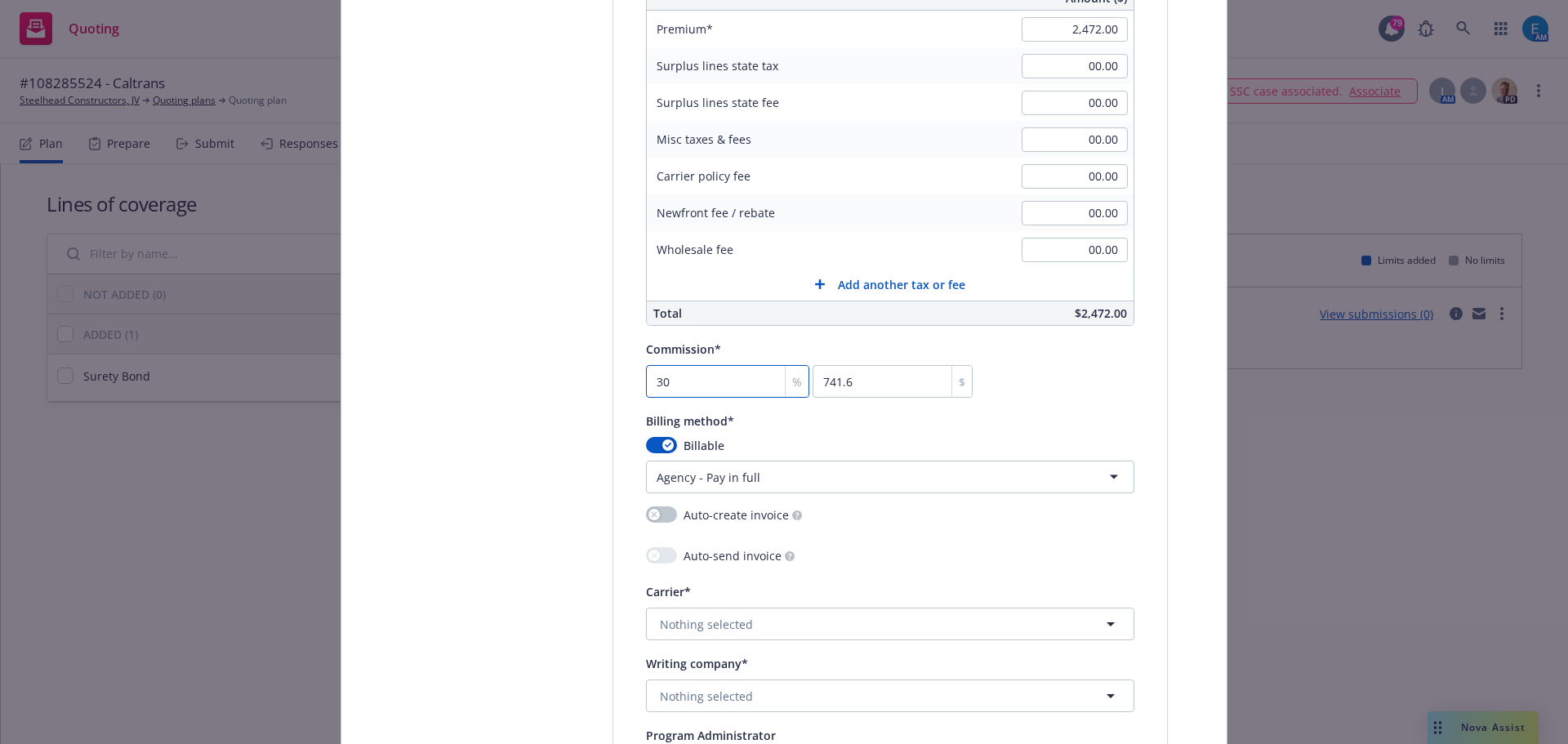
type input "30"
click at [1067, 415] on div "Billing method*" at bounding box center [890, 421] width 489 height 19
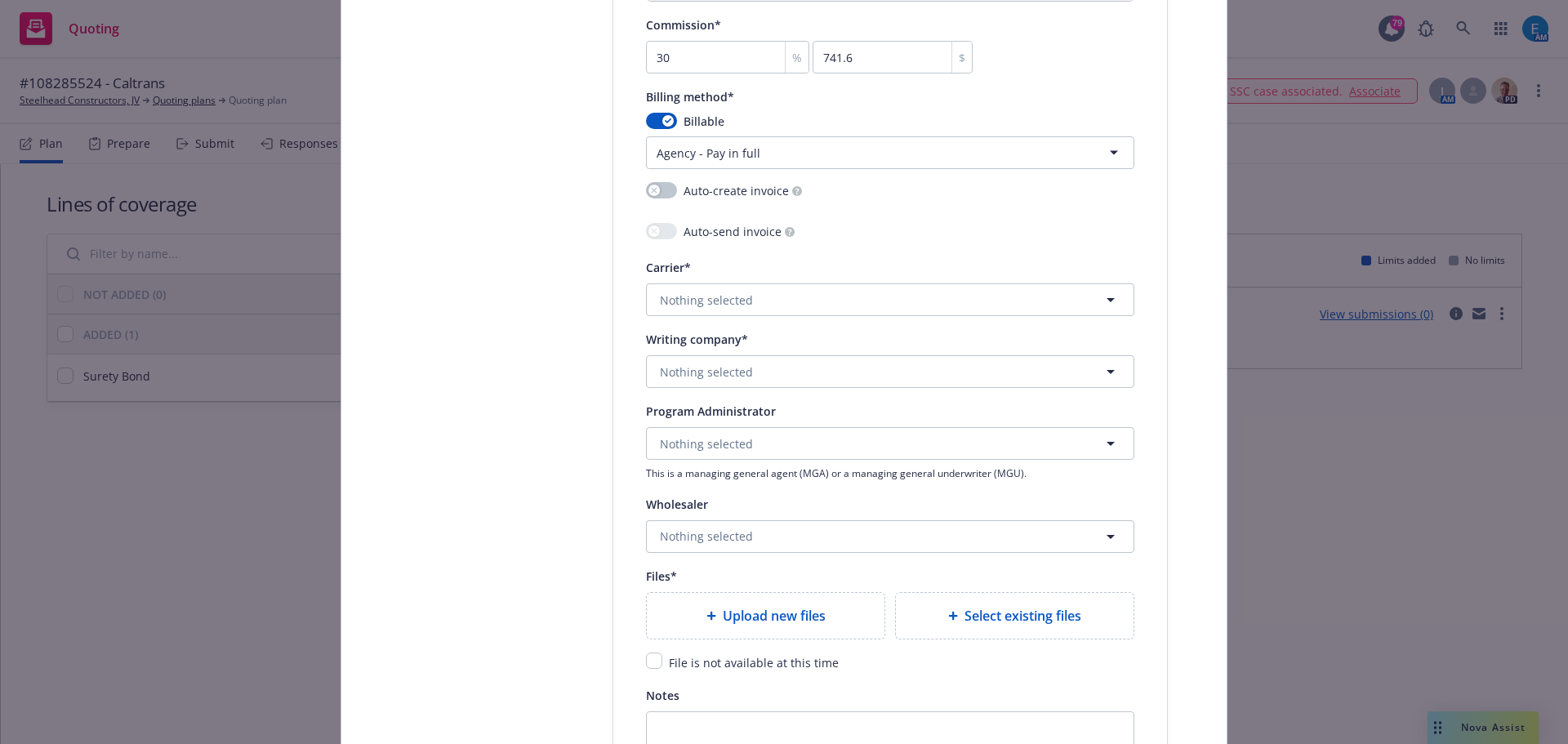
scroll to position [1649, 0]
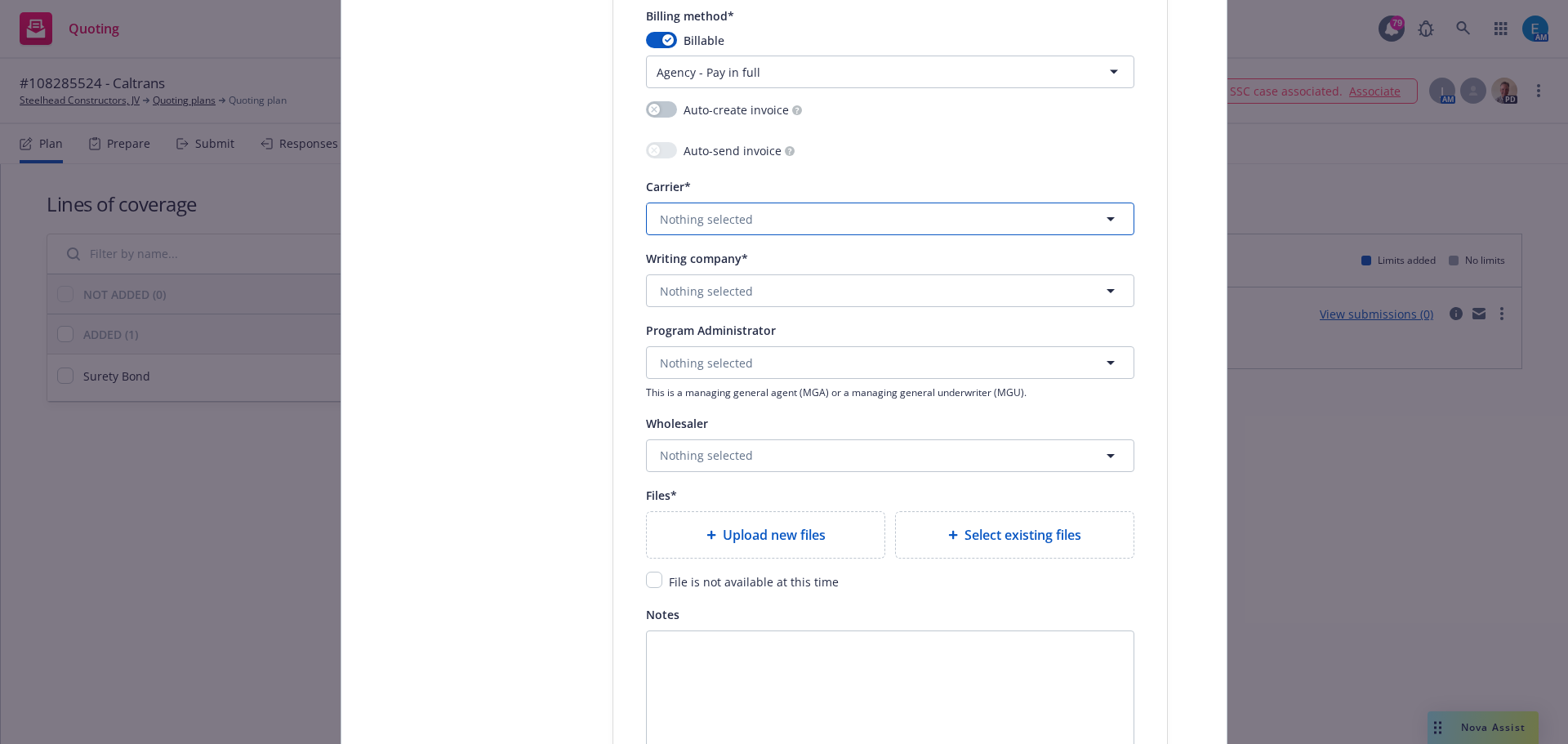
click at [842, 219] on button "Nothing selected" at bounding box center [890, 219] width 489 height 33
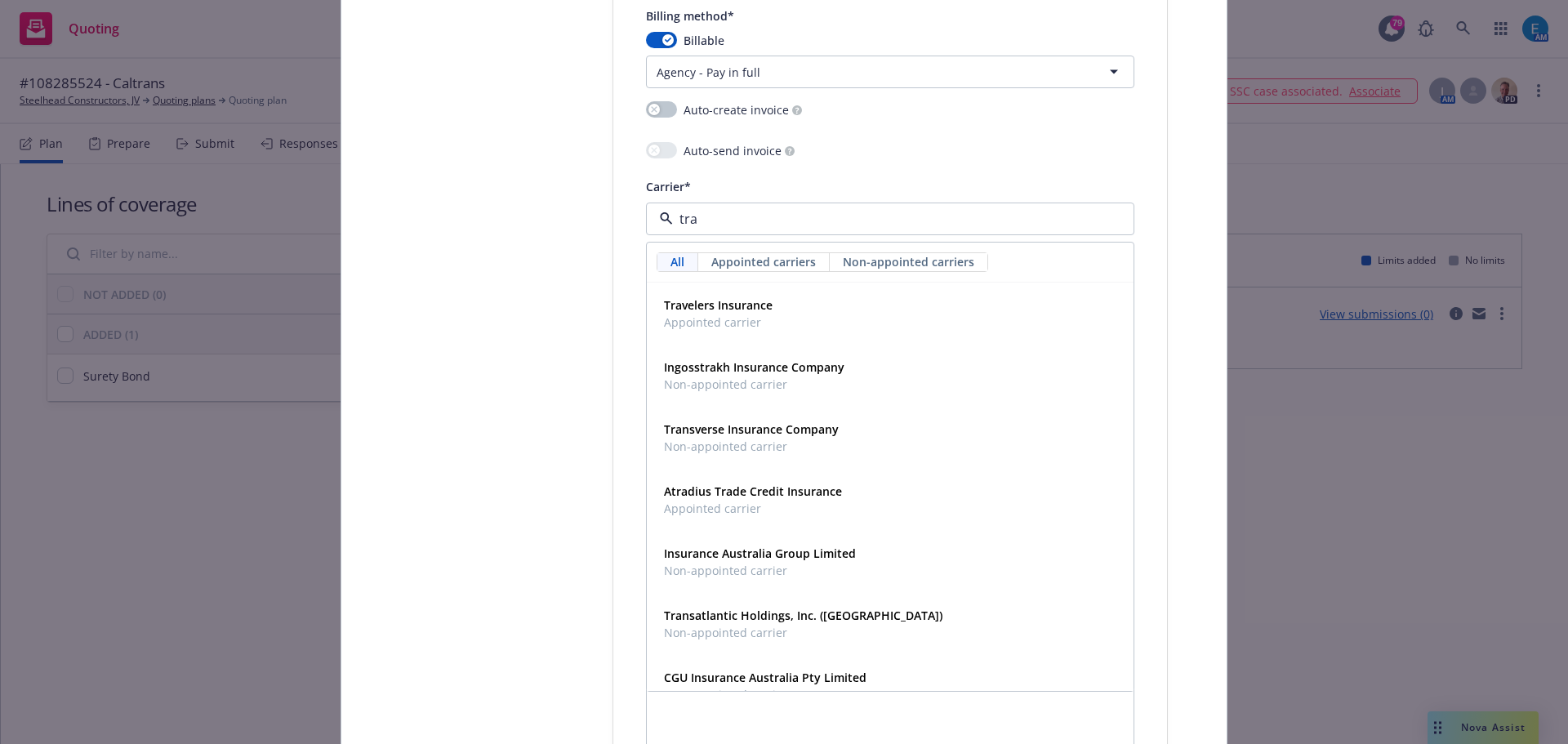
type input "trav"
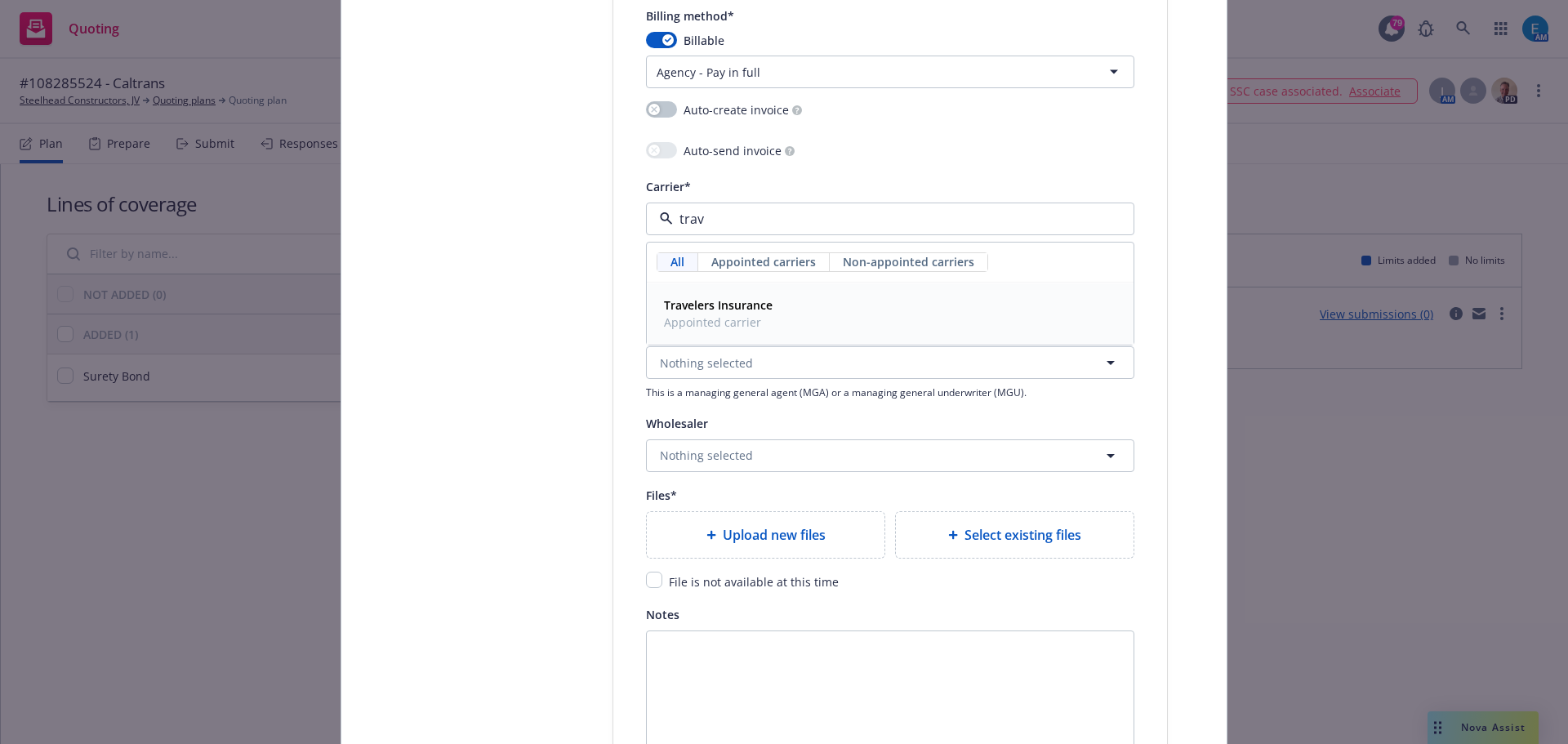
click at [693, 310] on strong "Travelers Insurance" at bounding box center [718, 305] width 109 height 16
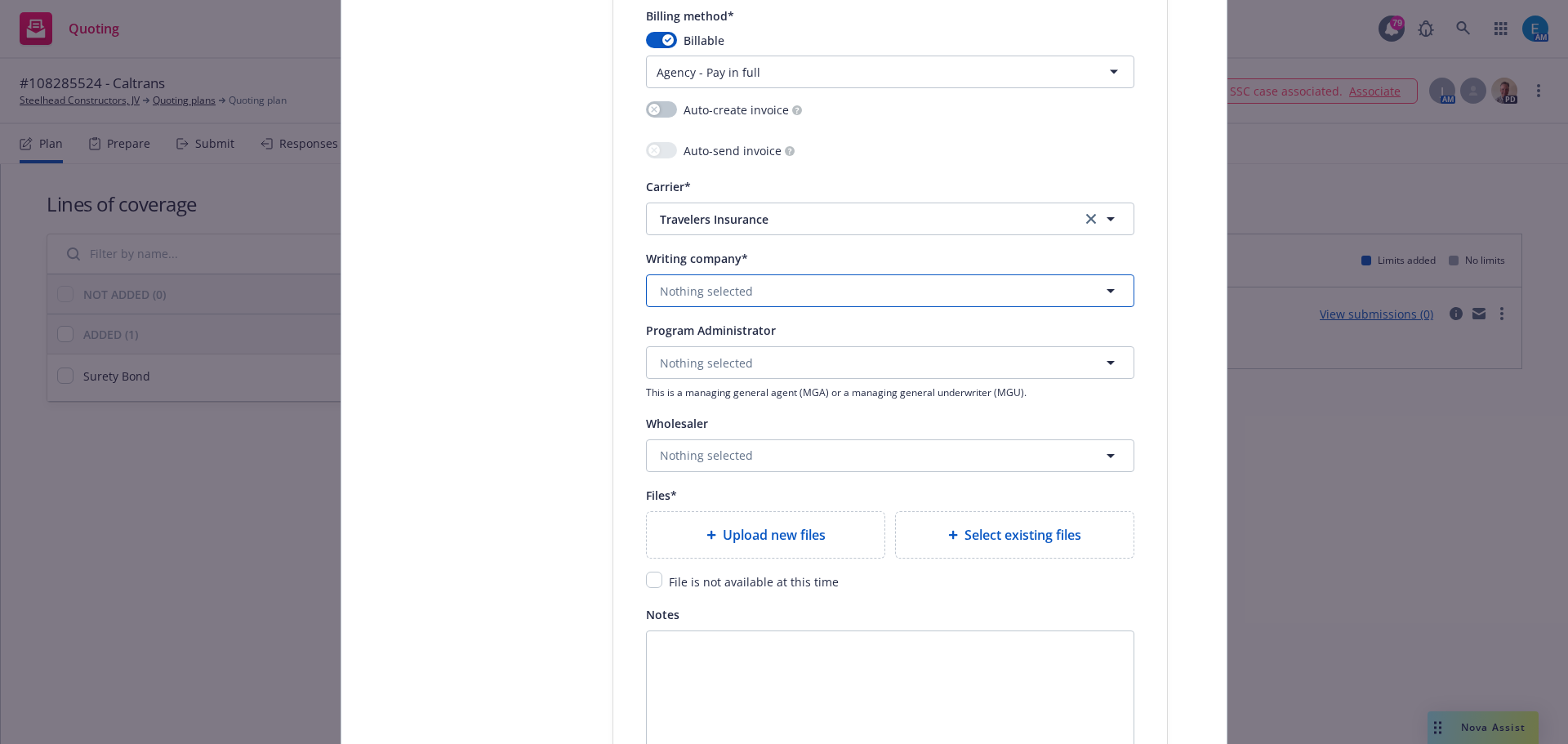
click at [736, 293] on span "Nothing selected" at bounding box center [706, 291] width 93 height 17
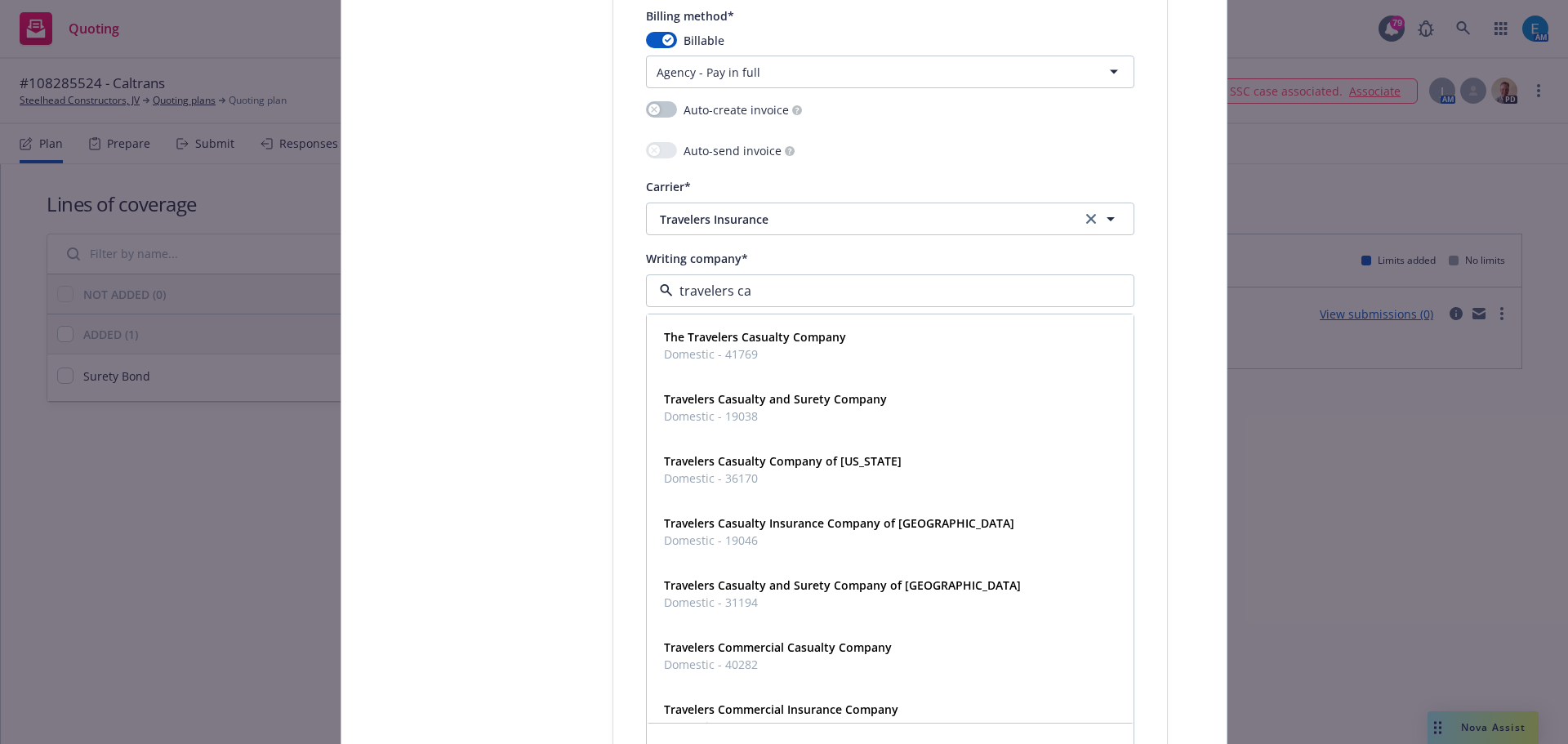
type input "travelers cas"
click at [855, 587] on strong "Travelers Casualty and Surety Company of [GEOGRAPHIC_DATA]" at bounding box center [841, 585] width 357 height 16
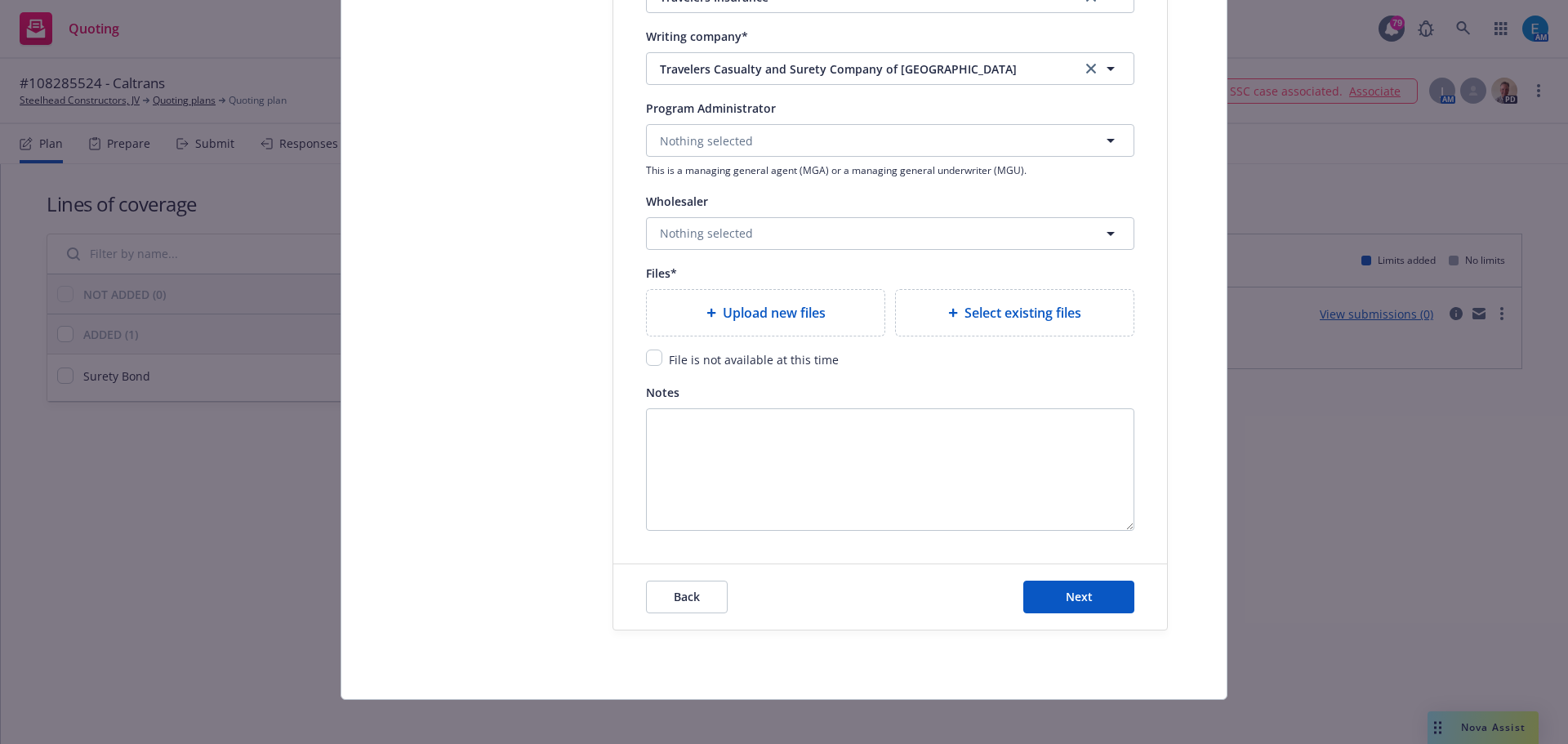
scroll to position [1879, 0]
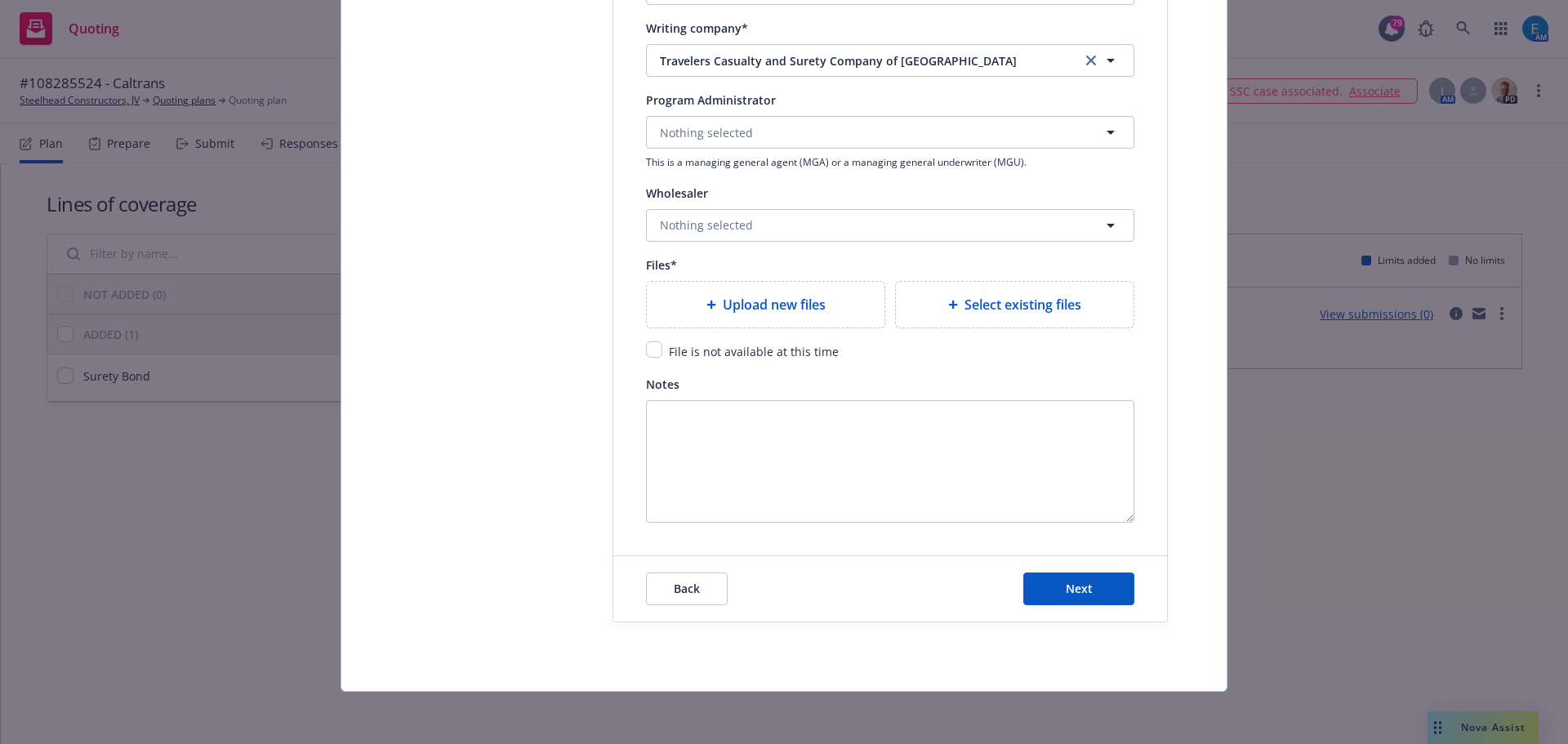
click at [735, 301] on span "Upload new files" at bounding box center [774, 304] width 103 height 19
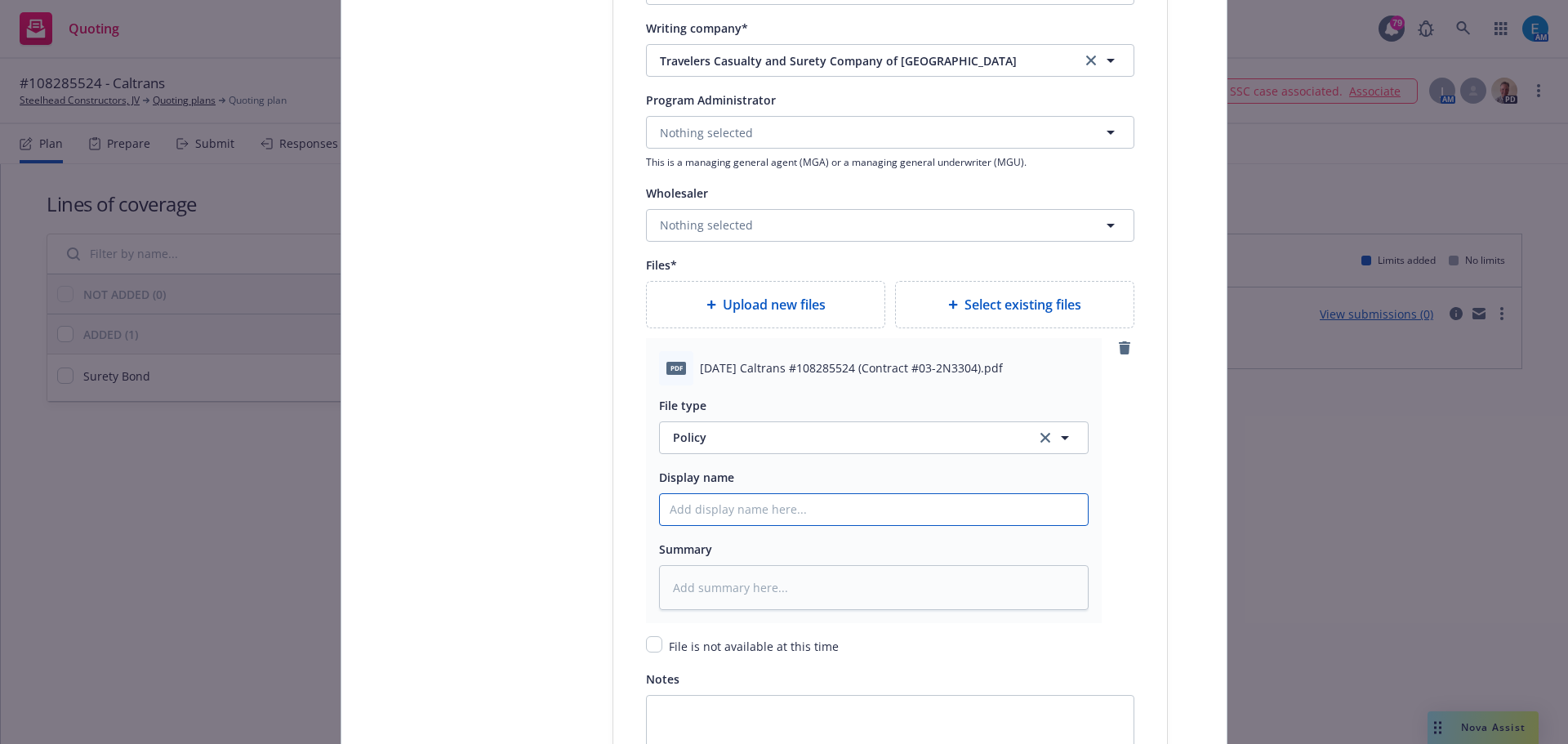
click at [745, 511] on input "Policy display name" at bounding box center [873, 510] width 427 height 31
type textarea "x"
type input "#"
type textarea "x"
type input "#1"
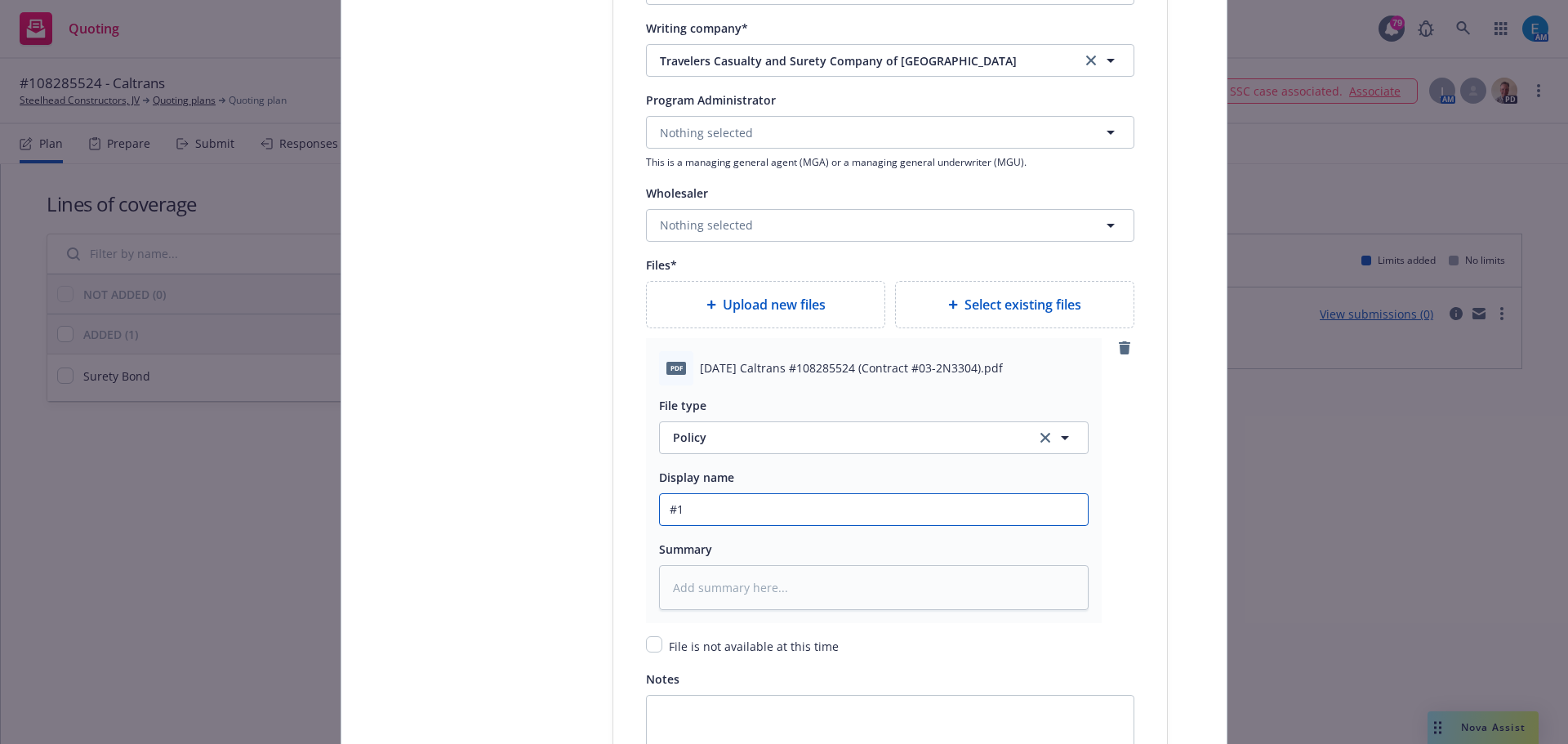
type textarea "x"
type input "#10"
type textarea "x"
type input "#108"
type textarea "x"
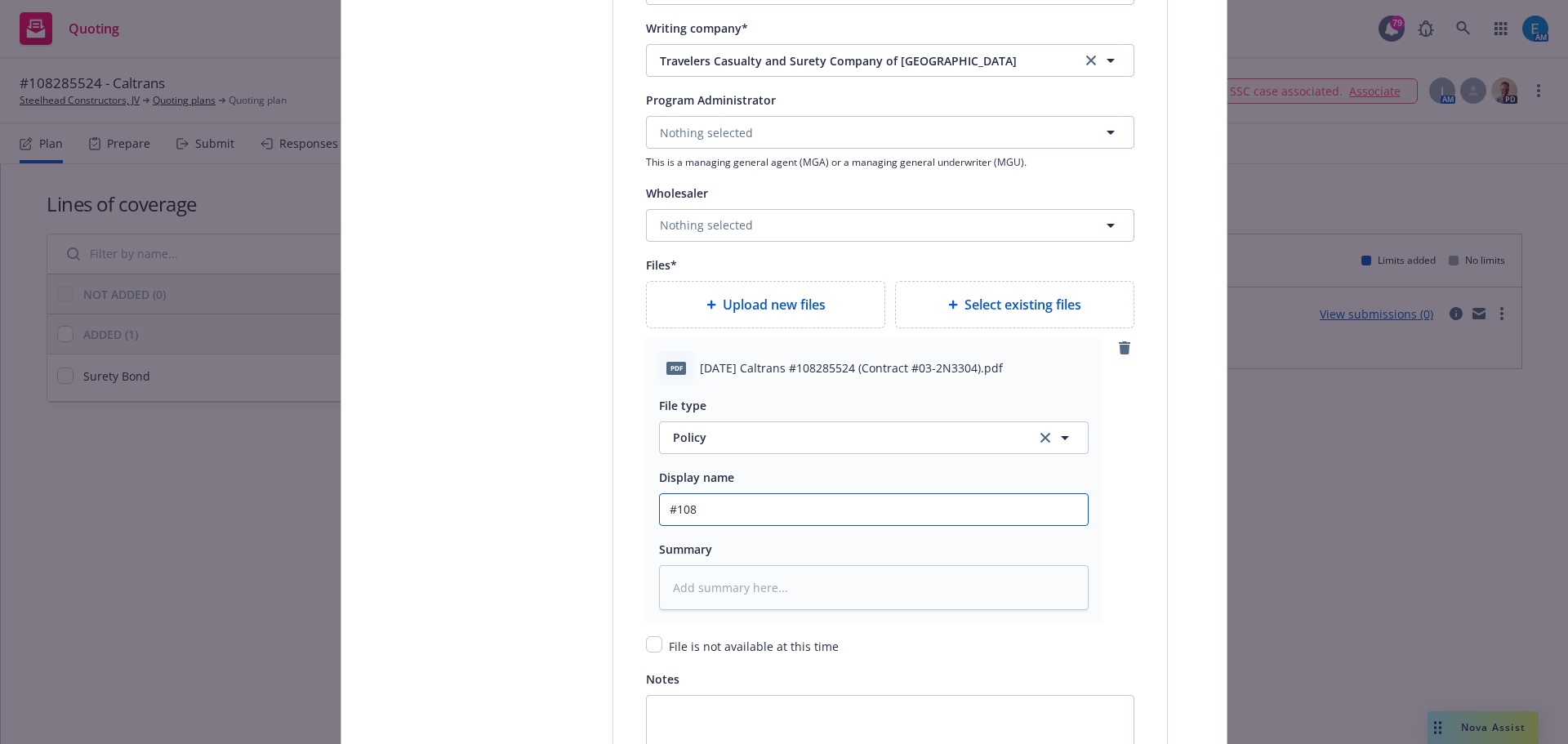
type input "#1082"
type textarea "x"
type input "#10828"
type textarea "x"
type input "#108285"
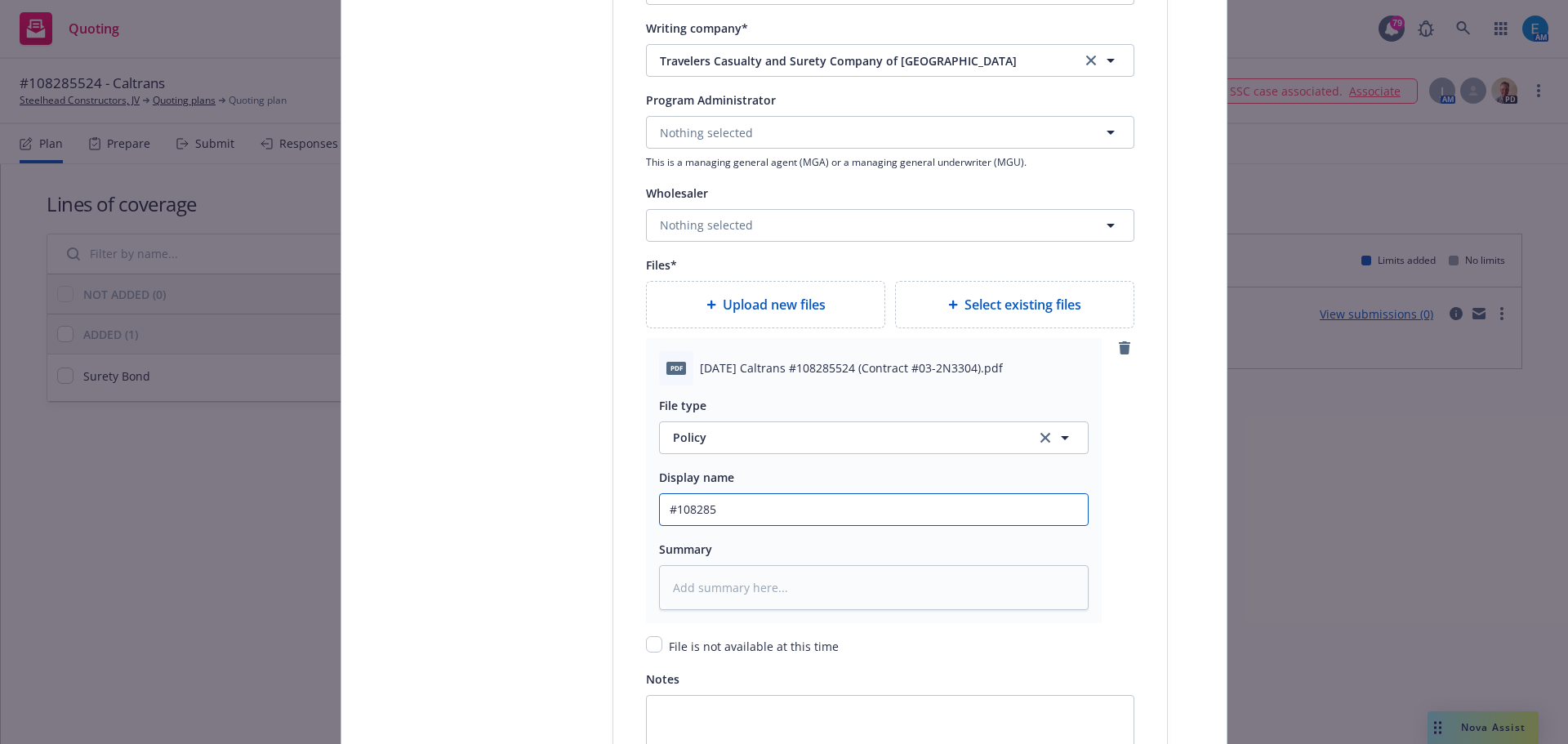
type textarea "x"
type input "#1082855"
type textarea "x"
type input "#10828552"
type textarea "x"
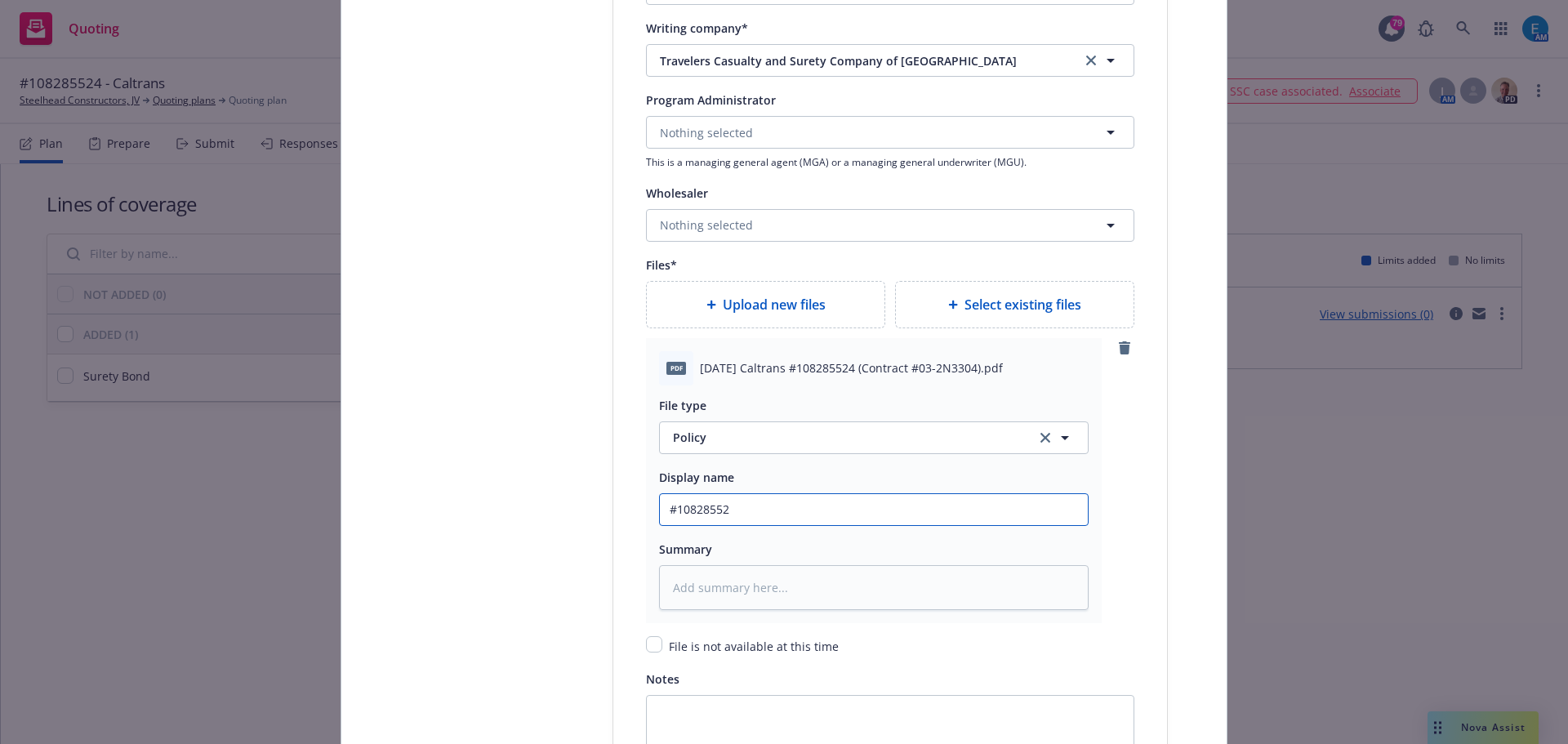
type input "#108285524"
type textarea "x"
type input "#108285524"
type textarea "x"
type input "#108285524 C"
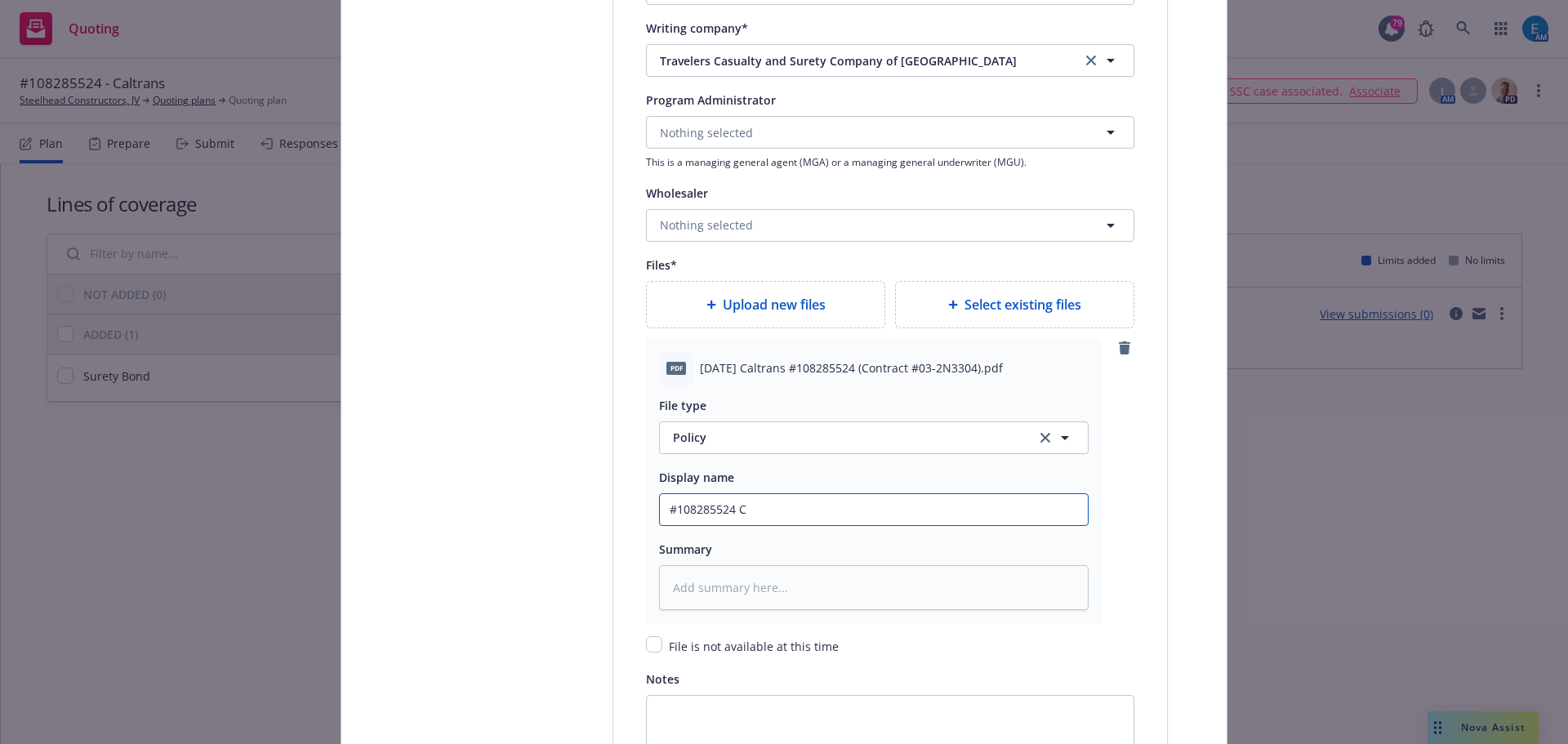
type textarea "x"
type input "#108285524 Ca"
type textarea "x"
type input "#108285524 Cal"
type textarea "x"
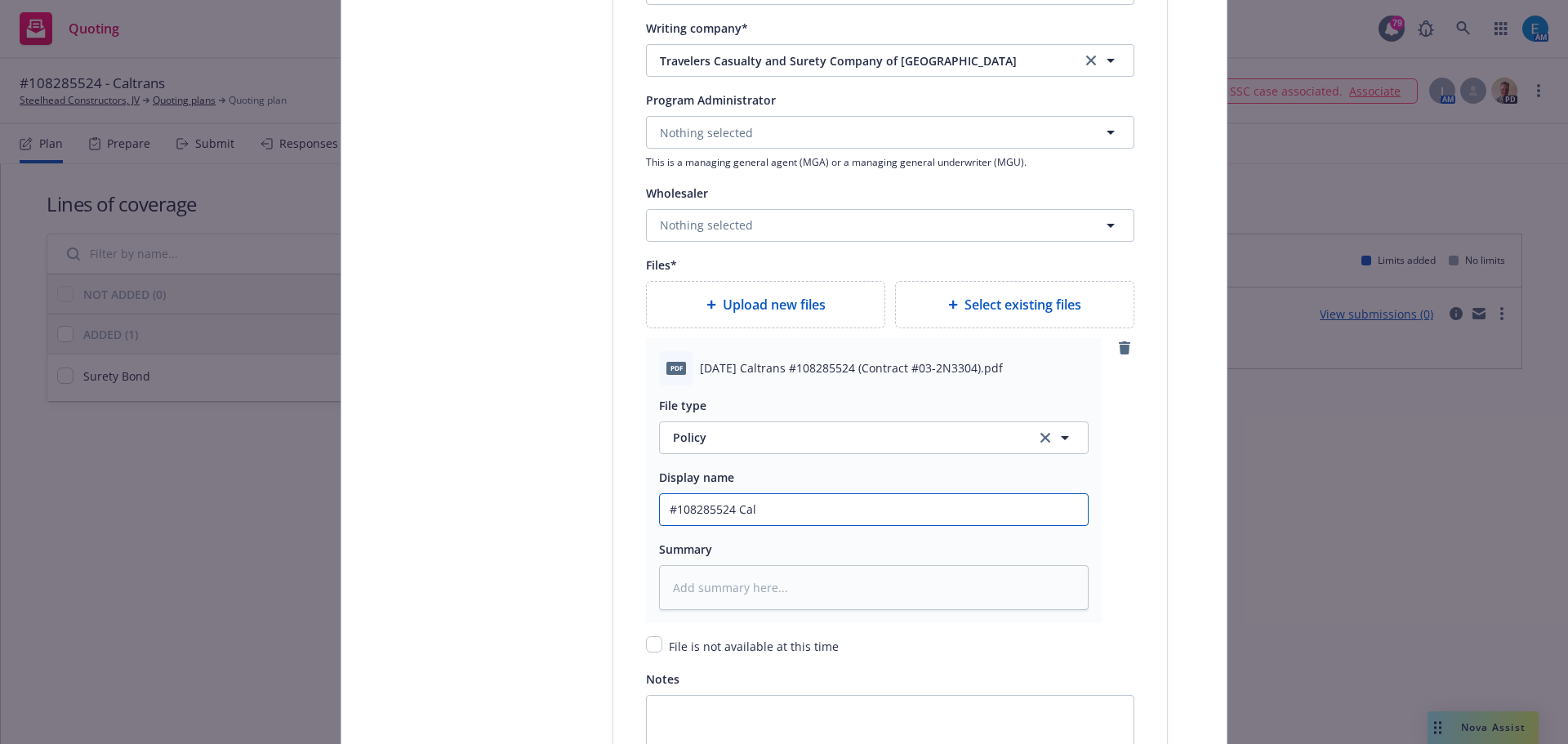
type input "#108285524 Calt"
type textarea "x"
type input "#108285524 Caltr"
type textarea "x"
type input "#108285524 Caltra"
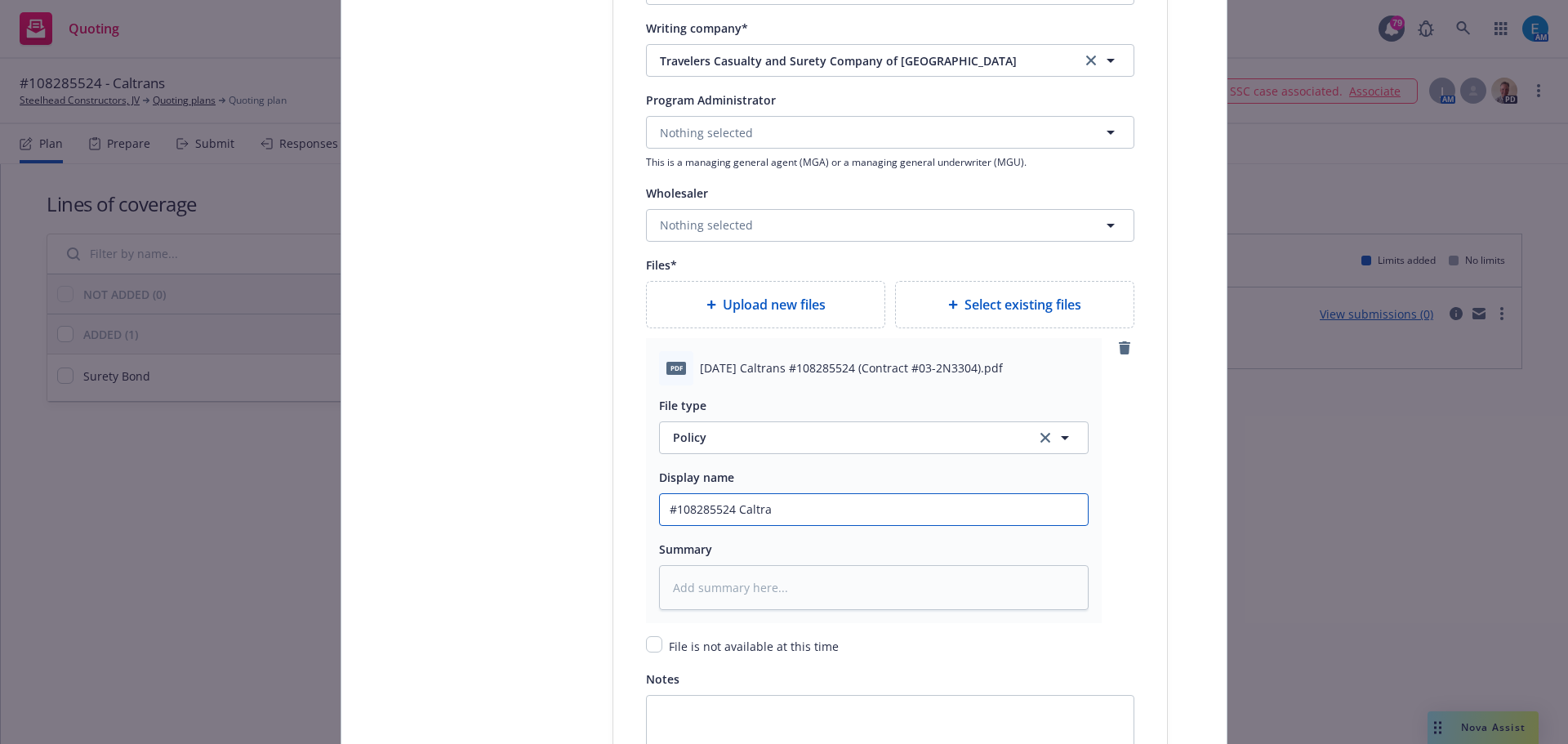
type textarea "x"
type input "#108285524 Caltran"
type textarea "x"
type input "#108285524 Caltrans"
type textarea "x"
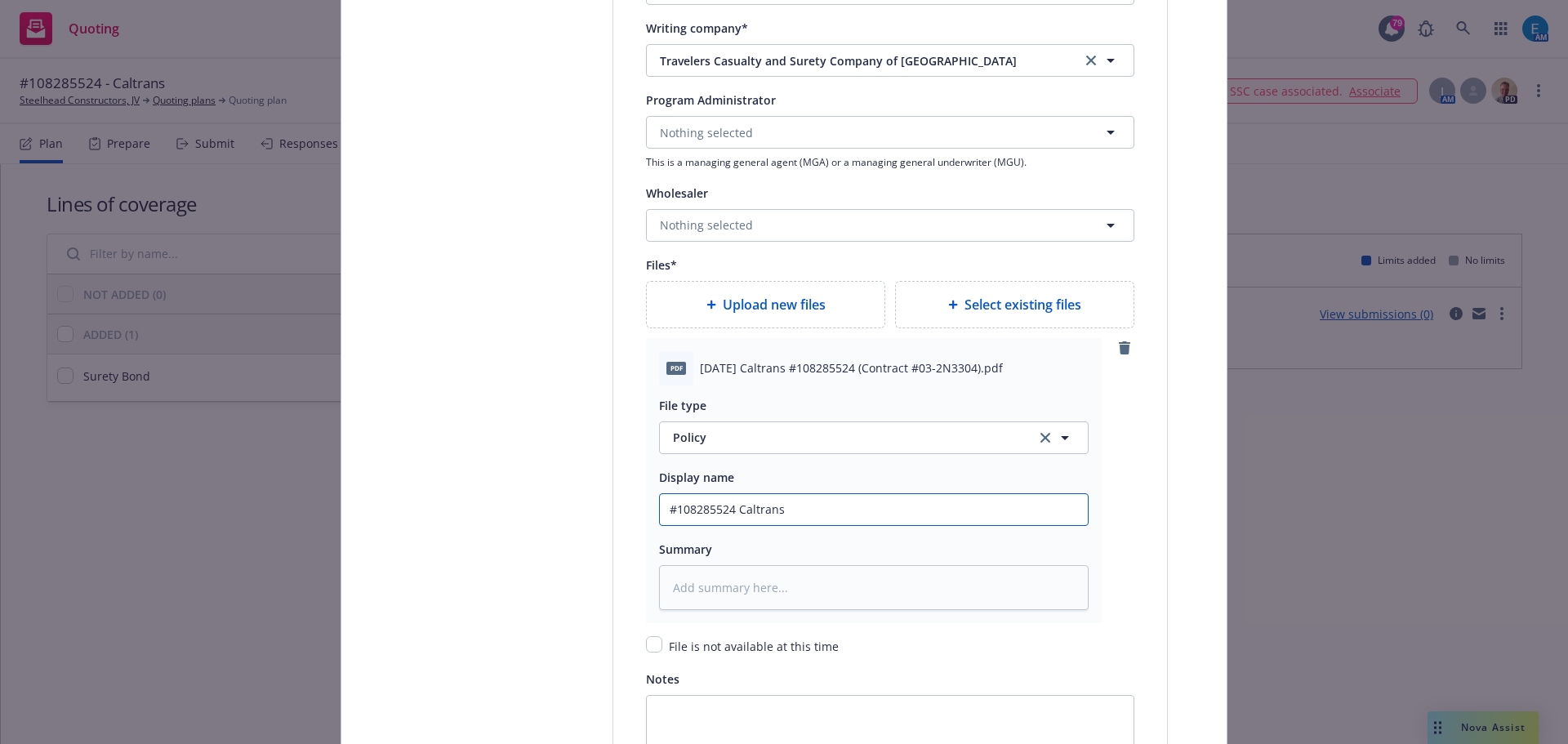
type input "#108285524 Caltrans"
type textarea "x"
type input "#108285524 Caltrans B"
type textarea "x"
type input "#108285524 Caltrans Bo"
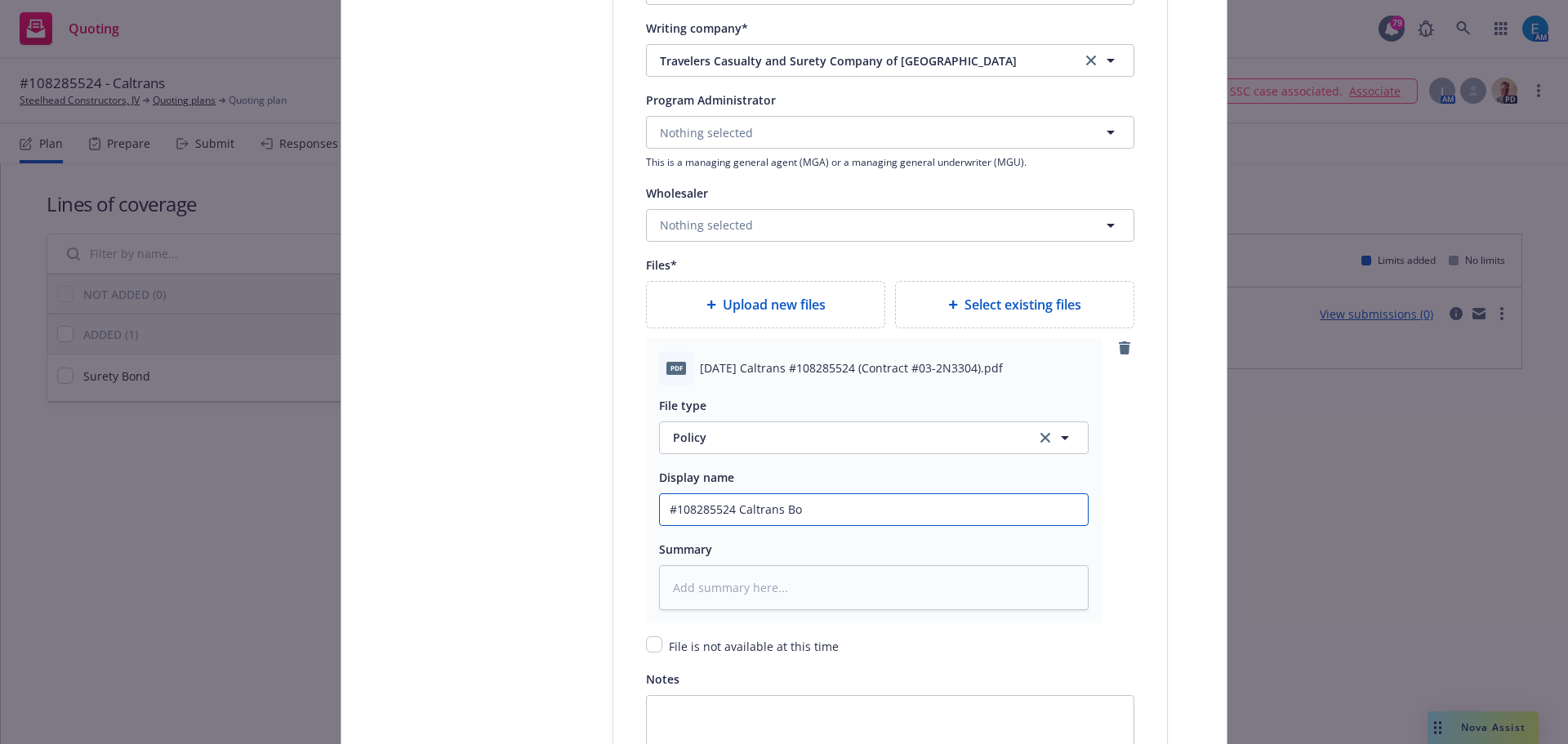
type textarea "x"
type input "#108285524 Caltrans Bon"
type textarea "x"
drag, startPoint x: 818, startPoint y: 510, endPoint x: 611, endPoint y: 484, distance: 208.6
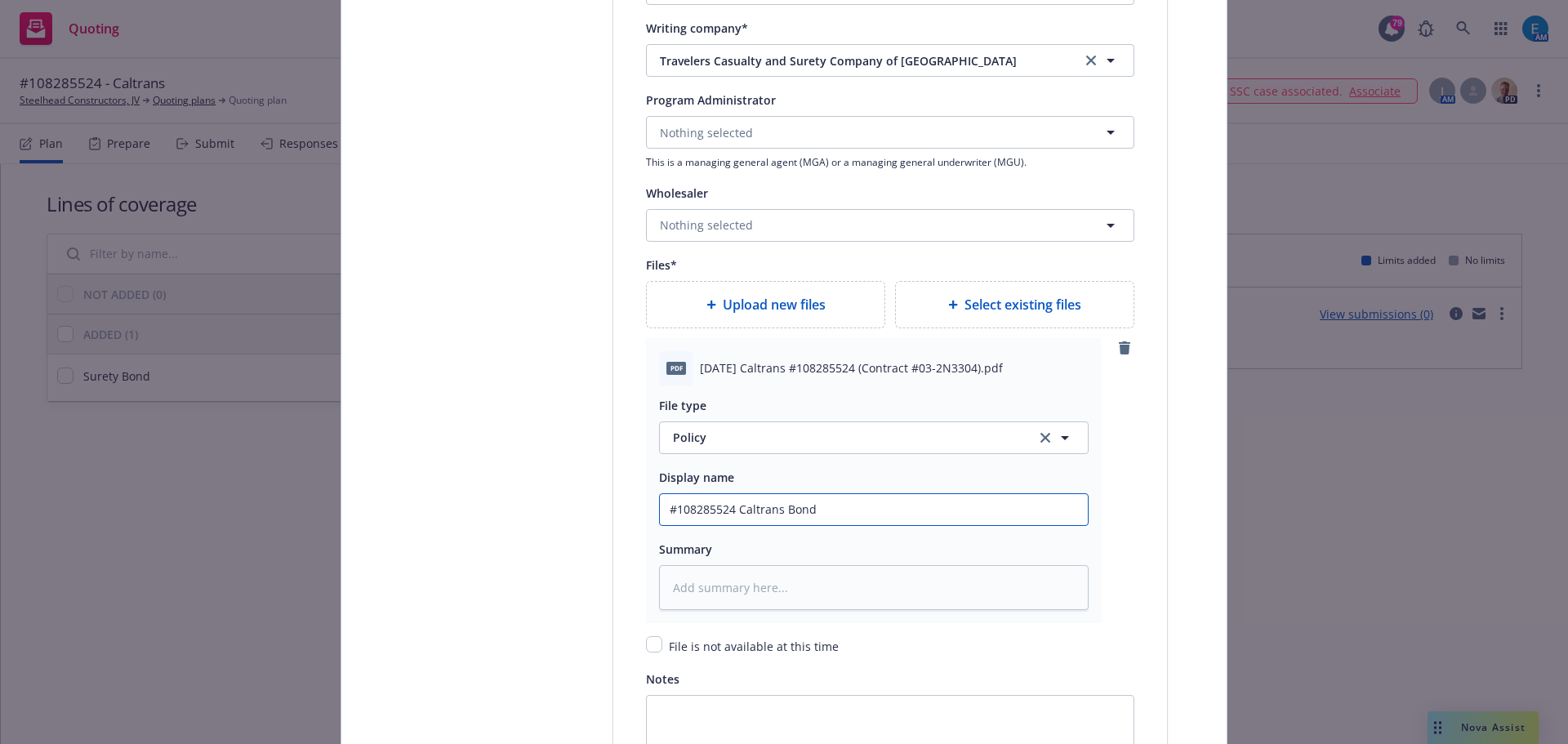
type input "#108285524 Caltrans Bond"
click at [761, 589] on textarea at bounding box center [873, 588] width 429 height 45
paste textarea "#108285524 Caltrans Bond"
type textarea "x"
type textarea "#108285524 Caltrans Bond"
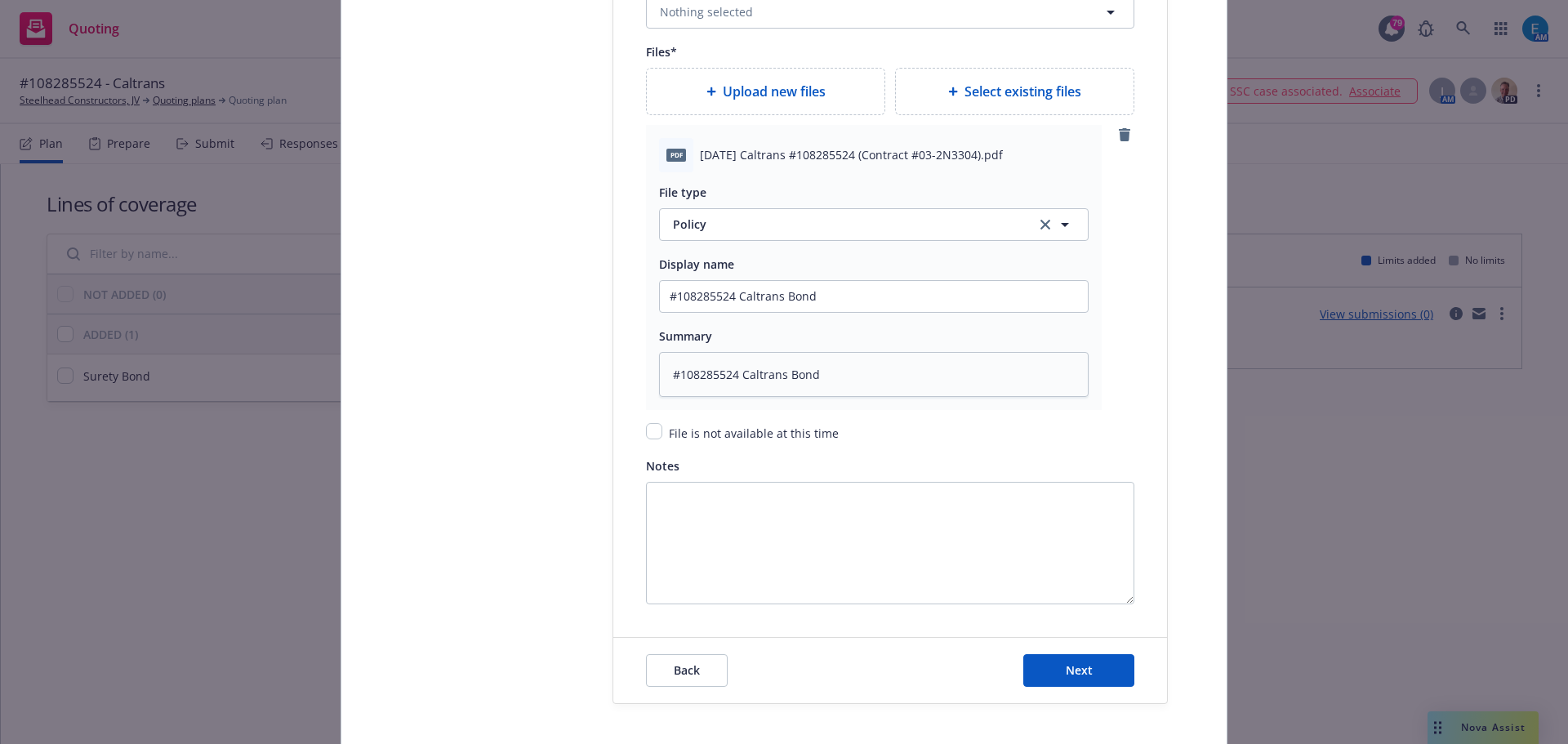
scroll to position [2174, 0]
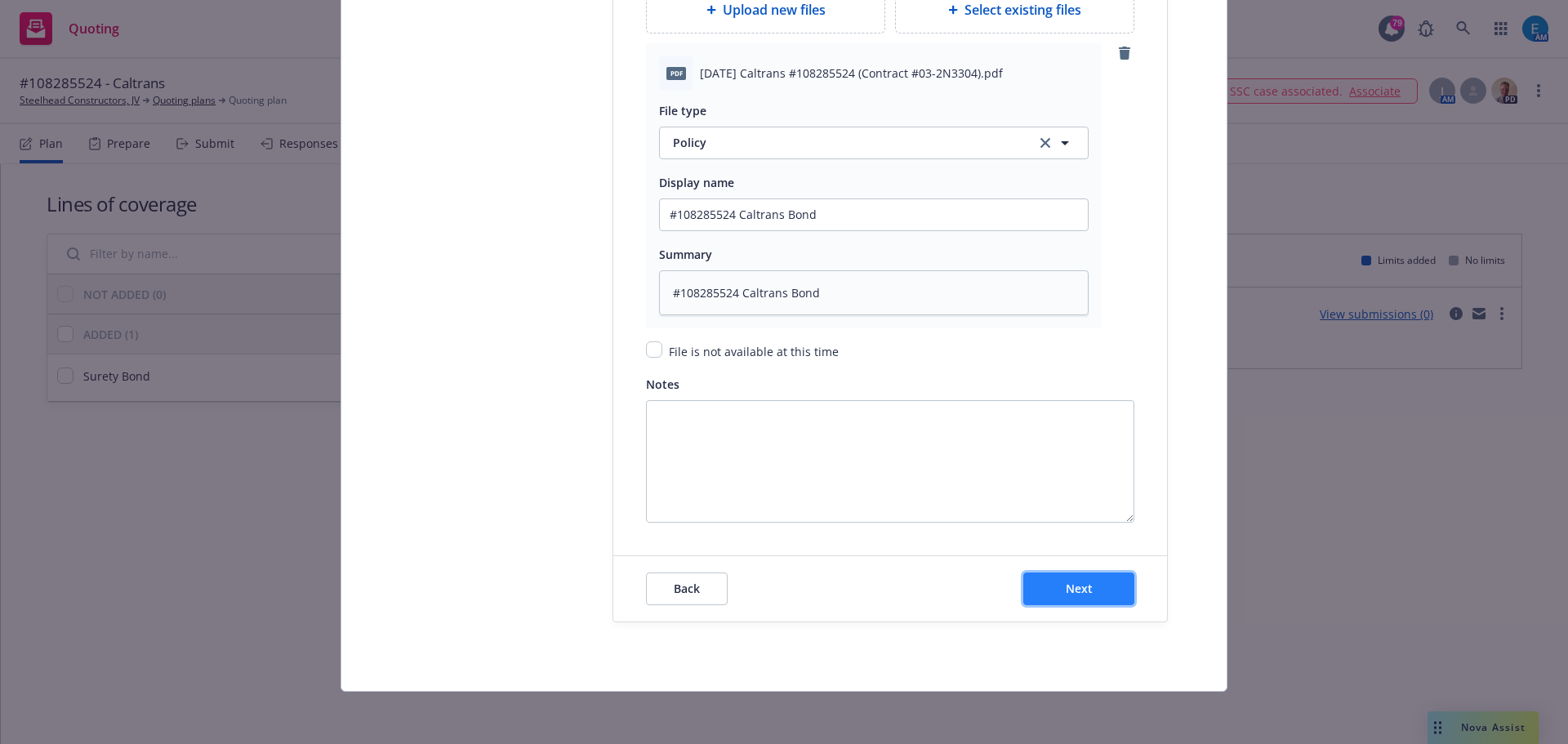
drag, startPoint x: 1090, startPoint y: 593, endPoint x: 1209, endPoint y: 593, distance: 119.0
click at [1089, 593] on button "Next" at bounding box center [1078, 589] width 111 height 33
type textarea "x"
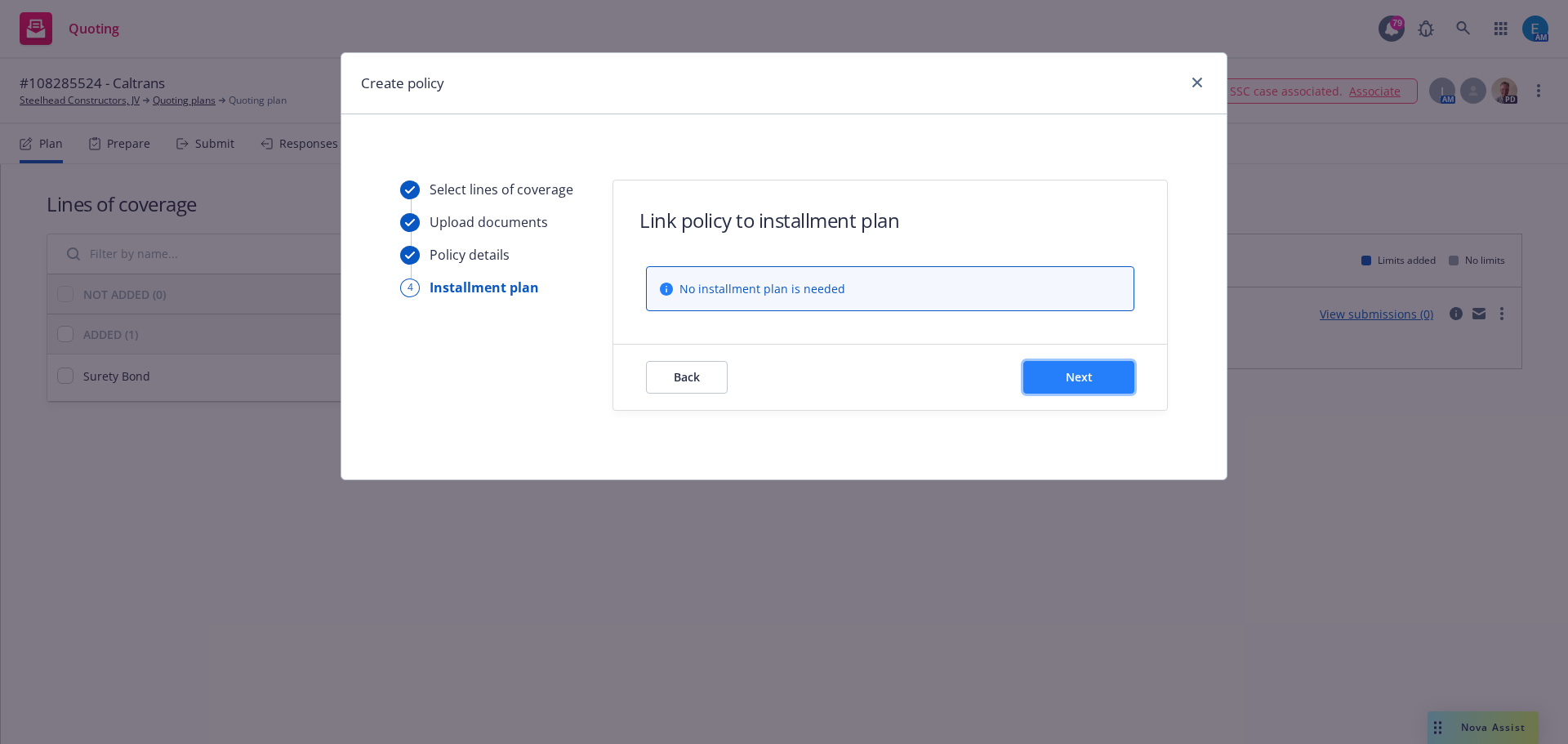
click at [1072, 373] on span "Next" at bounding box center [1079, 377] width 27 height 16
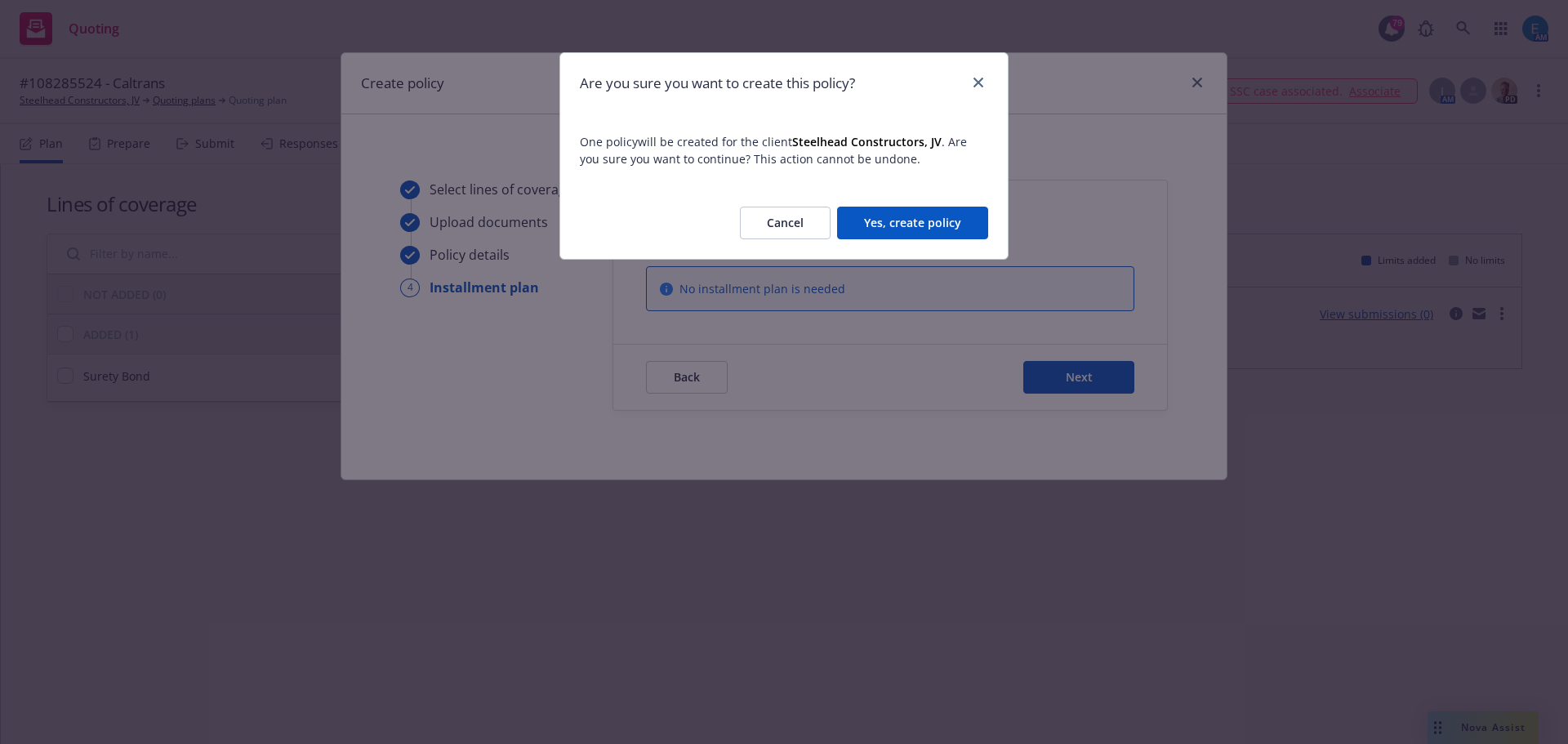
click at [896, 216] on button "Yes, create policy" at bounding box center [913, 223] width 152 height 33
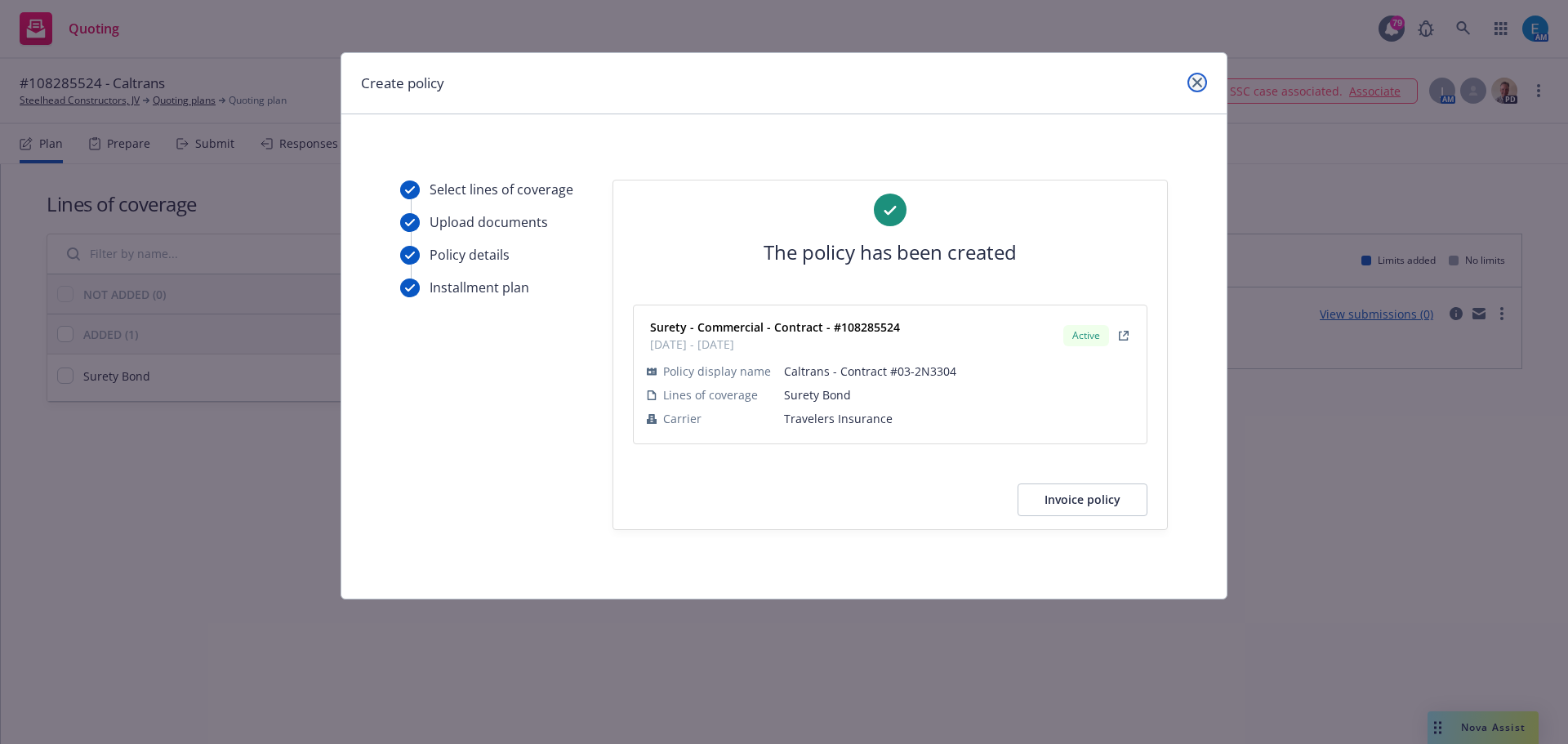
click at [1196, 84] on icon "close" at bounding box center [1197, 83] width 10 height 10
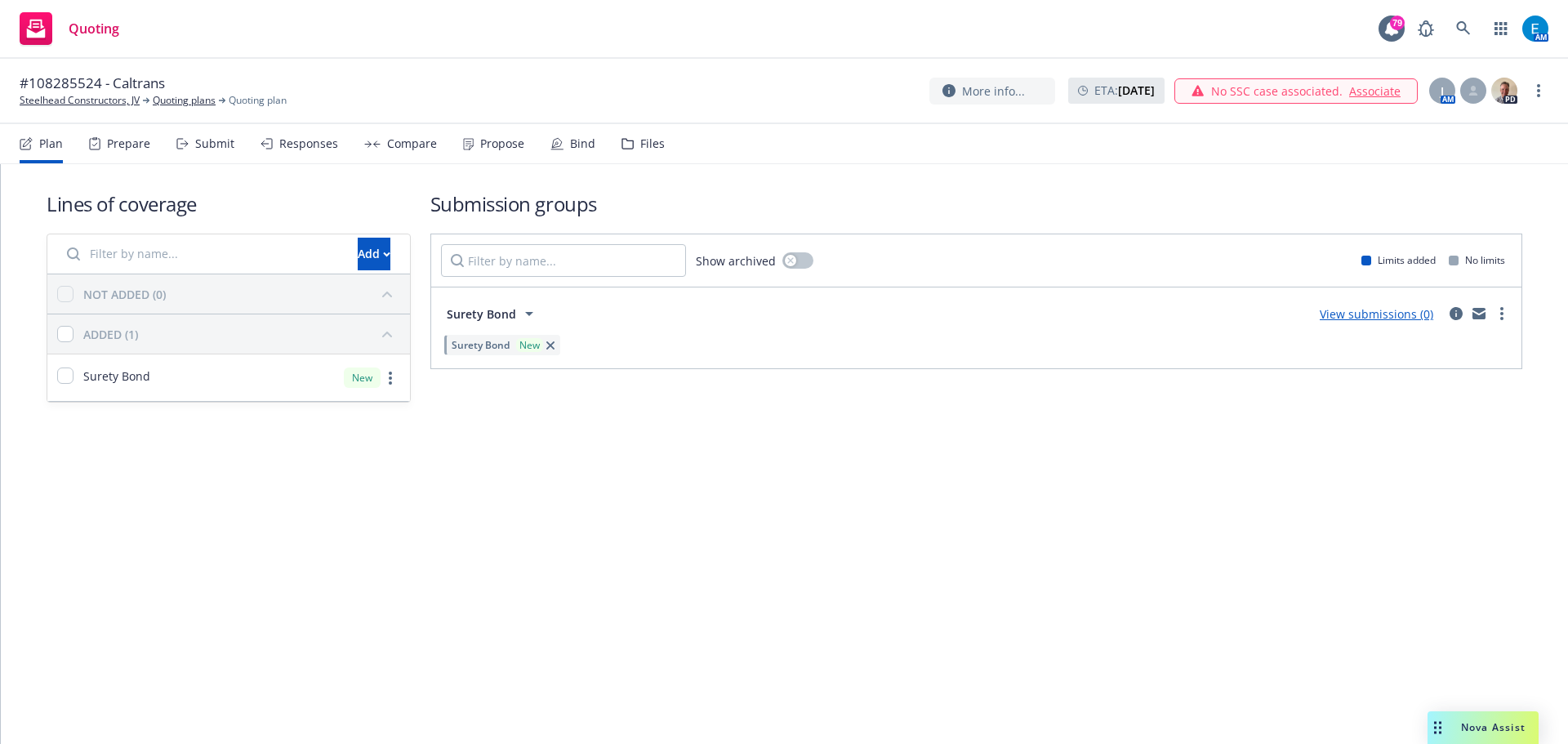
drag, startPoint x: 194, startPoint y: 100, endPoint x: 218, endPoint y: 105, distance: 24.5
click at [194, 100] on link "Quoting plans" at bounding box center [184, 100] width 63 height 15
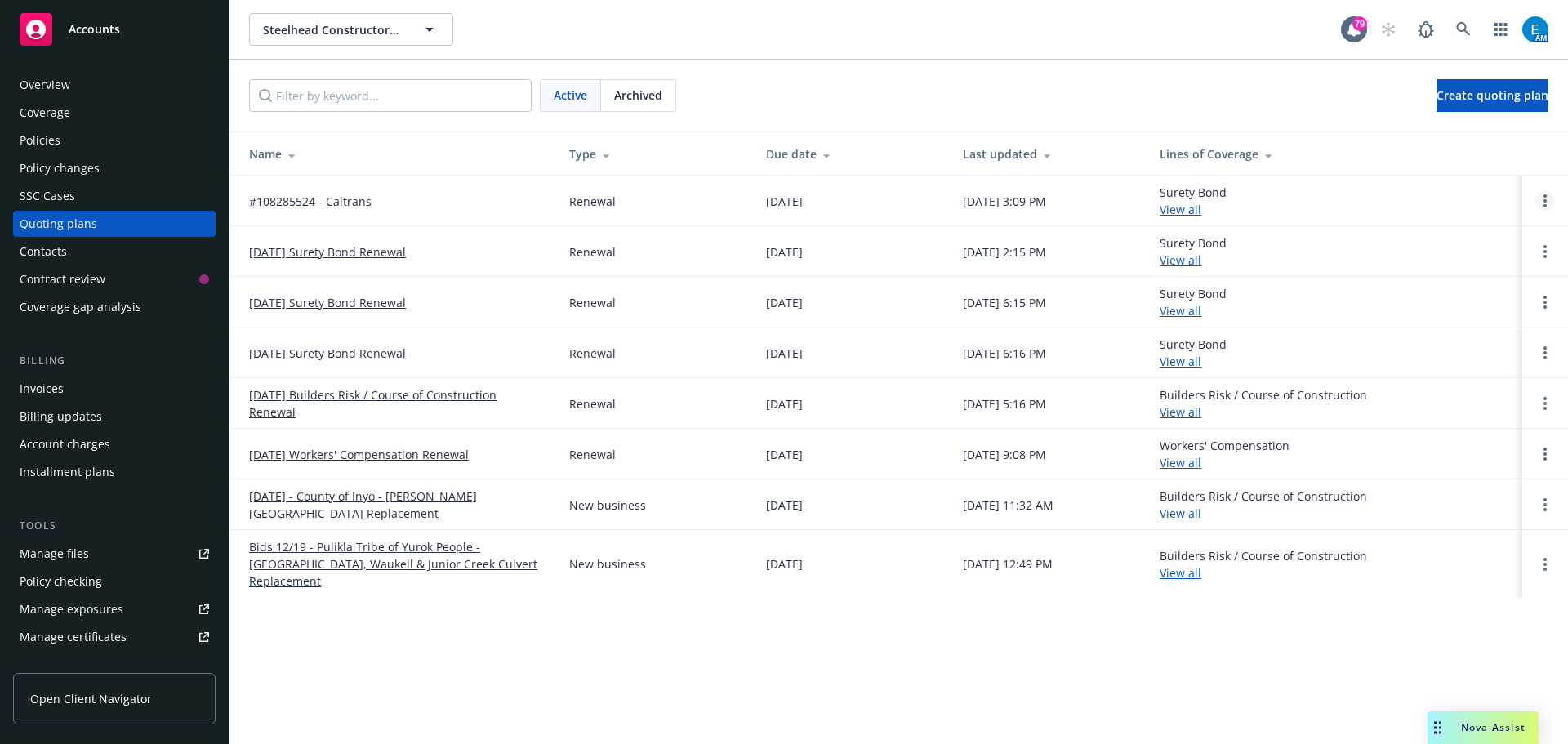
click at [1548, 202] on link "Open options" at bounding box center [1545, 201] width 19 height 19
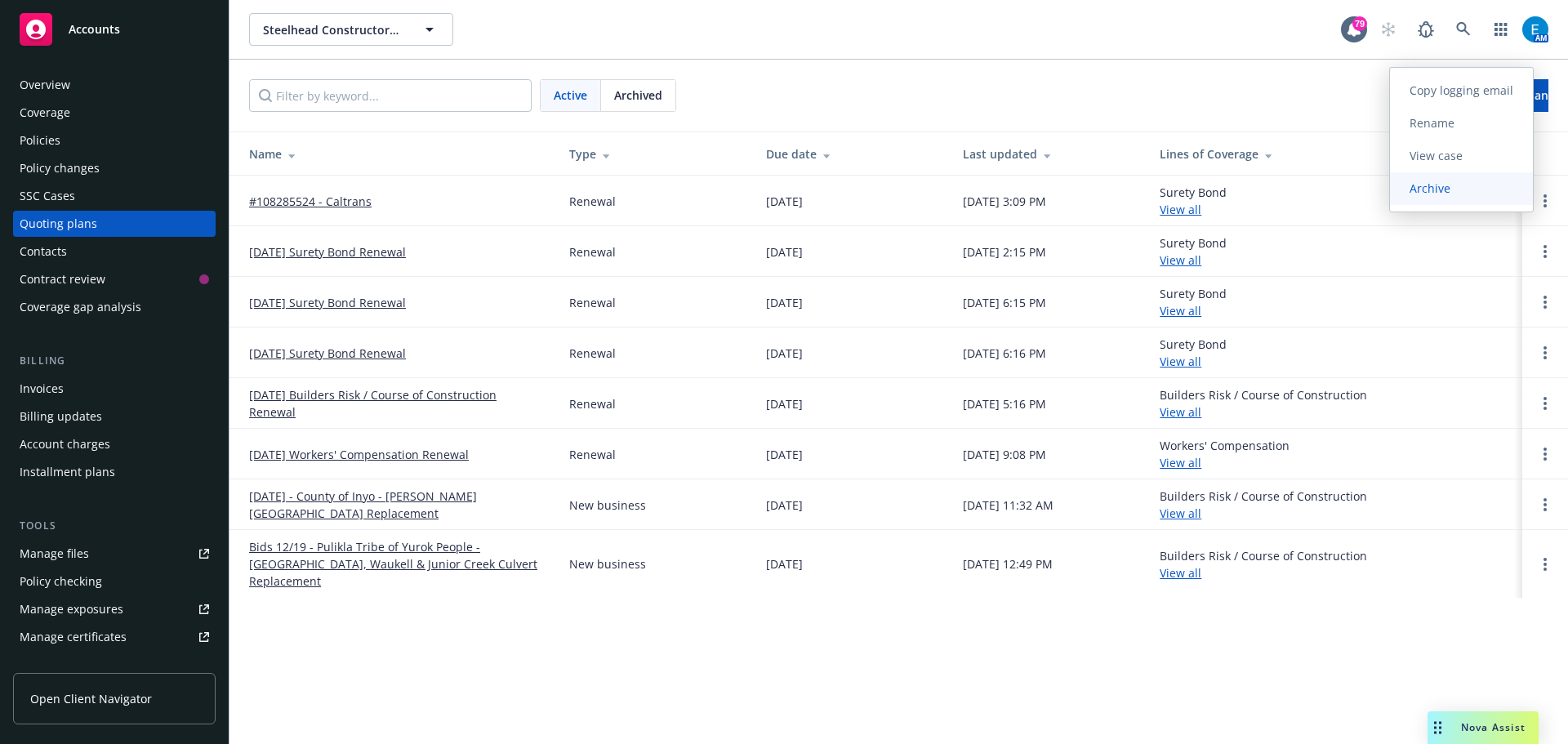
click at [1436, 186] on span "Archive" at bounding box center [1430, 188] width 80 height 16
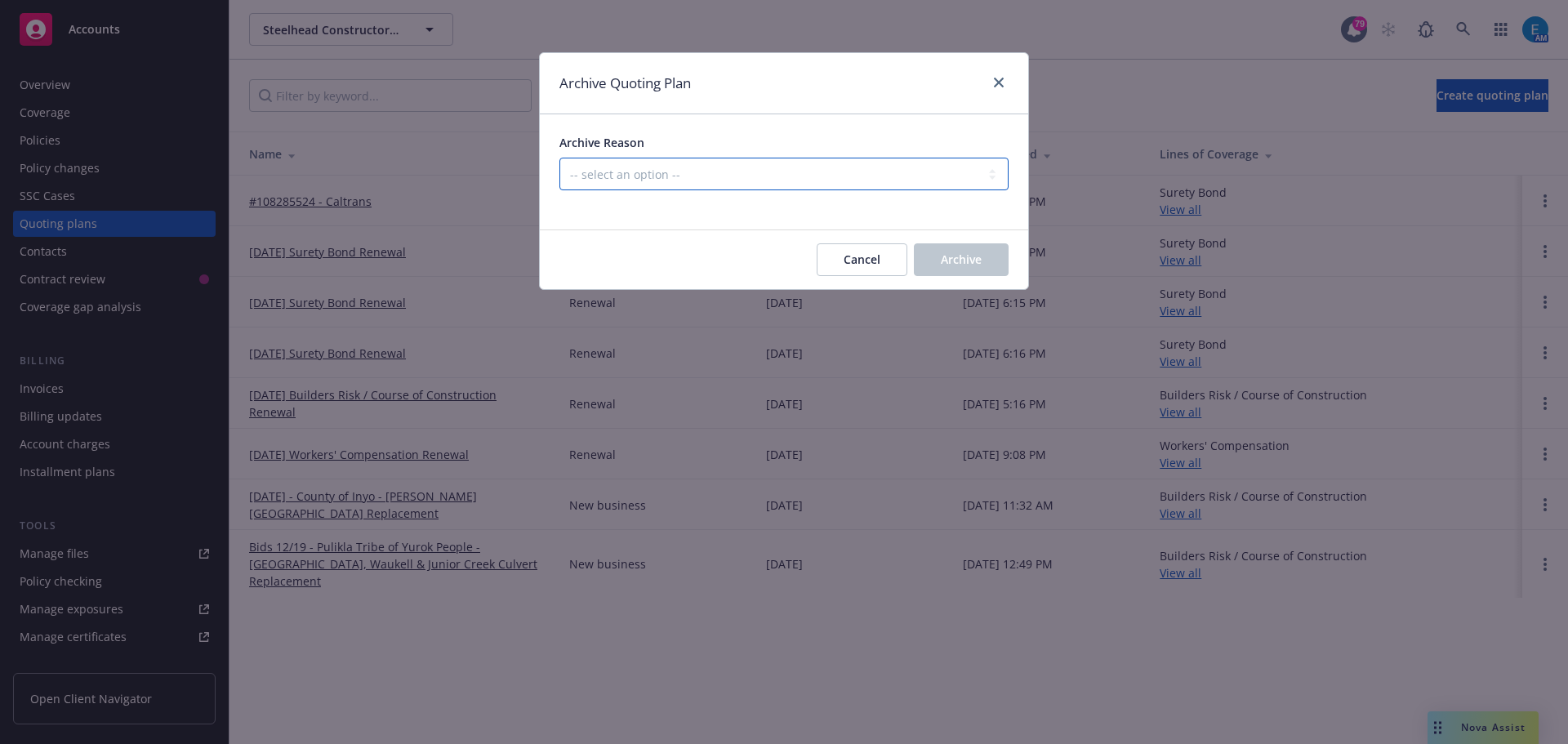
click at [714, 170] on select "-- select an option -- All policies in this renewal plan are auto-renewed Creat…" at bounding box center [784, 174] width 449 height 33
select select "ARCHIVED_RENEWAL_COMPLETED"
click at [560, 157] on select "-- select an option -- All policies in this renewal plan are auto-renewed Creat…" at bounding box center [784, 174] width 449 height 33
click at [939, 258] on button "Archive" at bounding box center [962, 259] width 95 height 33
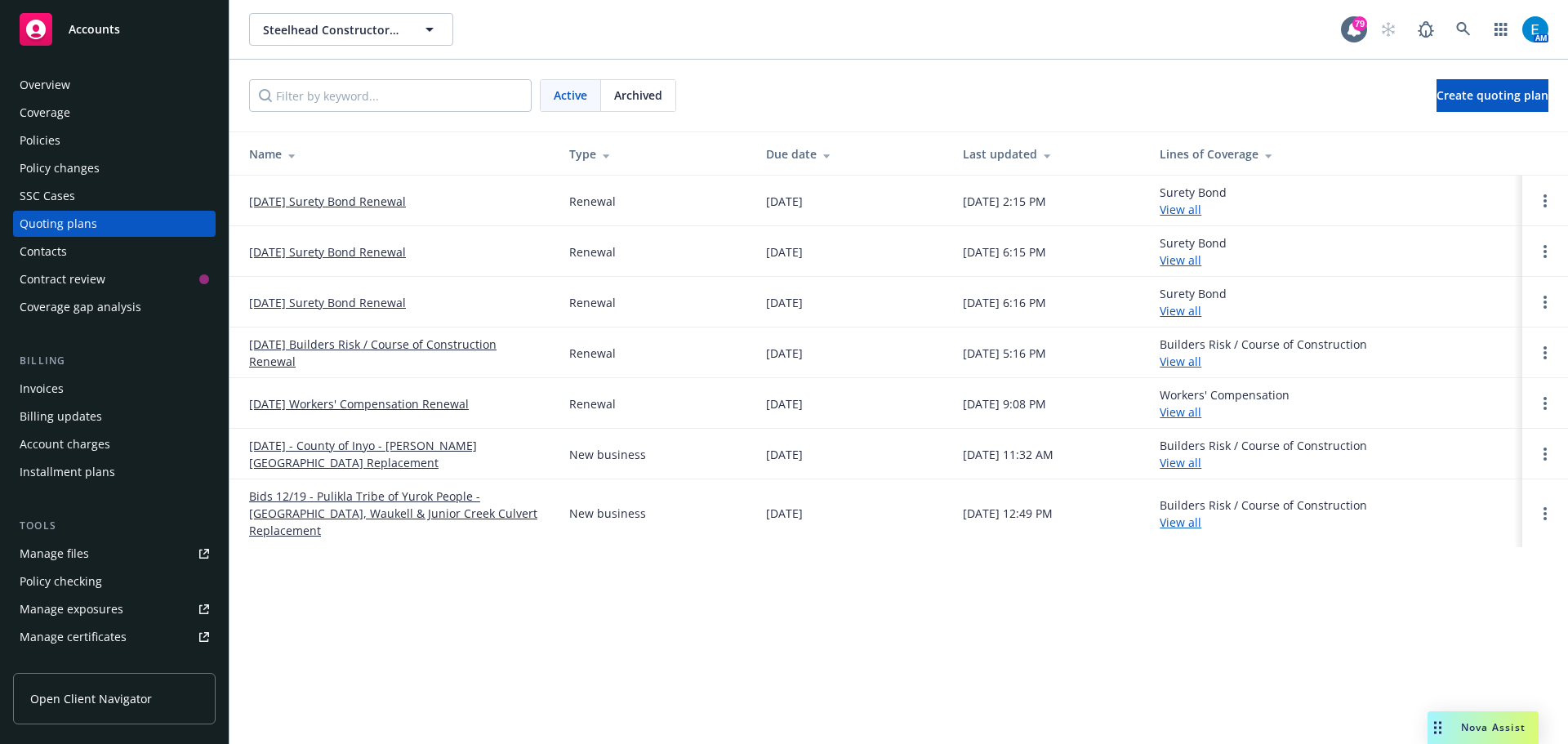
click at [39, 388] on div "Invoices" at bounding box center [41, 389] width 44 height 26
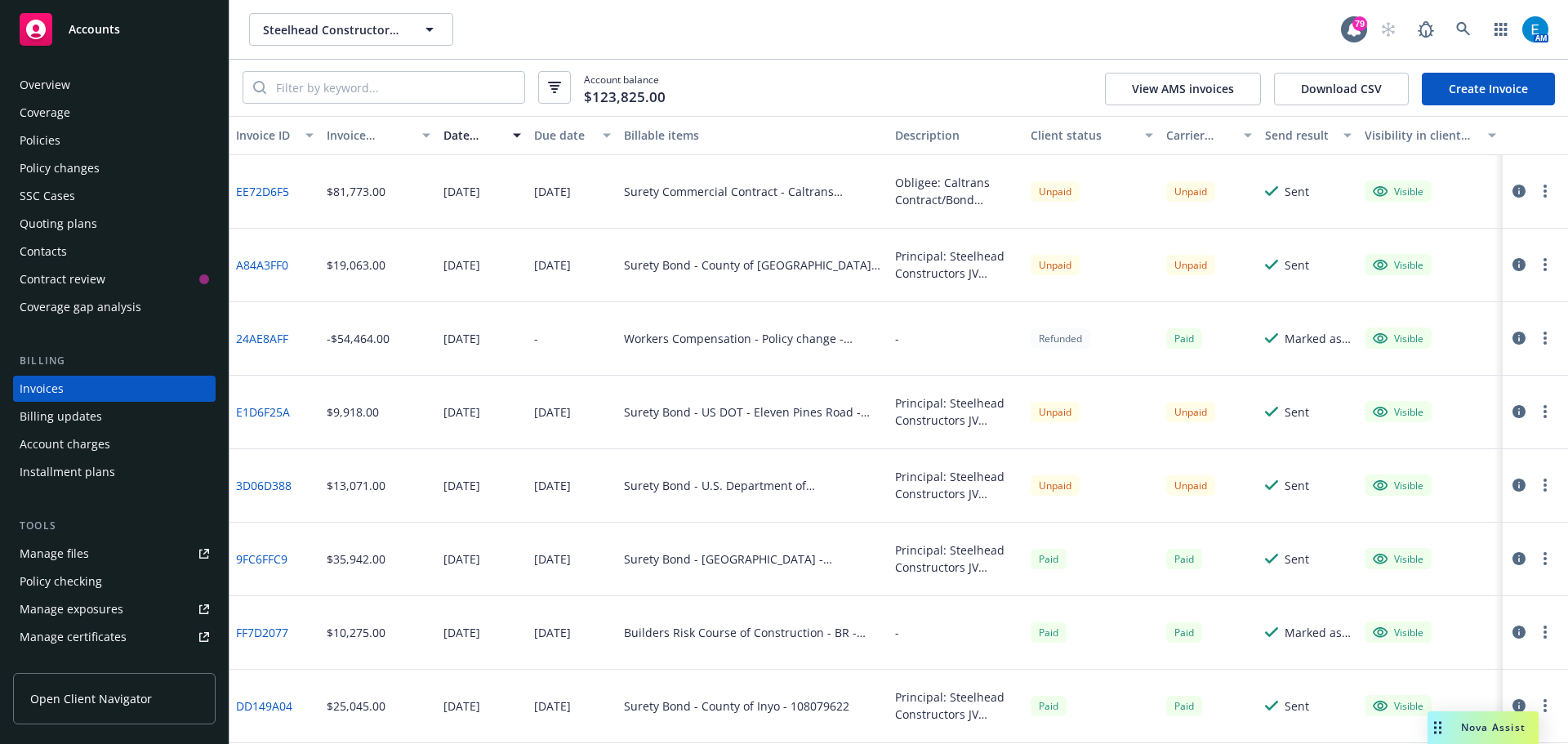
click at [1471, 85] on link "Create Invoice" at bounding box center [1487, 89] width 133 height 33
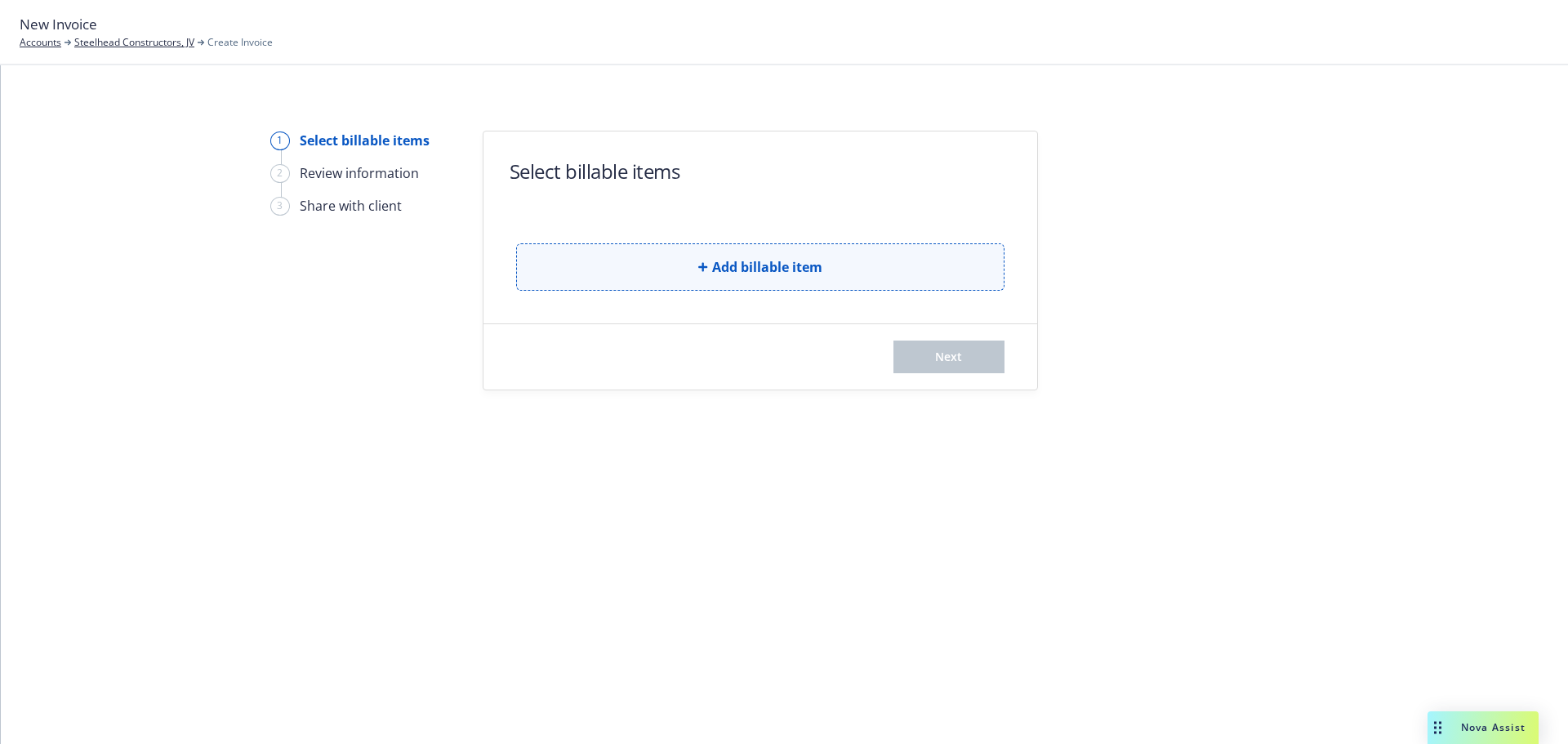
click at [809, 258] on span "Add billable item" at bounding box center [767, 267] width 110 height 19
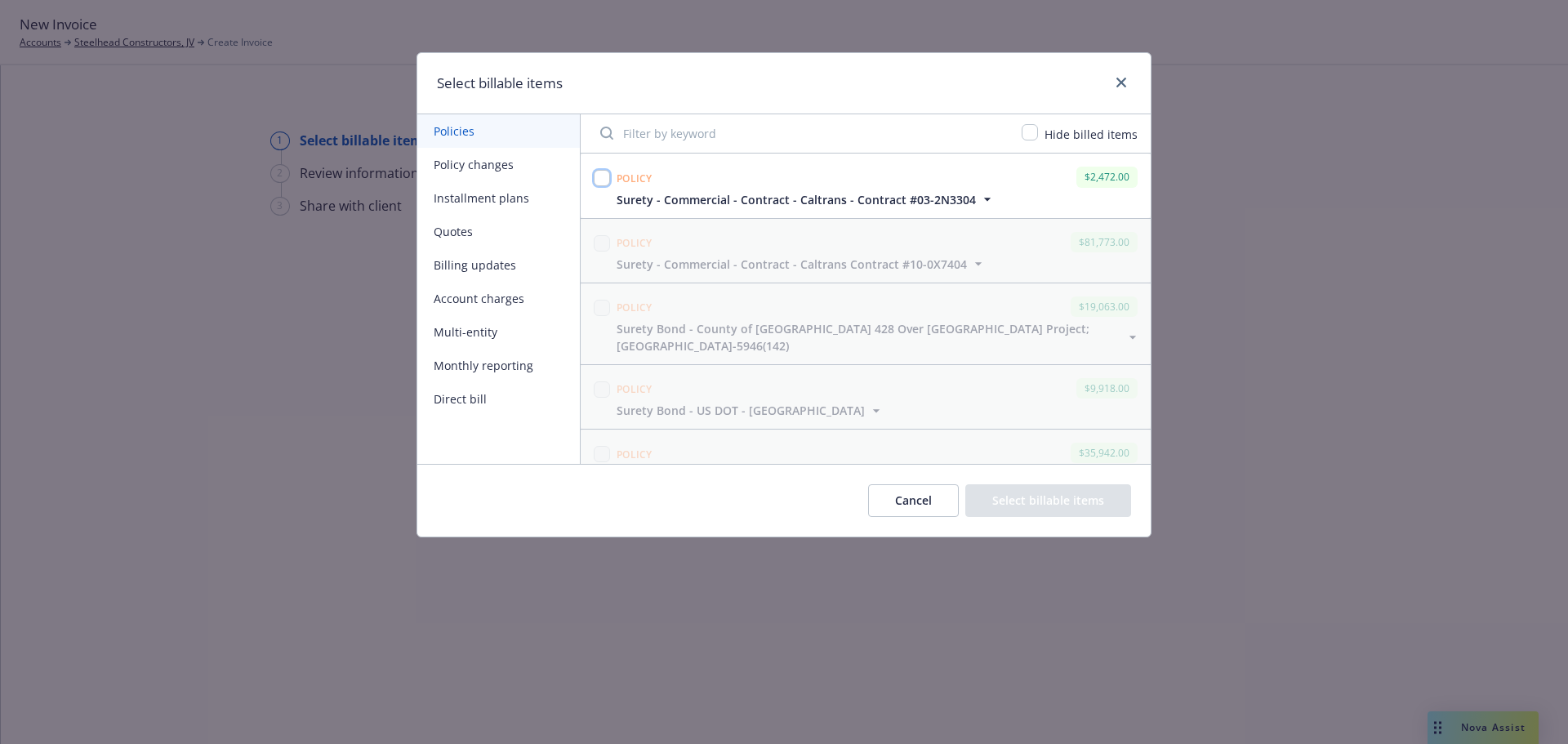
click at [599, 177] on input "checkbox" at bounding box center [601, 178] width 17 height 17
checkbox input "true"
click at [1075, 506] on button "Select billable items" at bounding box center [1048, 500] width 166 height 33
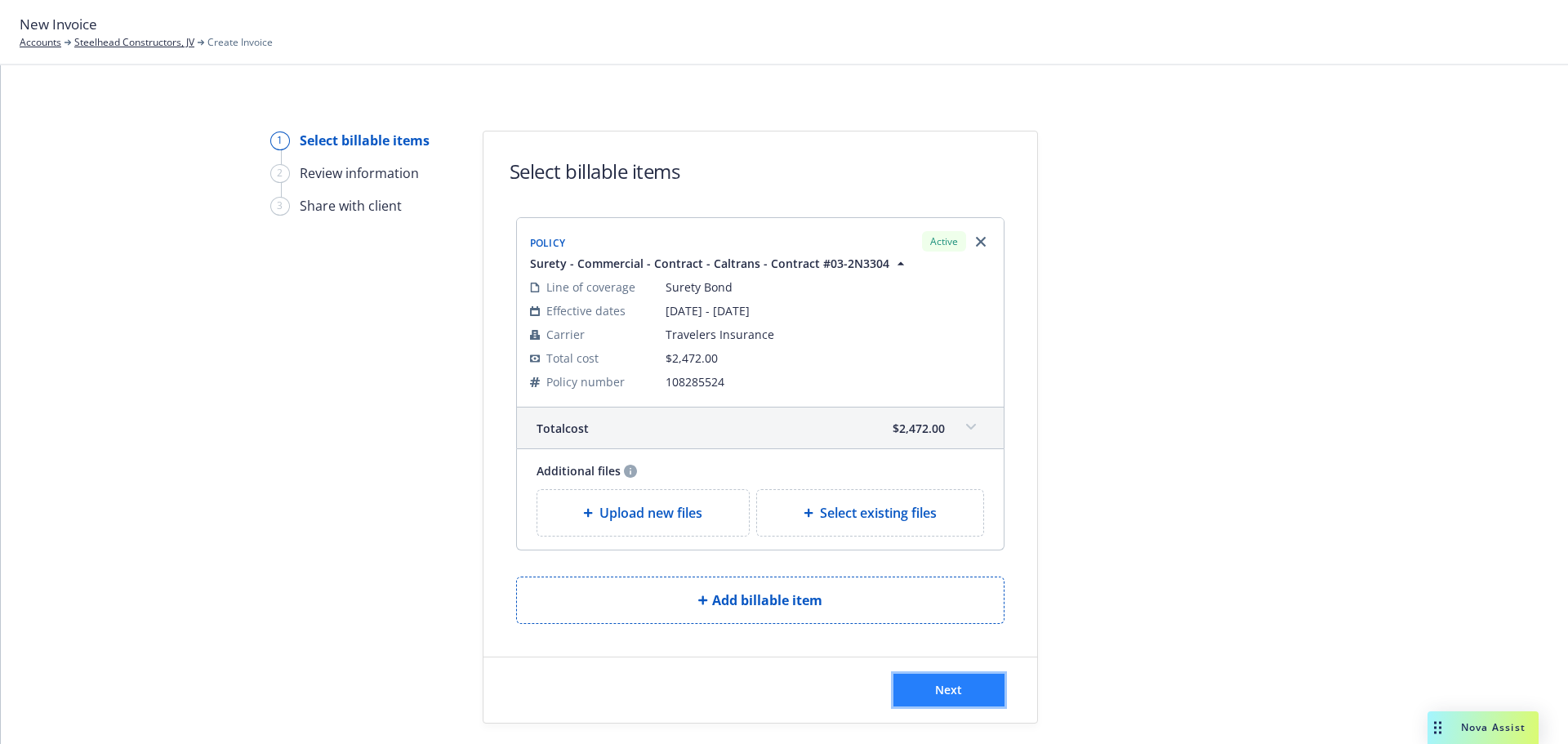
click at [942, 687] on span "Next" at bounding box center [948, 690] width 27 height 16
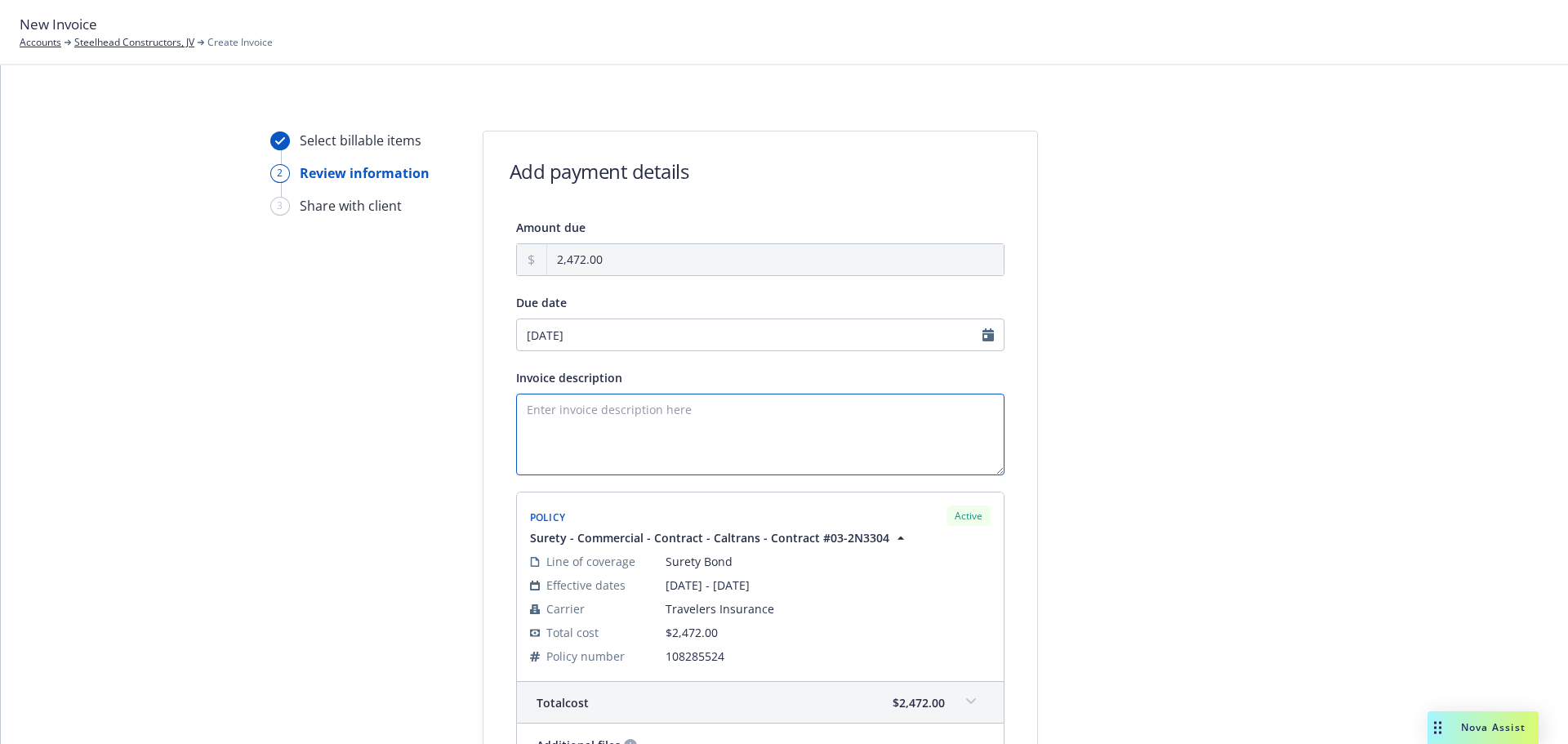
drag, startPoint x: 521, startPoint y: 413, endPoint x: 767, endPoint y: 456, distance: 249.7
click at [521, 412] on textarea "Invoice description" at bounding box center [760, 434] width 489 height 82
click at [715, 423] on textarea "Obligee: Caltrans Contract/Bond Amount: $461,000" at bounding box center [760, 434] width 489 height 82
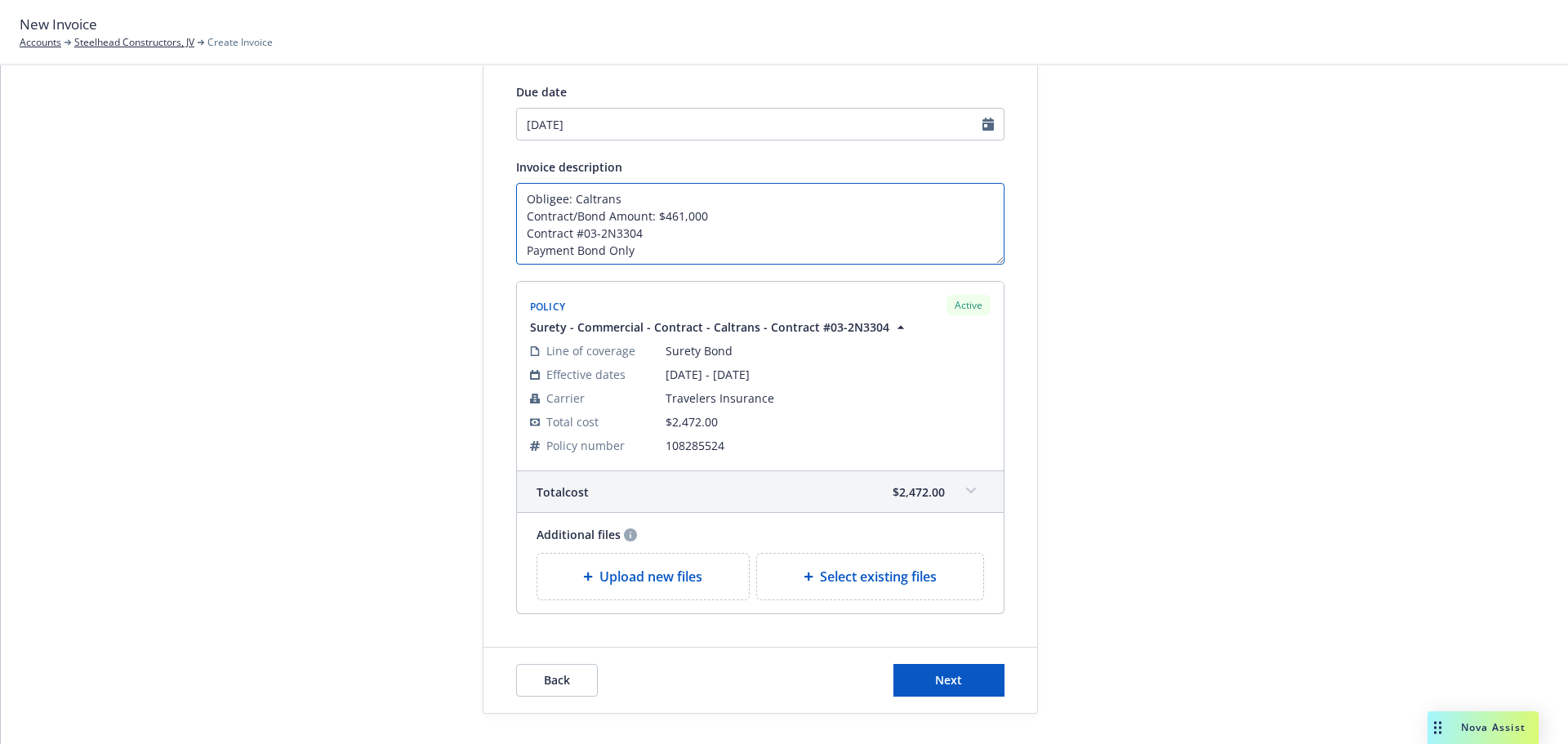
scroll to position [221, 0]
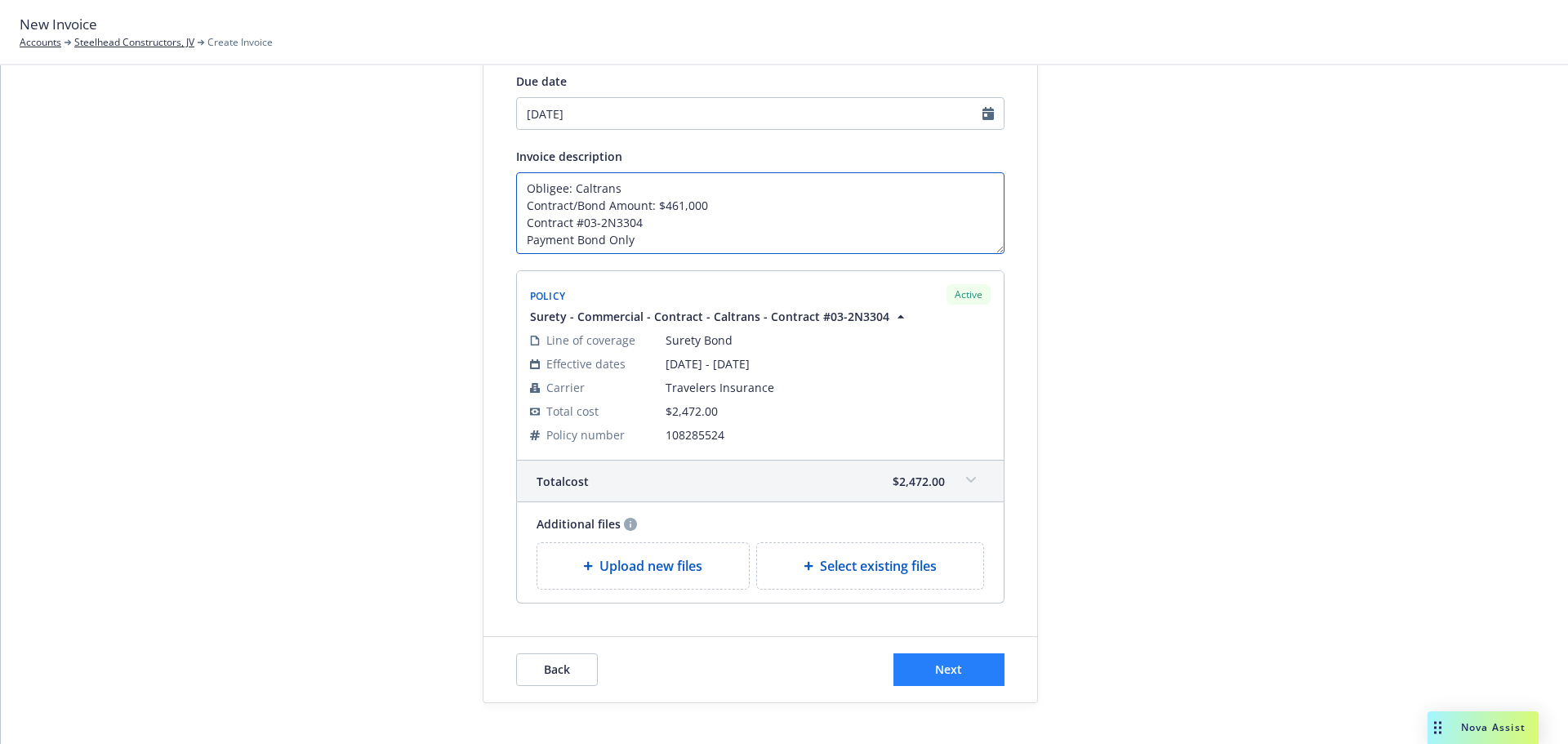
type textarea "Obligee: Caltrans Contract/Bond Amount: $461,000 Contract #03-2N3304 Payment Bo…"
click at [946, 677] on span "Next" at bounding box center [948, 669] width 27 height 16
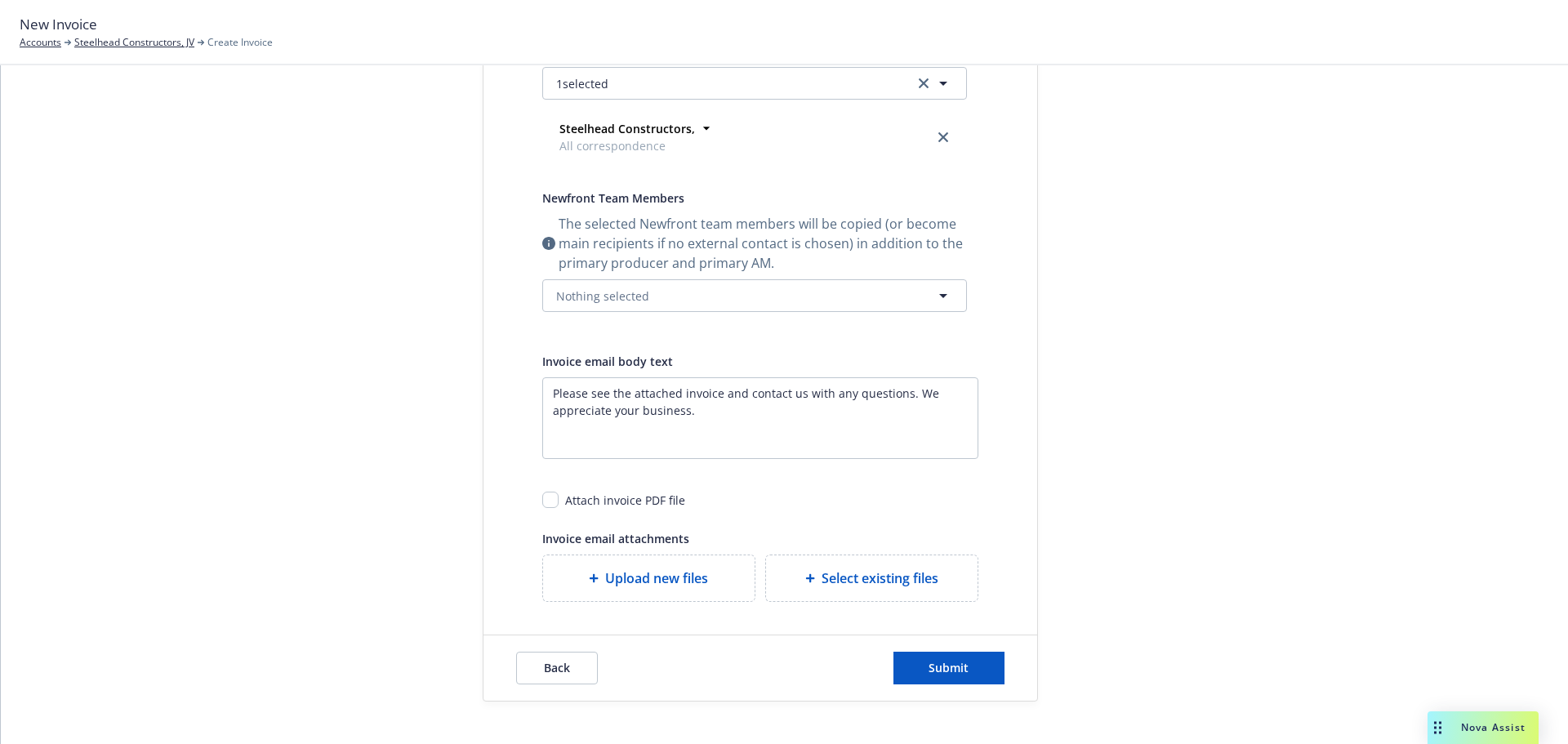
scroll to position [371, 0]
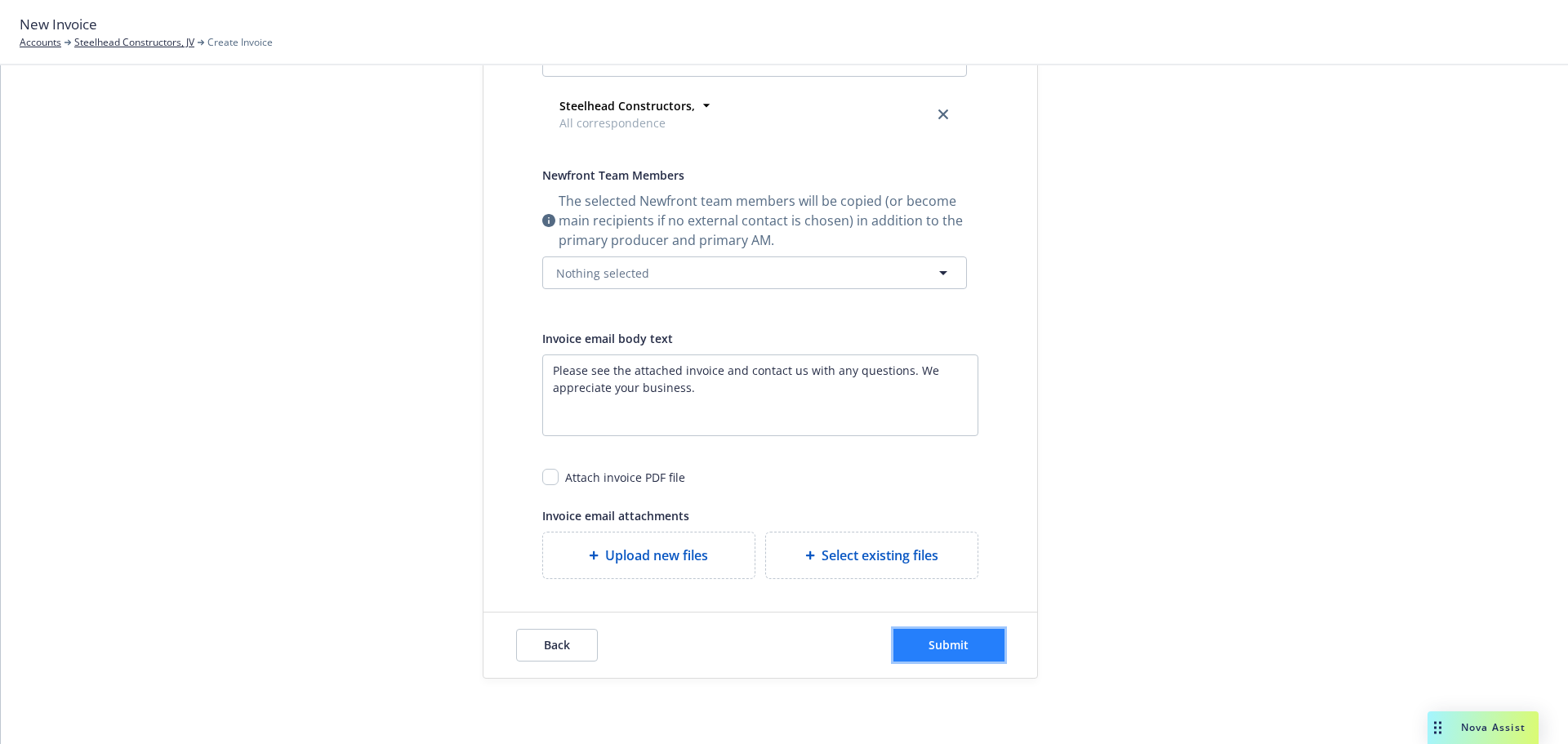
click at [916, 652] on button "Submit" at bounding box center [949, 645] width 111 height 33
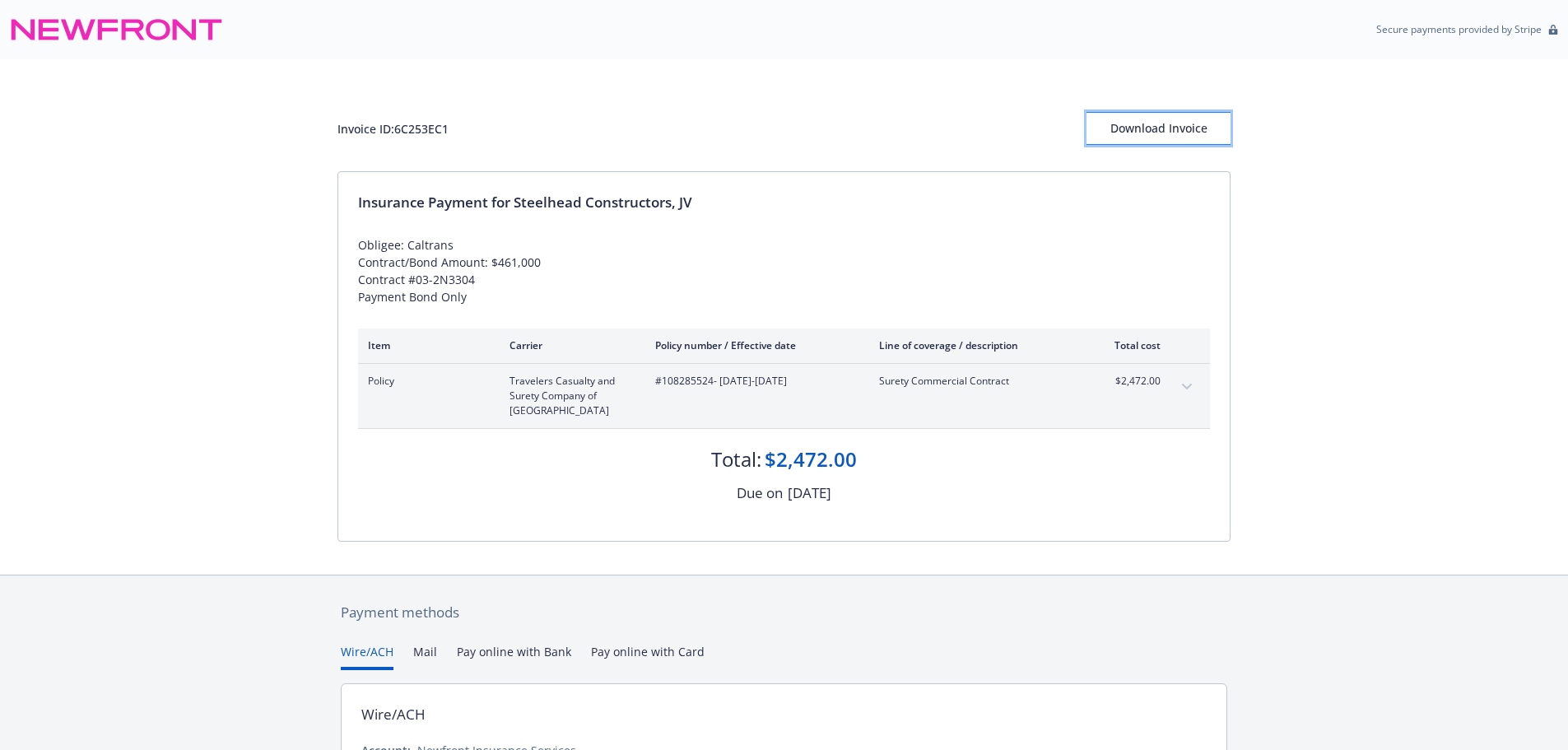
click at [1149, 126] on div "Download Invoice" at bounding box center [1159, 128] width 144 height 31
